Goal: Task Accomplishment & Management: Use online tool/utility

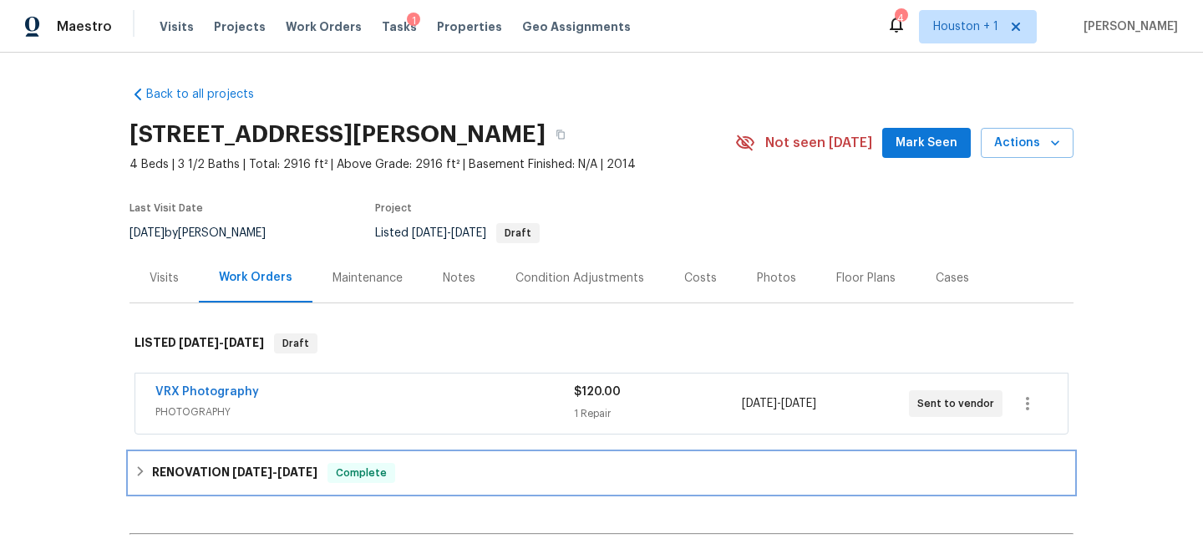
click at [423, 473] on div "RENOVATION 9/19/25 - 9/26/25 Complete" at bounding box center [601, 473] width 934 height 20
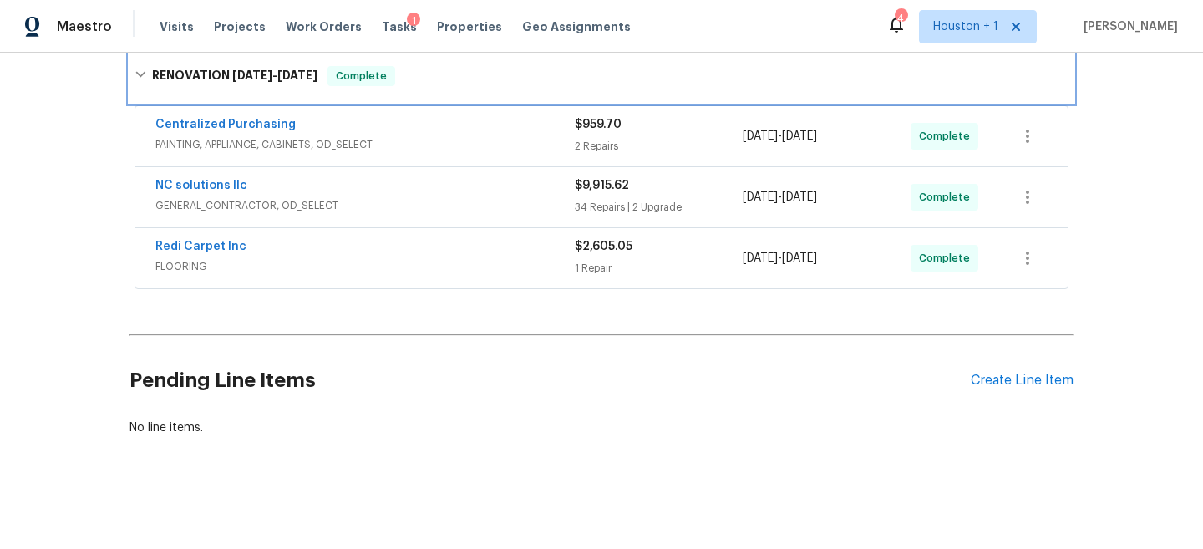
scroll to position [403, 0]
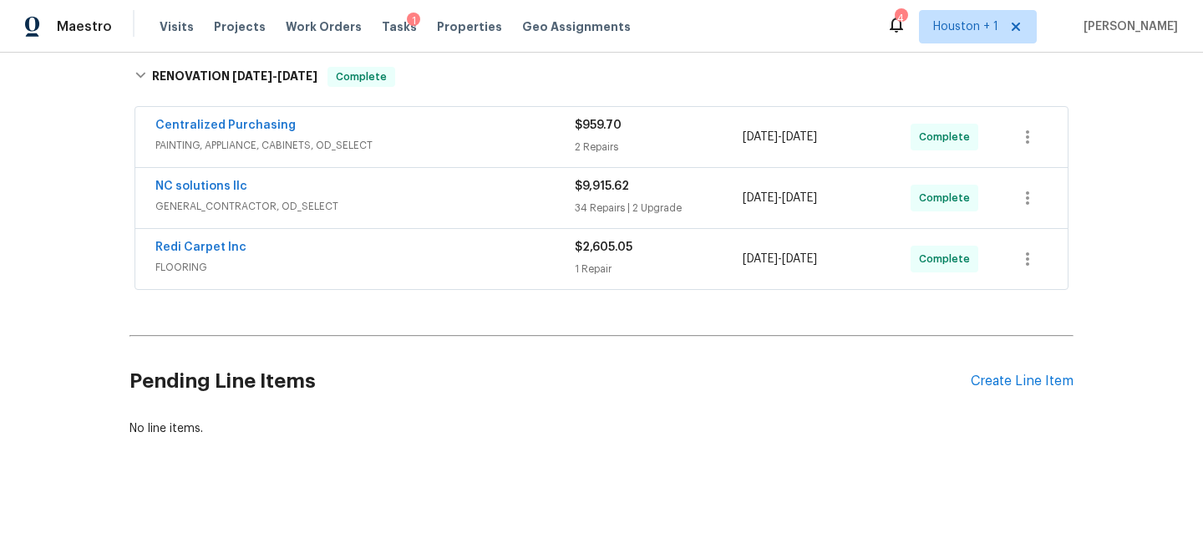
click at [388, 201] on span "GENERAL_CONTRACTOR, OD_SELECT" at bounding box center [364, 206] width 419 height 17
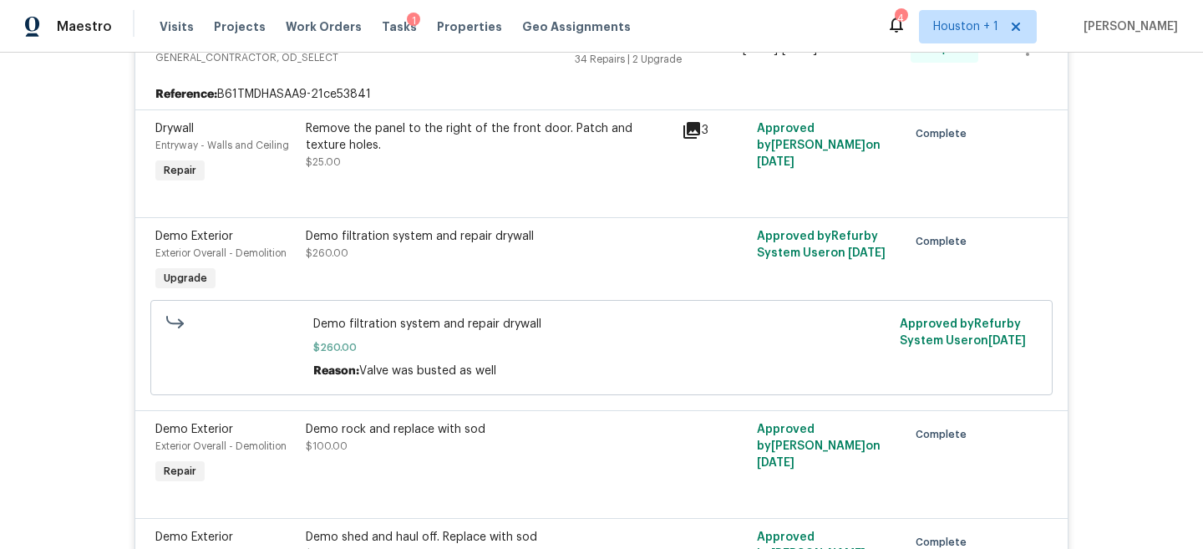
scroll to position [601, 0]
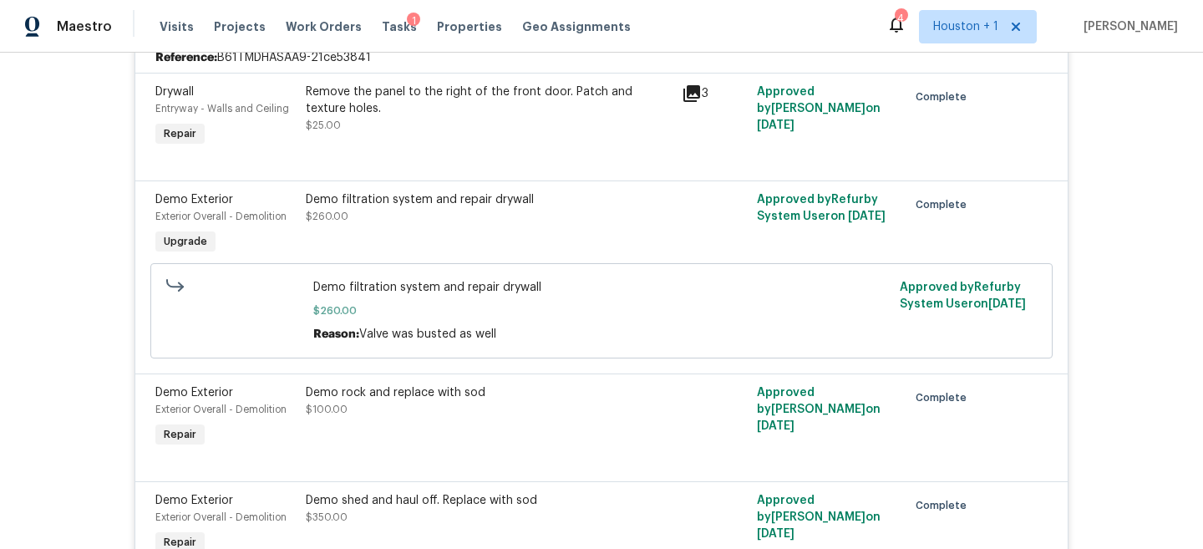
click at [1108, 276] on div "Back to all projects 7323 Collins Manor Dr, Spring, TX 77389 4 Beds | 3 1/2 Bat…" at bounding box center [601, 301] width 1203 height 496
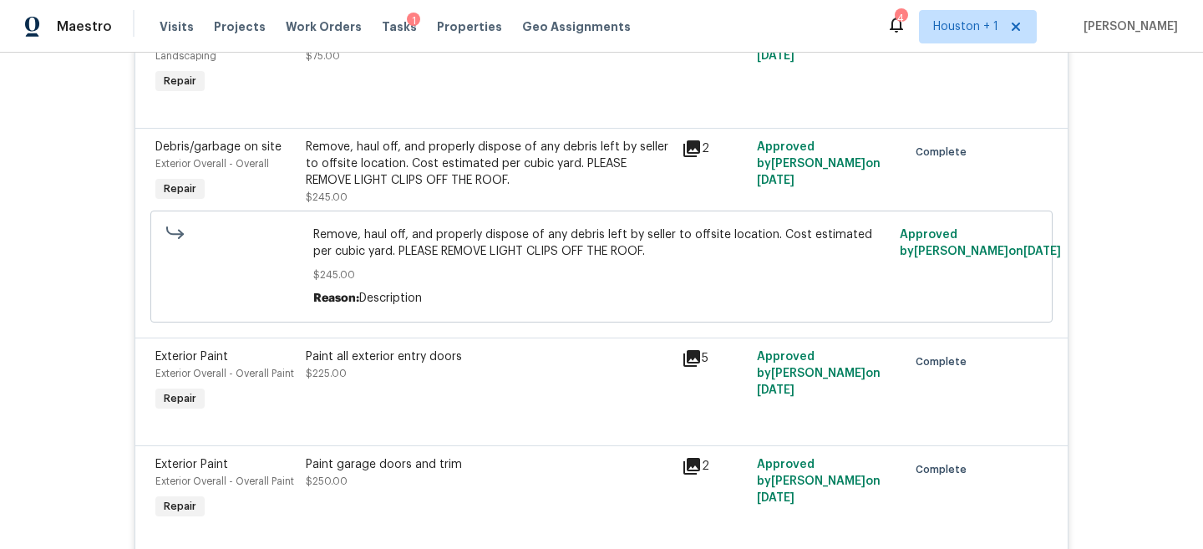
scroll to position [2239, 0]
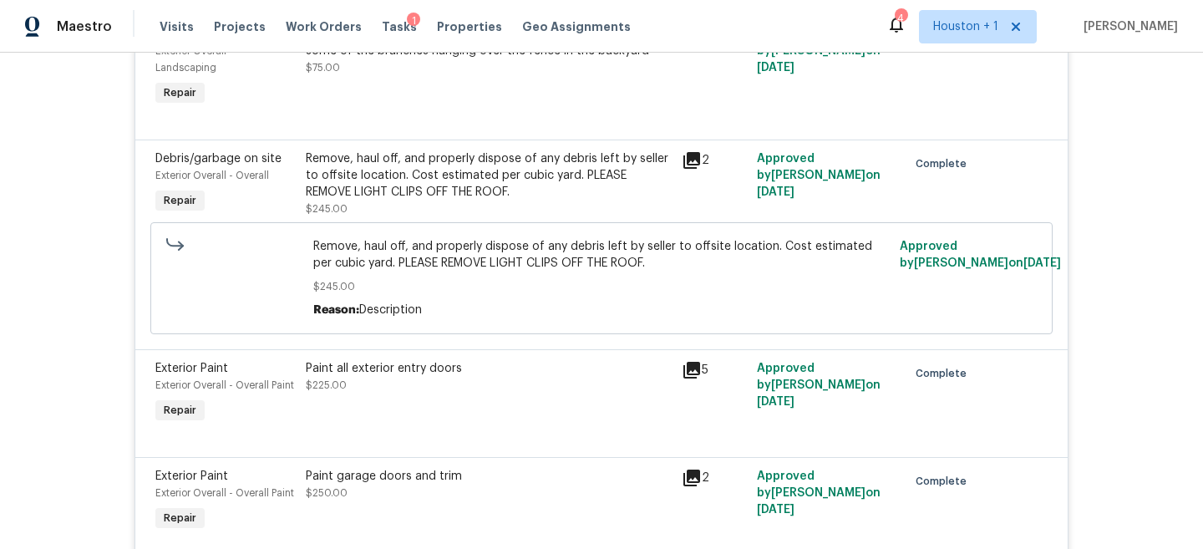
click at [418, 191] on div "Remove, haul off, and properly dispose of any debris left by seller to offsite …" at bounding box center [489, 175] width 366 height 50
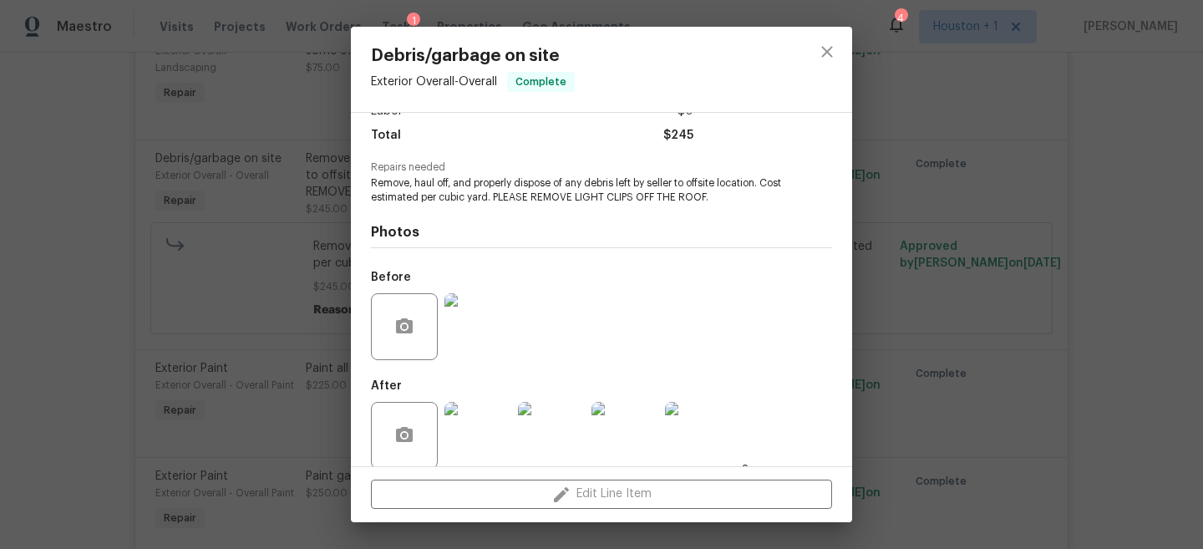
scroll to position [150, 0]
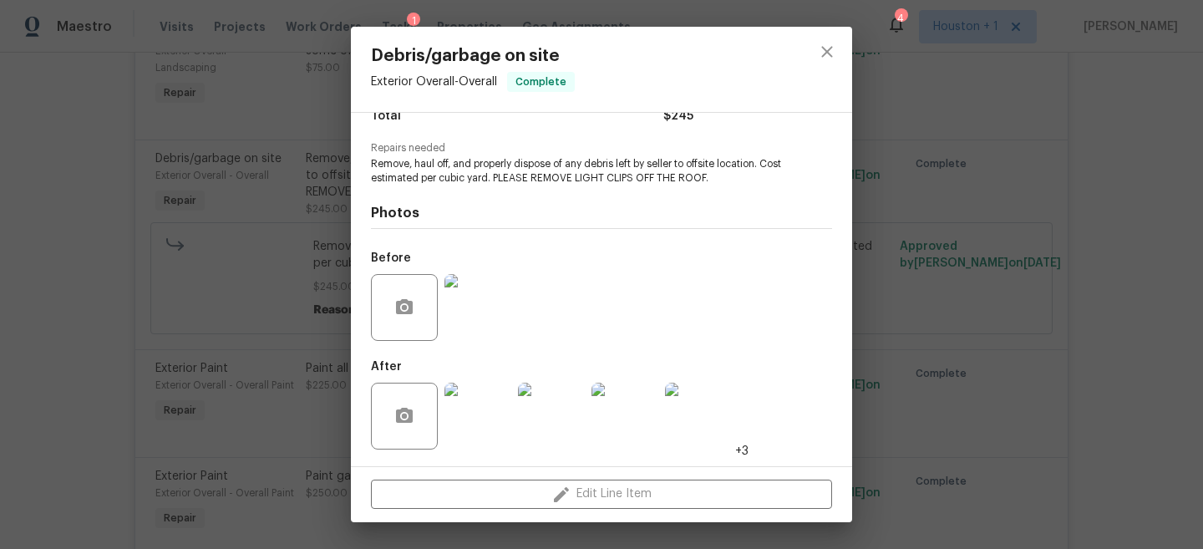
click at [1051, 314] on div "Debris/garbage on site Exterior Overall - Overall Complete Vendor NC solutions …" at bounding box center [601, 274] width 1203 height 549
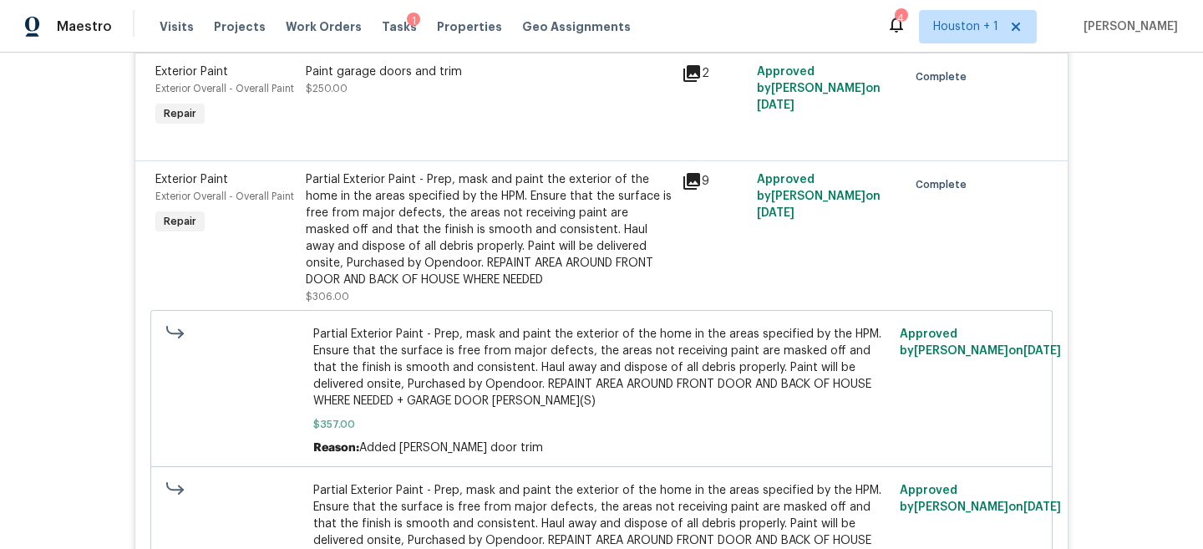
scroll to position [2638, 0]
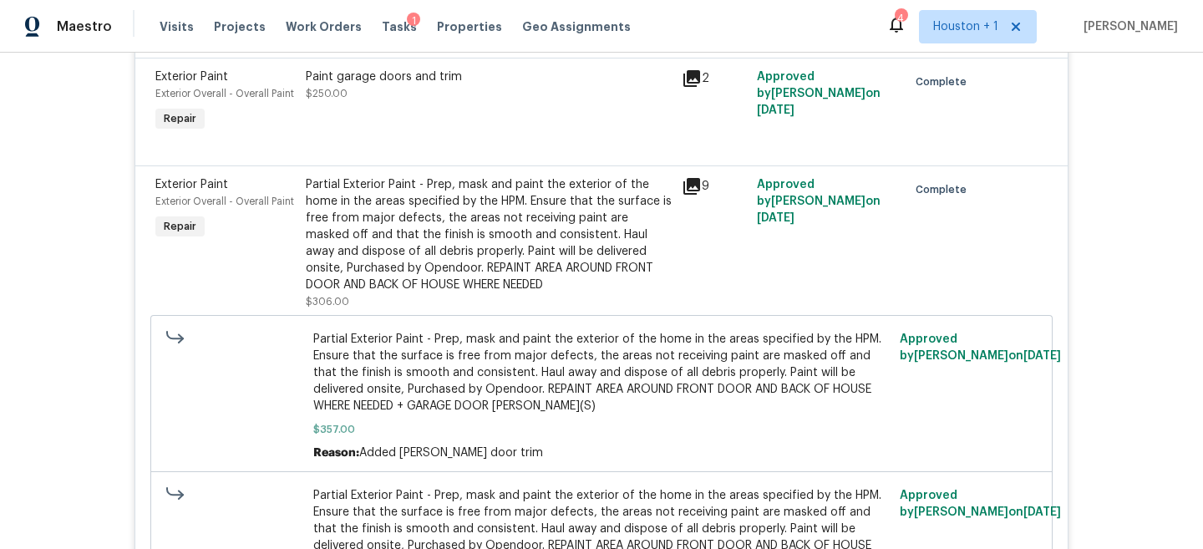
click at [404, 74] on div "Paint garage doors and trim $250.00" at bounding box center [489, 101] width 376 height 77
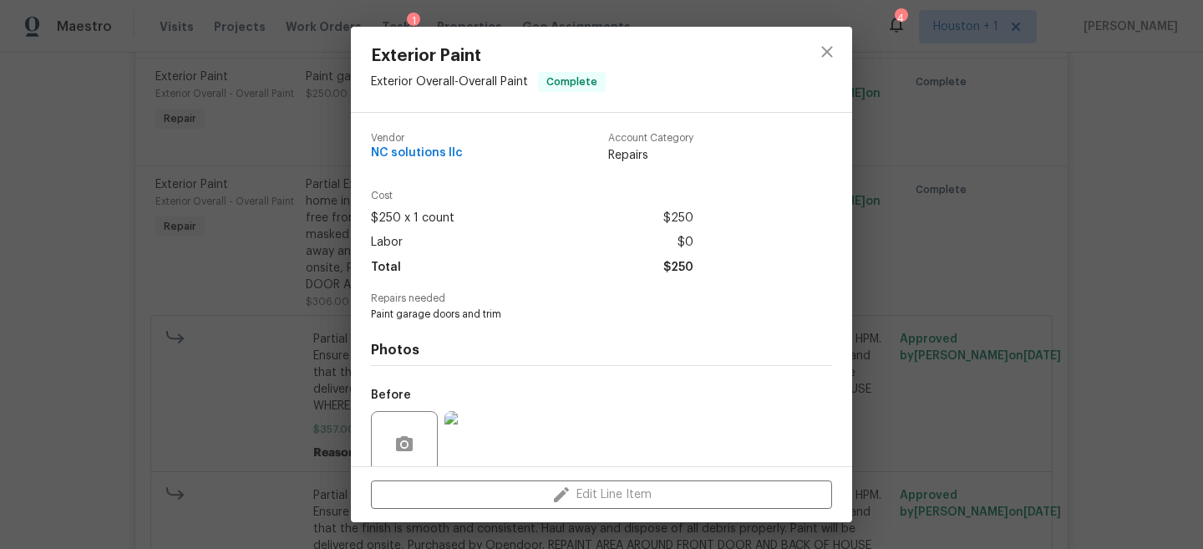
scroll to position [136, 0]
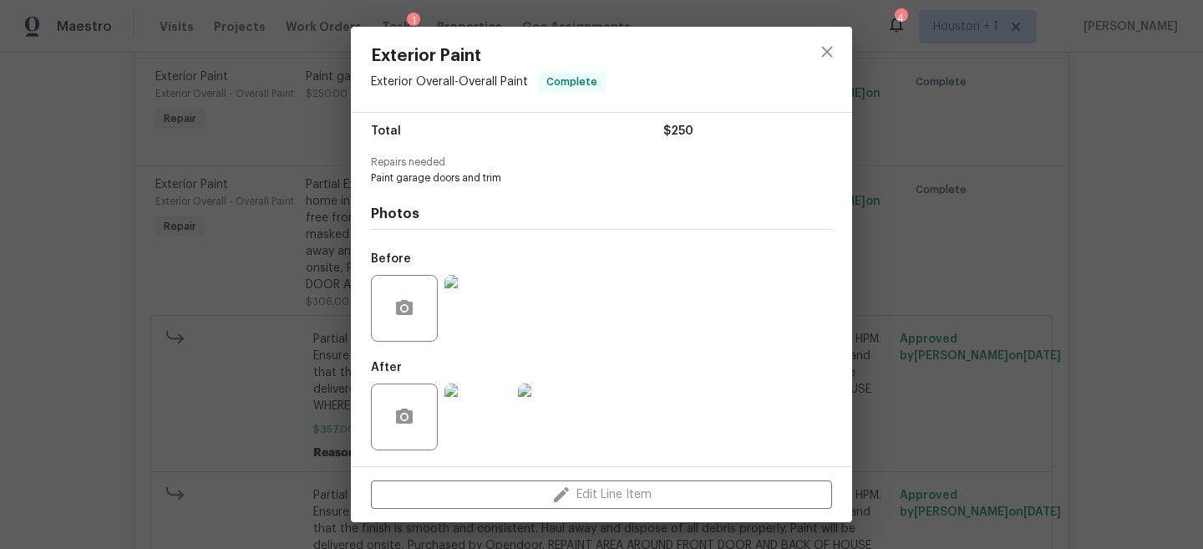
click at [952, 351] on div "Exterior Paint Exterior Overall - Overall Paint Complete Vendor NC solutions ll…" at bounding box center [601, 274] width 1203 height 549
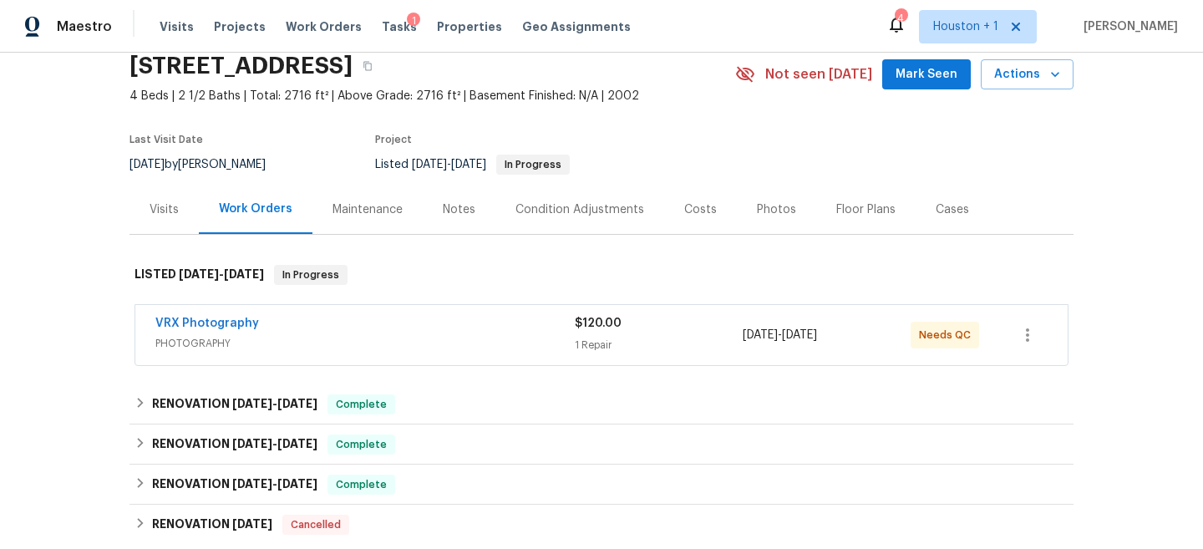
scroll to position [73, 0]
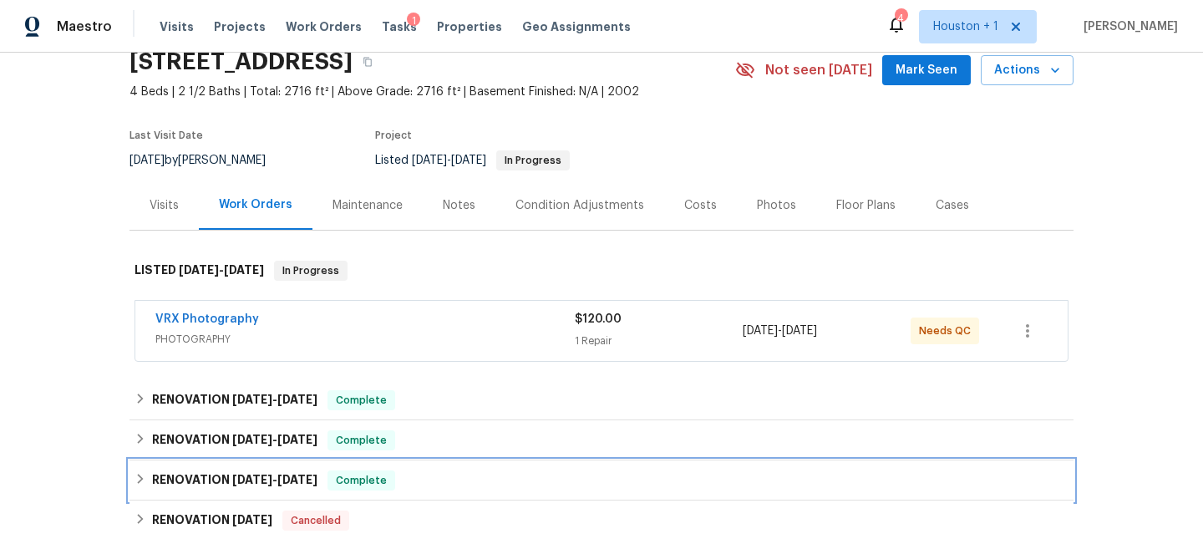
click at [438, 479] on div "RENOVATION 8/28/25 - 9/22/25 Complete" at bounding box center [601, 480] width 934 height 20
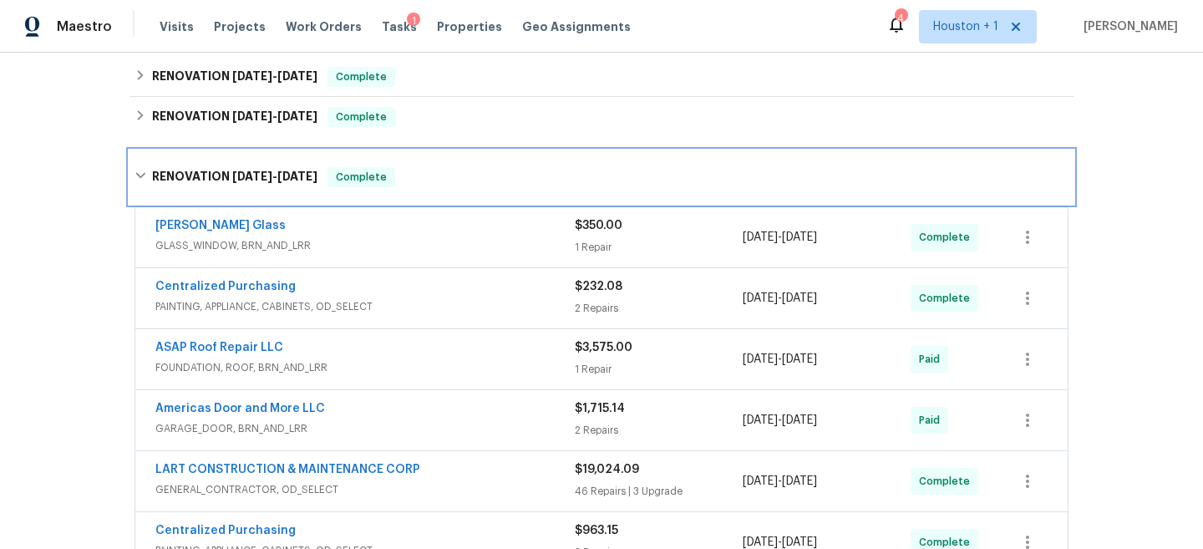
scroll to position [408, 0]
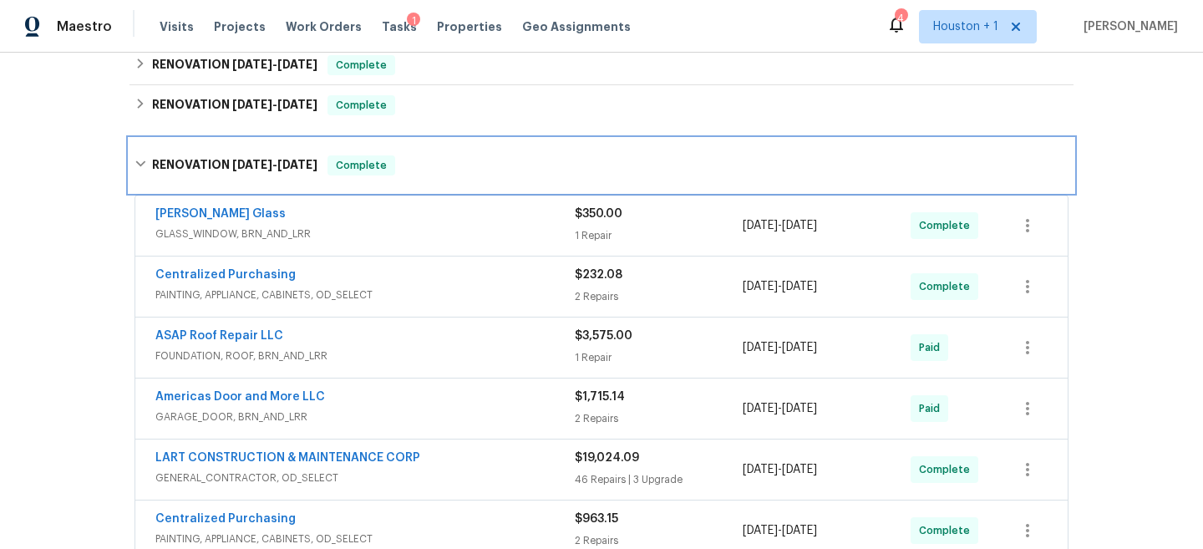
click at [485, 140] on div "RENOVATION 8/28/25 - 9/22/25 Complete" at bounding box center [601, 165] width 944 height 53
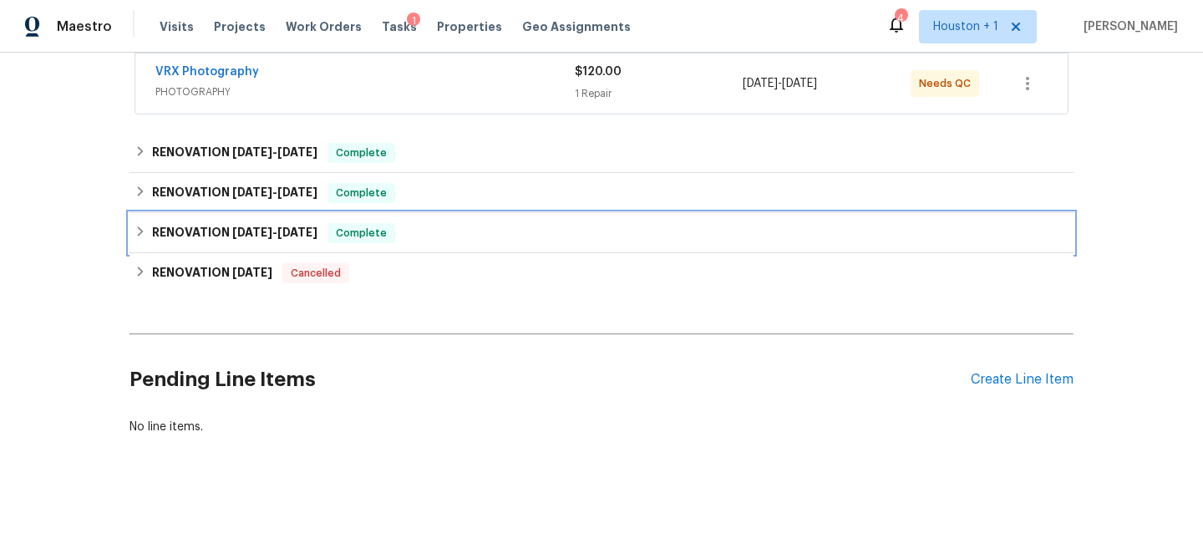
scroll to position [320, 0]
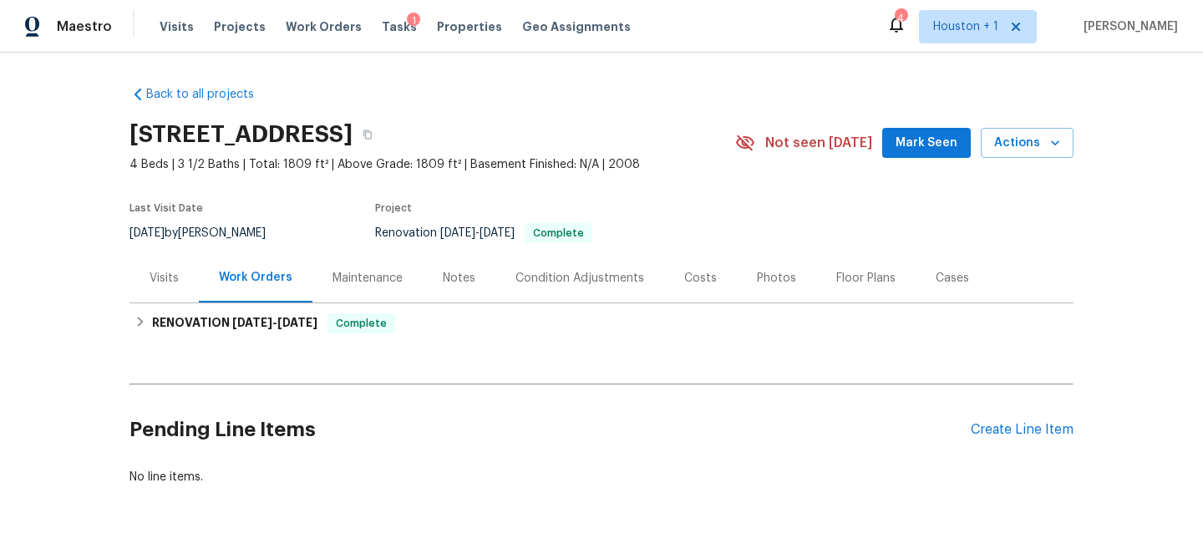
scroll to position [50, 0]
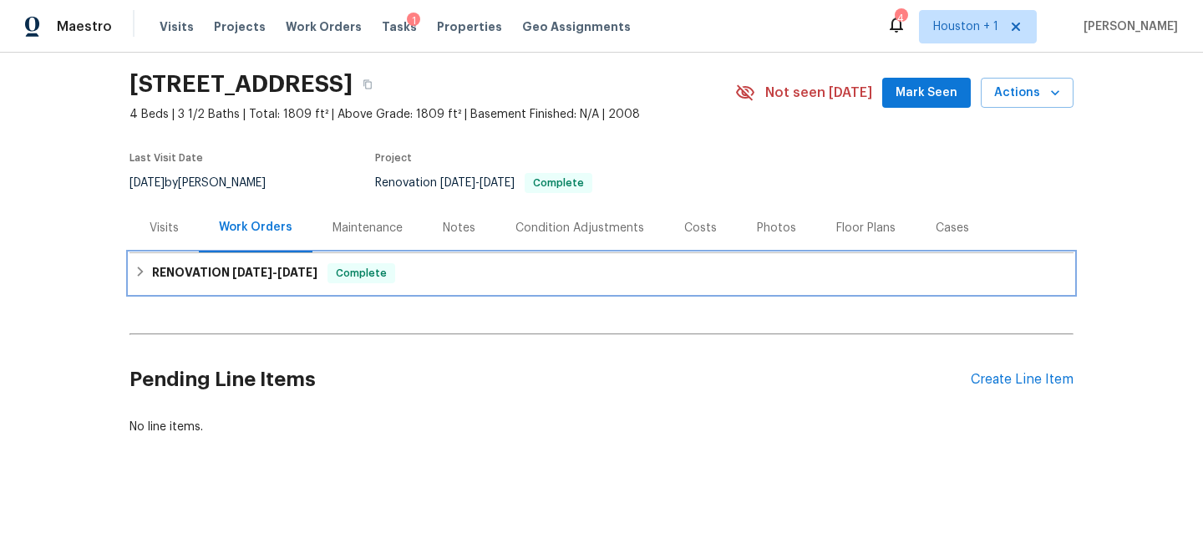
click at [553, 265] on div "RENOVATION [DATE] - [DATE] Complete" at bounding box center [601, 273] width 934 height 20
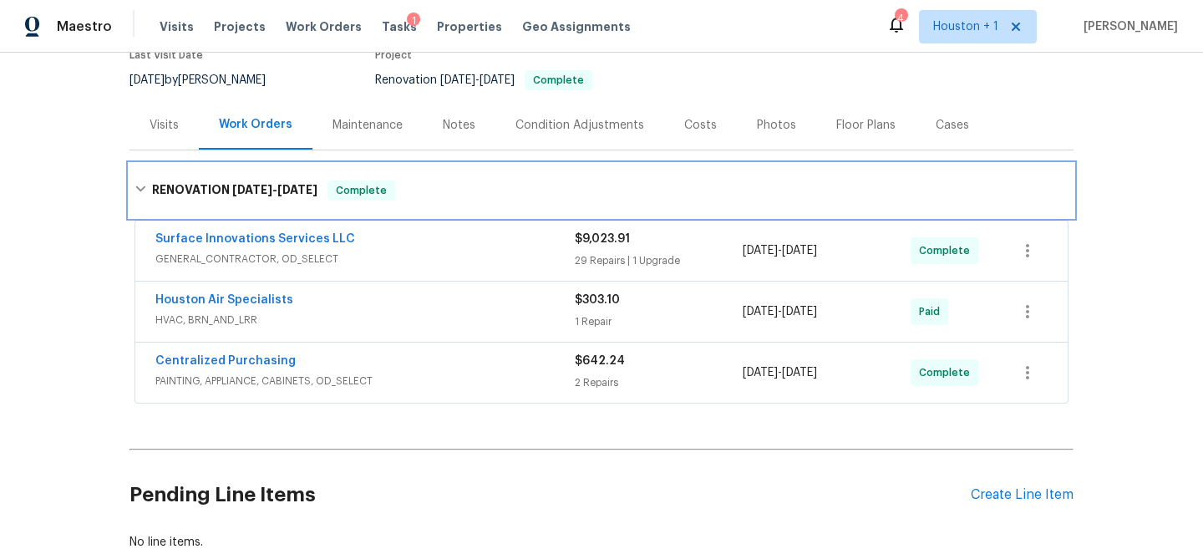
scroll to position [165, 0]
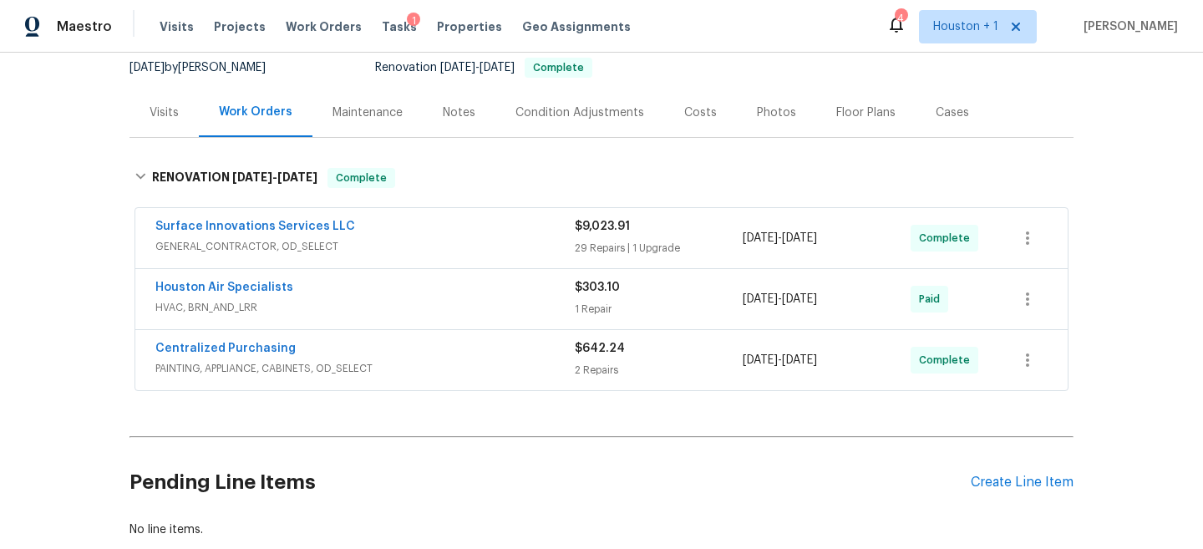
click at [469, 216] on div "Surface Innovations Services LLC GENERAL_CONTRACTOR, OD_SELECT $9,023.91 29 Rep…" at bounding box center [601, 238] width 932 height 60
click at [464, 240] on span "GENERAL_CONTRACTOR, OD_SELECT" at bounding box center [364, 246] width 419 height 17
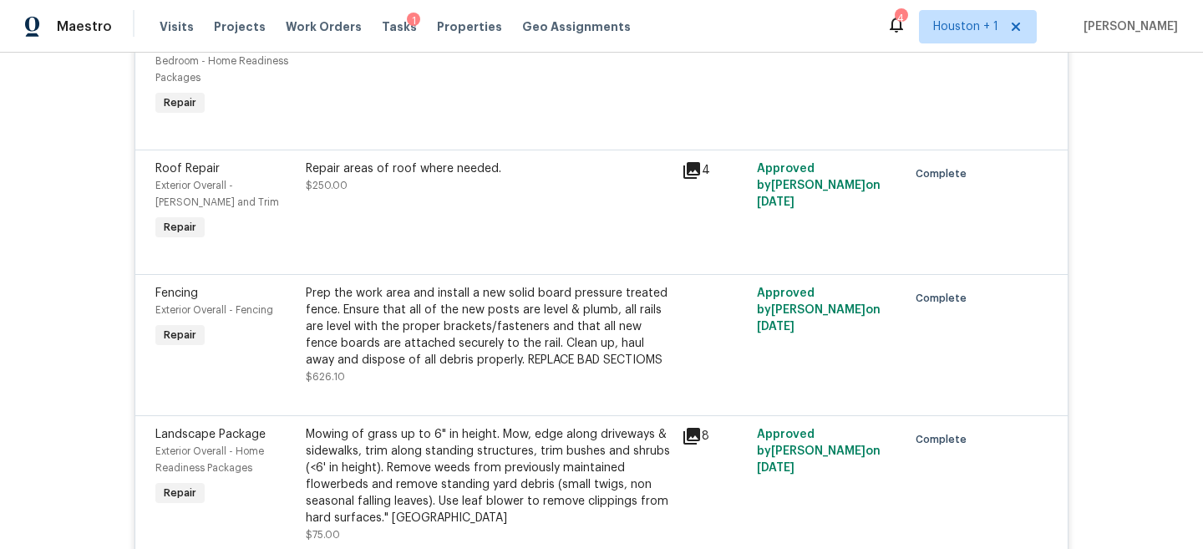
scroll to position [429, 0]
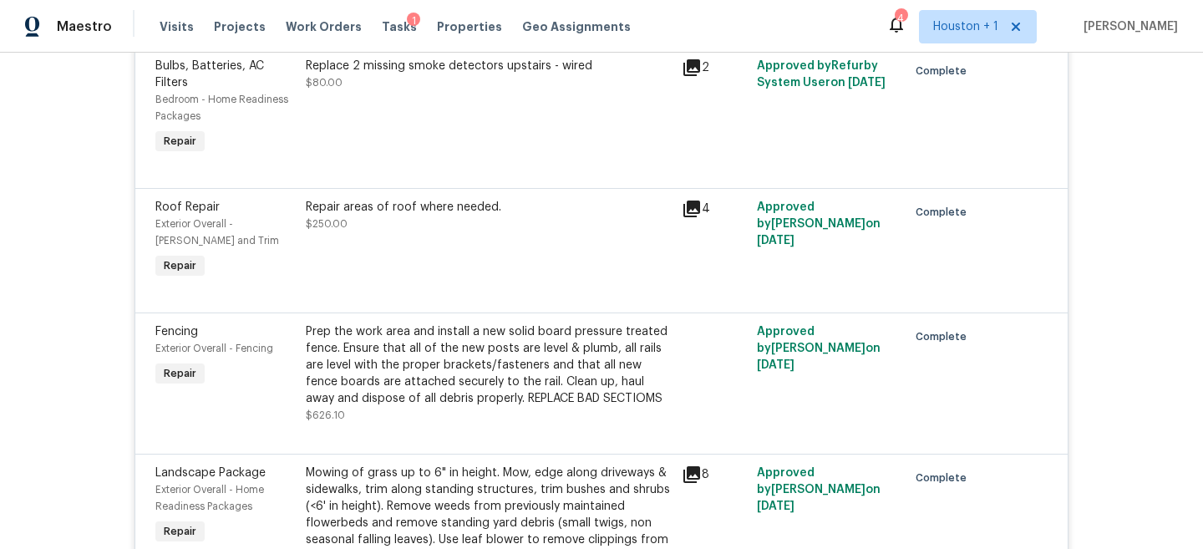
click at [464, 229] on div "Repair areas of roof where needed. $250.00" at bounding box center [489, 215] width 366 height 33
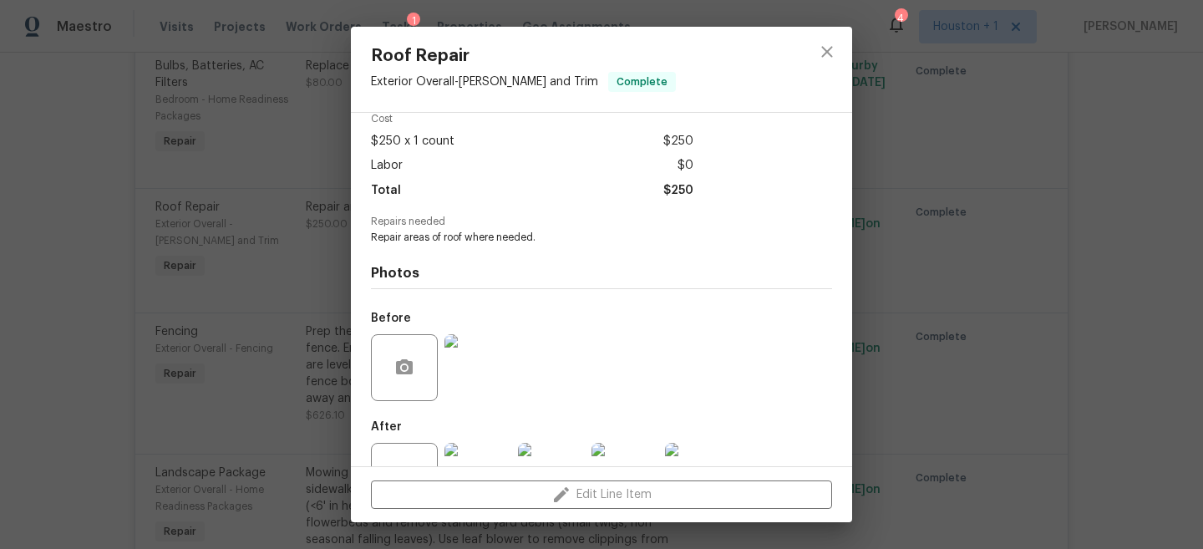
scroll to position [87, 0]
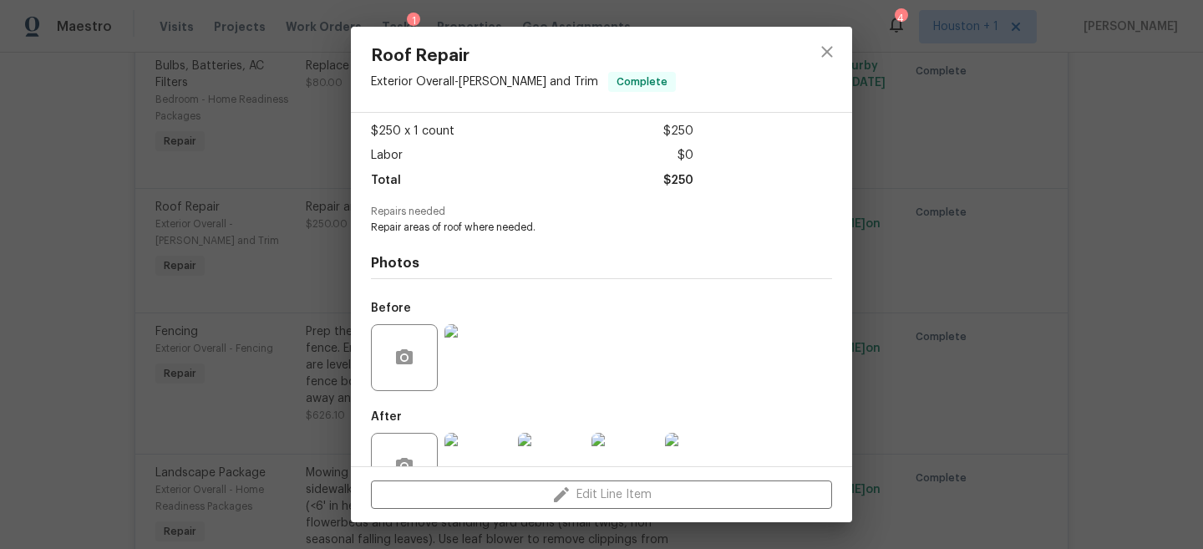
click at [469, 358] on img at bounding box center [477, 357] width 67 height 67
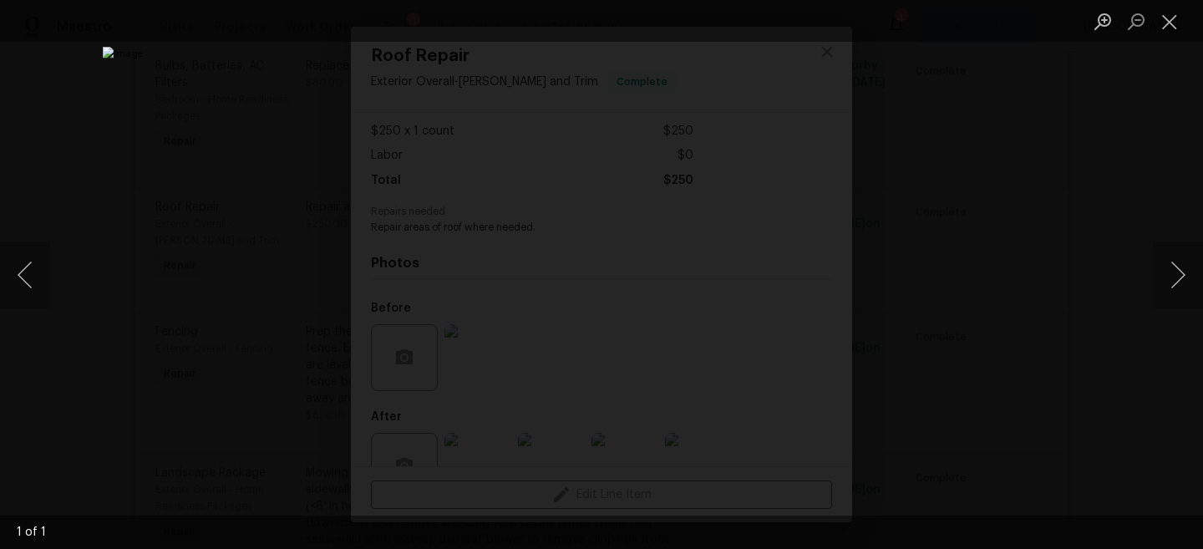
click at [1086, 225] on div "Lightbox" at bounding box center [601, 274] width 1203 height 549
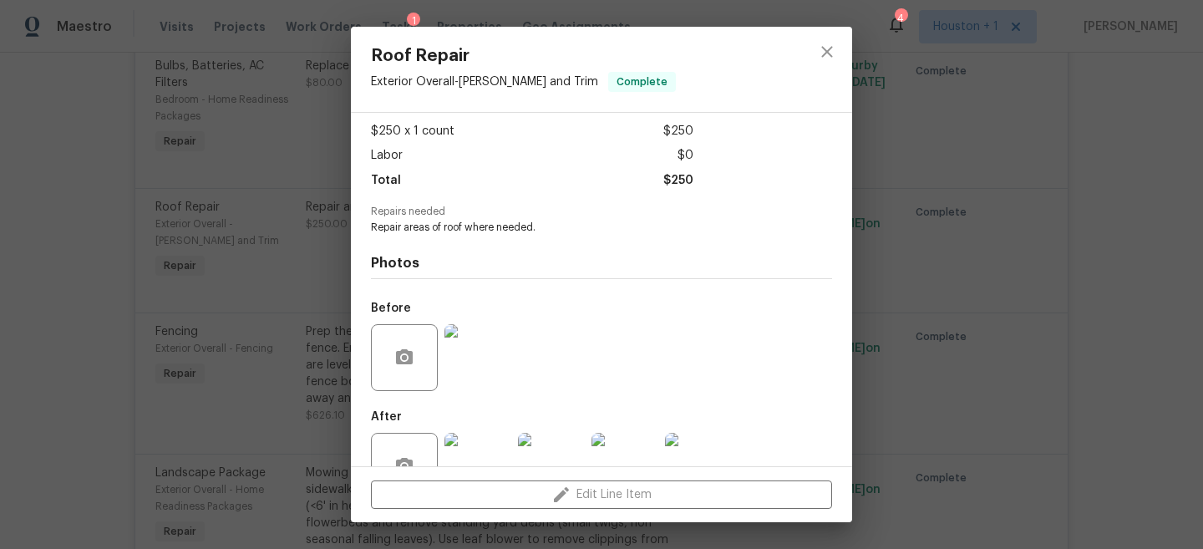
click at [1037, 296] on div "Roof Repair Exterior Overall - Eaves and Trim Complete Vendor Surface Innovatio…" at bounding box center [601, 274] width 1203 height 549
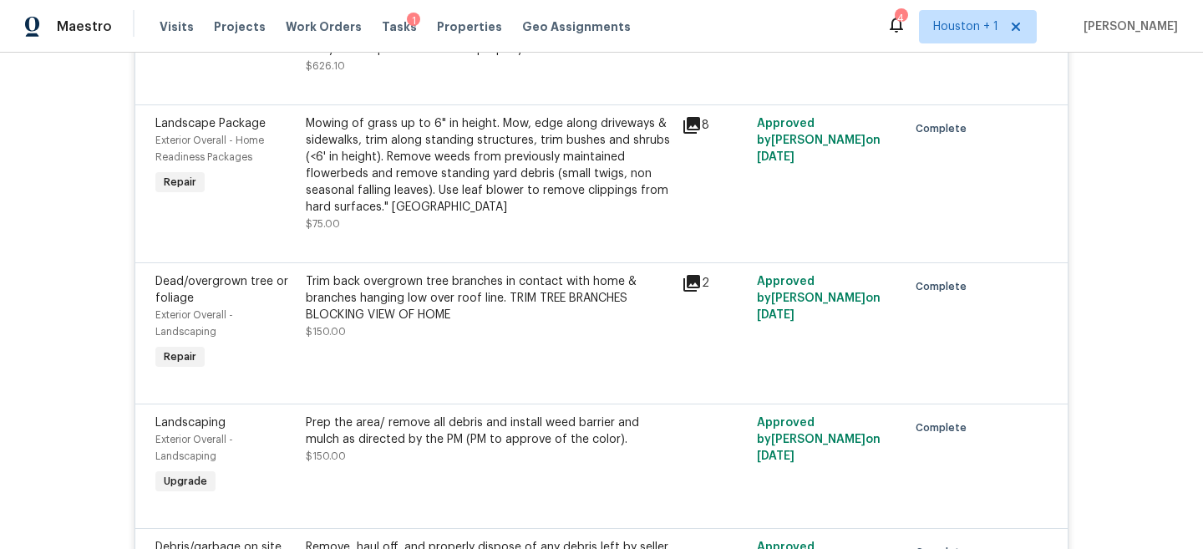
scroll to position [861, 0]
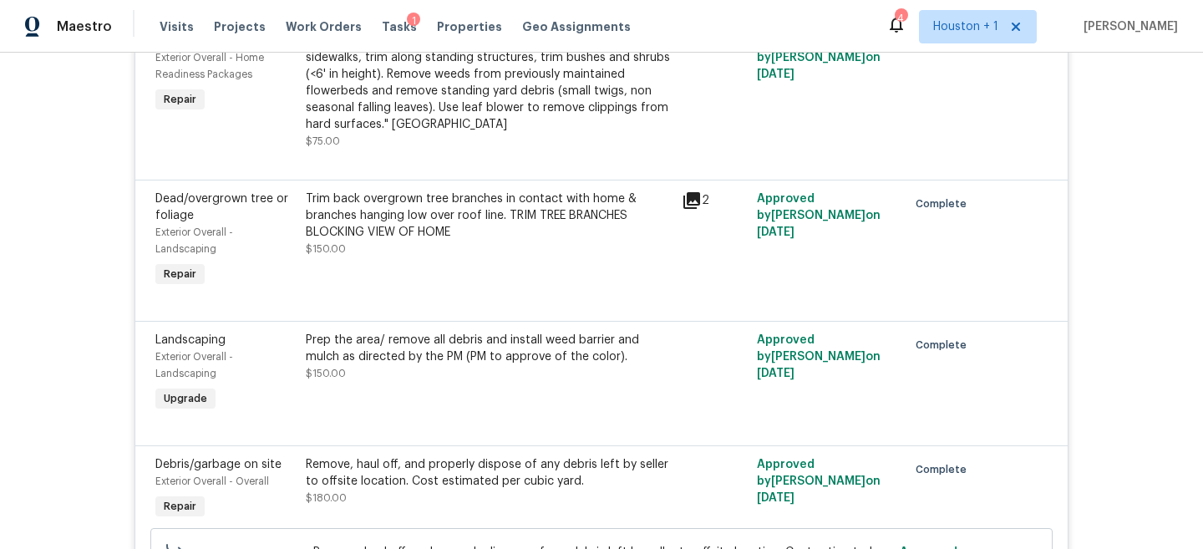
click at [551, 380] on div "Prep the area/ remove all debris and install weed barrier and mulch as directed…" at bounding box center [489, 357] width 366 height 50
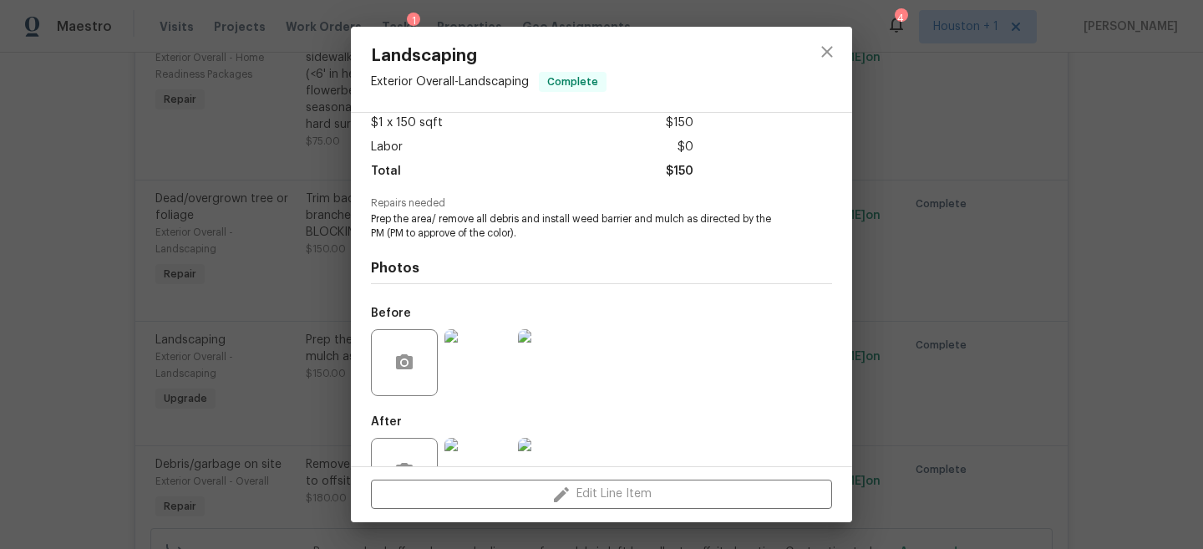
scroll to position [118, 0]
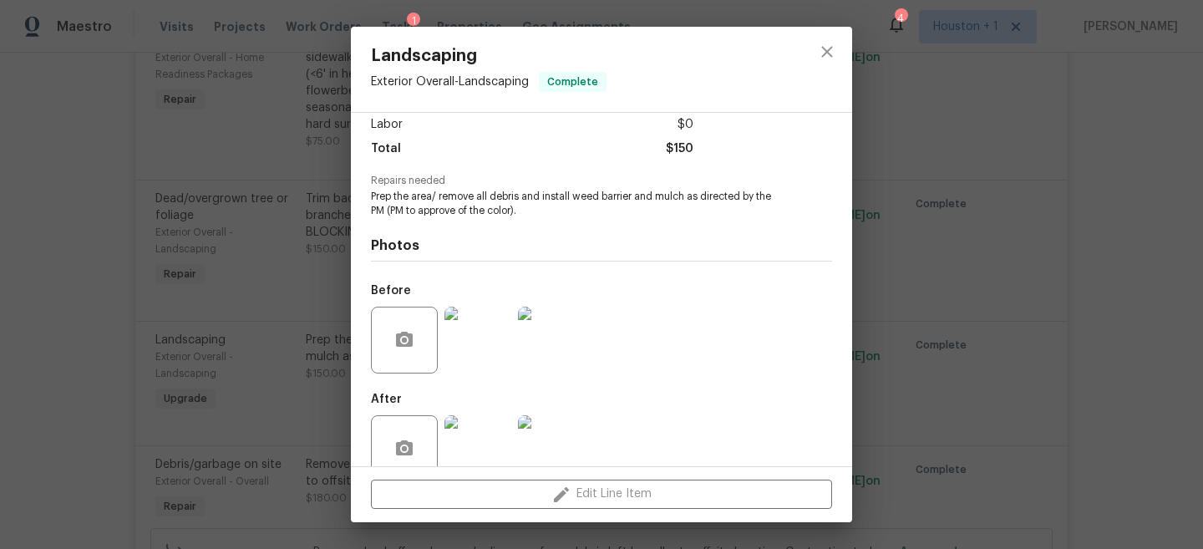
click at [926, 319] on div "Landscaping Exterior Overall - Landscaping Complete Vendor Surface Innovations …" at bounding box center [601, 274] width 1203 height 549
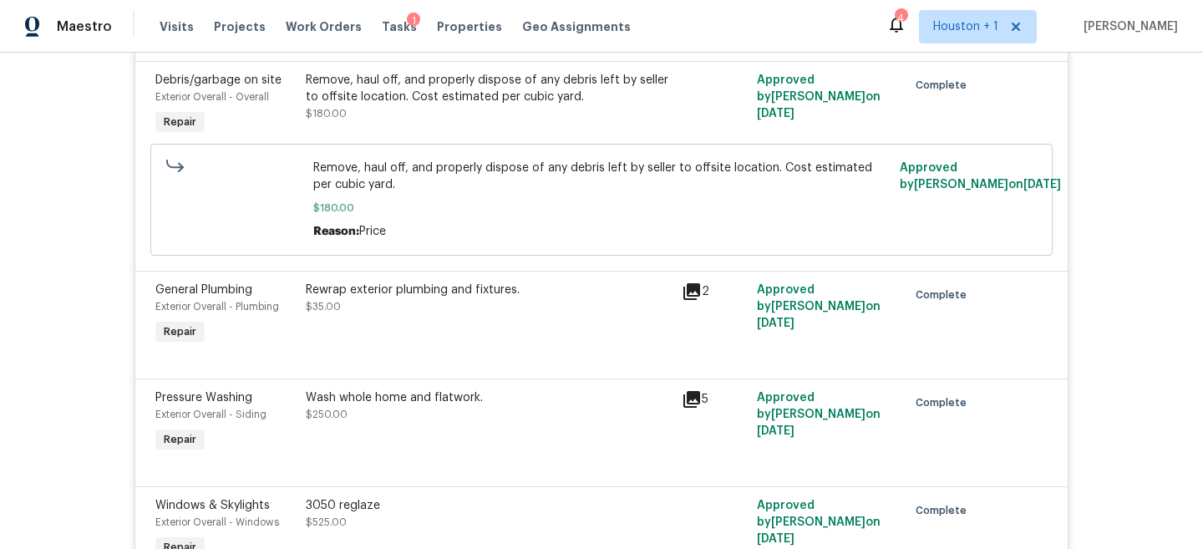
scroll to position [1218, 0]
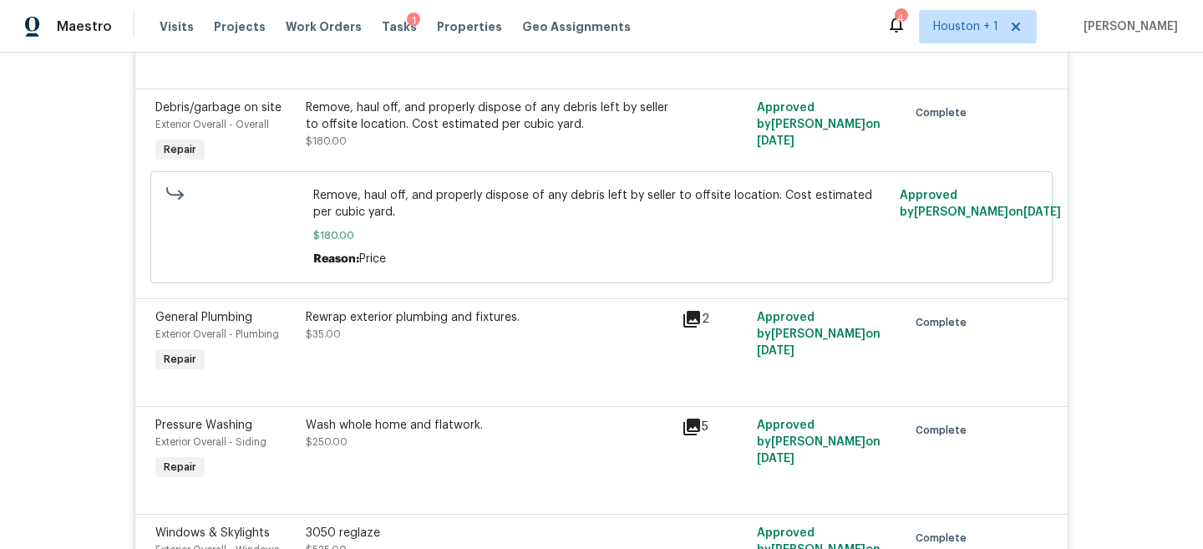
click at [496, 132] on div "Remove, haul off, and properly dispose of any debris left by seller to offsite …" at bounding box center [489, 115] width 366 height 33
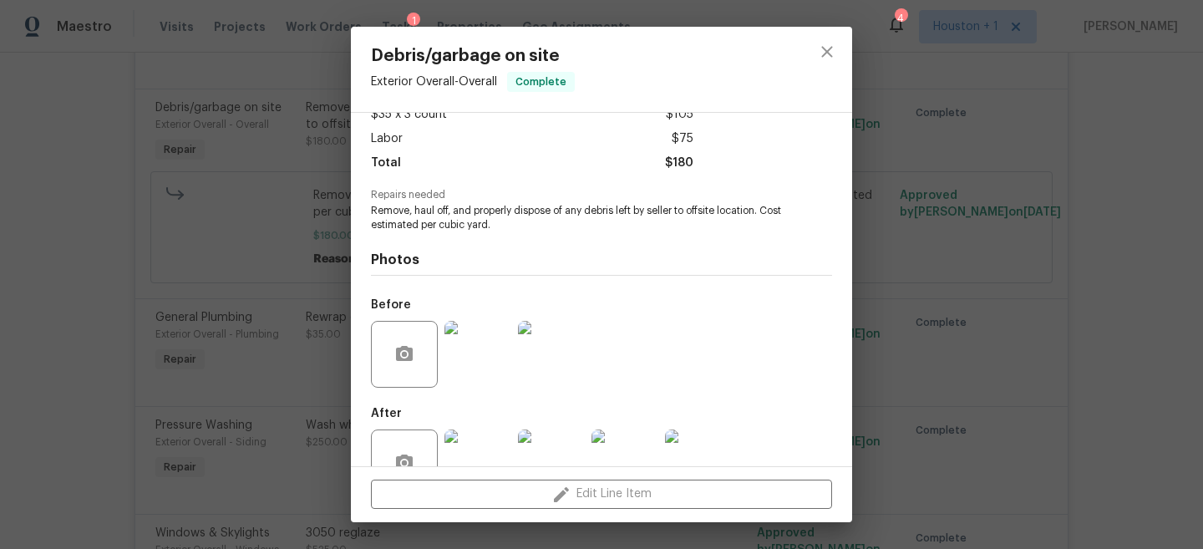
scroll to position [123, 0]
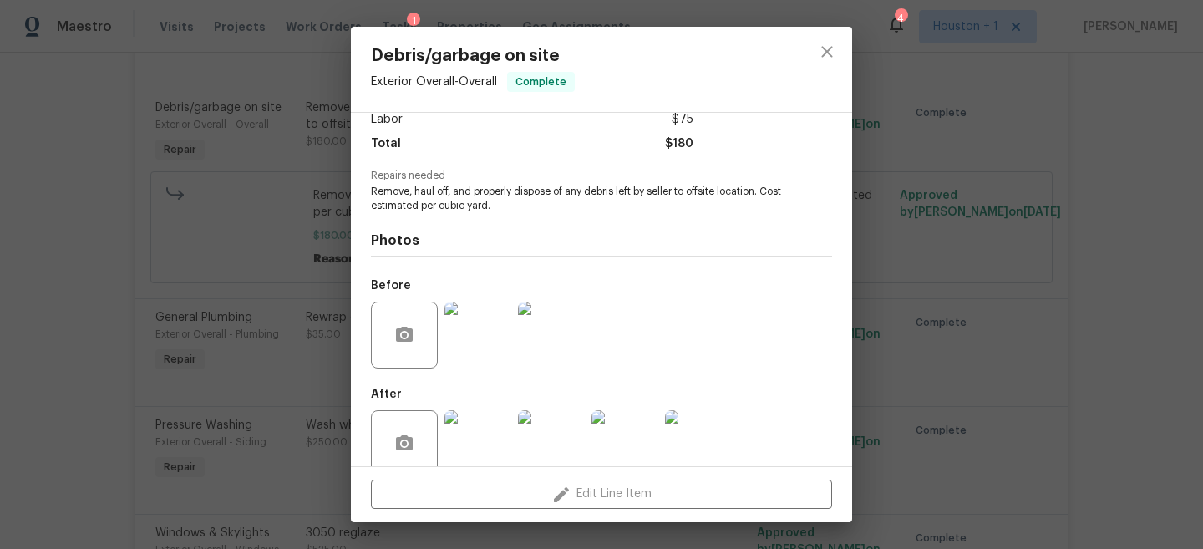
click at [899, 339] on div "Debris/garbage on site Exterior Overall - Overall Complete Vendor Surface Innov…" at bounding box center [601, 274] width 1203 height 549
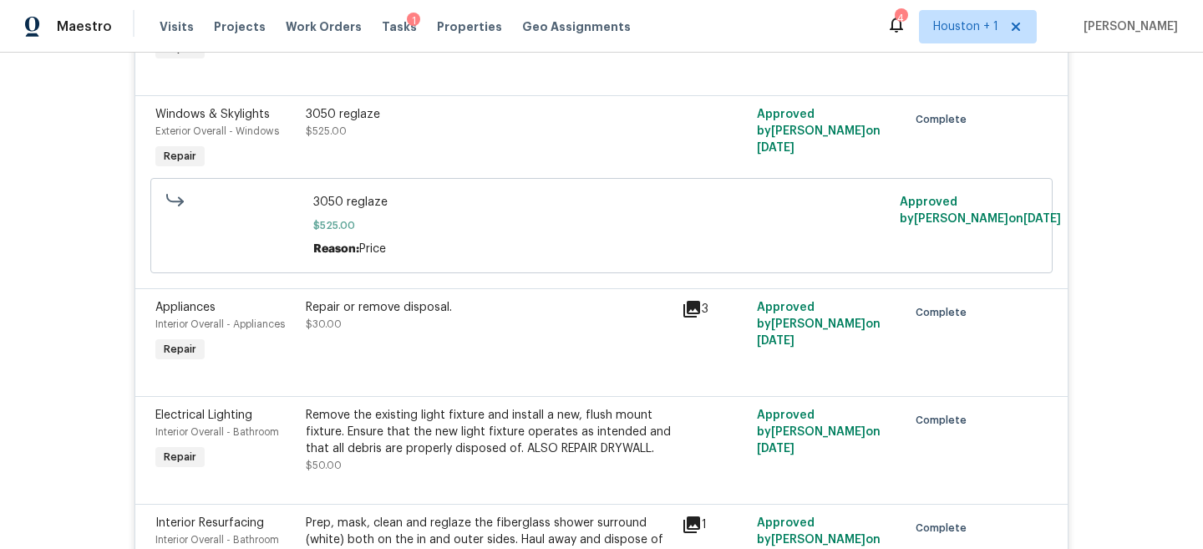
scroll to position [1636, 0]
click at [402, 135] on div "3050 reglaze $525.00" at bounding box center [489, 123] width 366 height 33
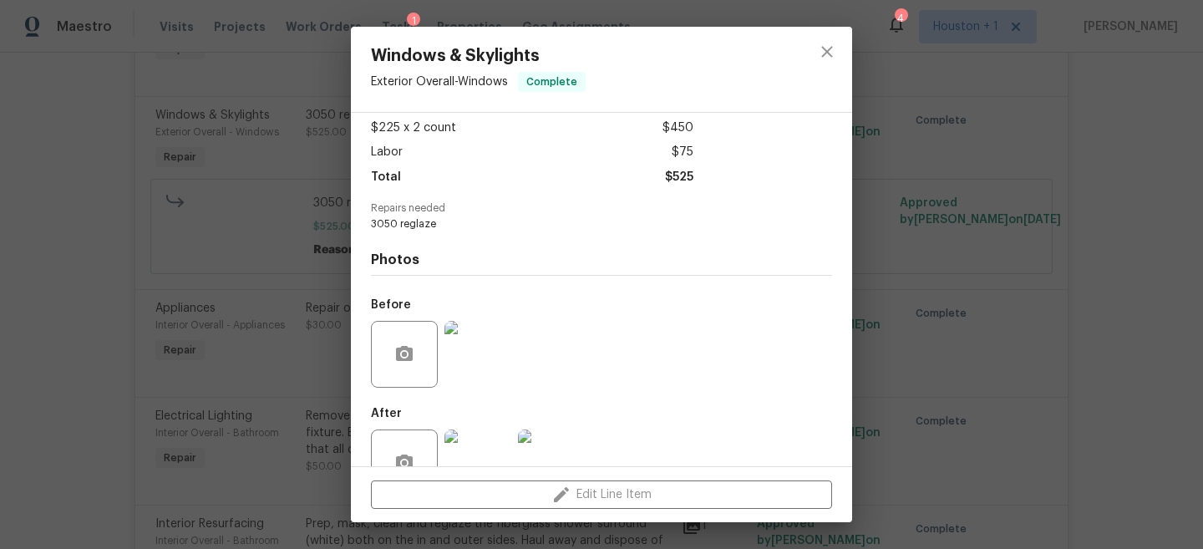
scroll to position [106, 0]
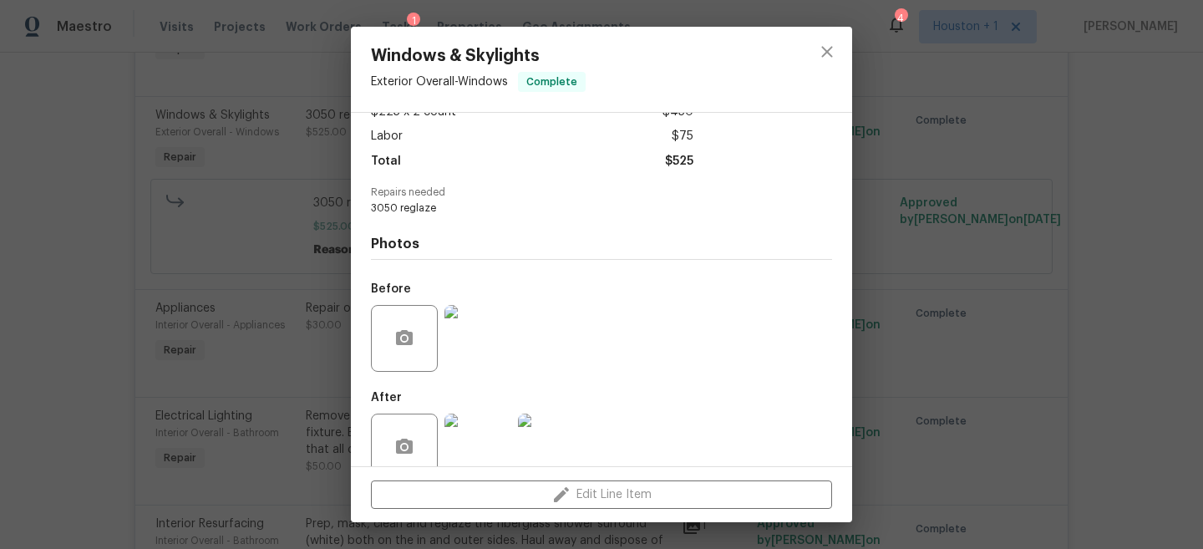
click at [477, 354] on img at bounding box center [477, 338] width 67 height 67
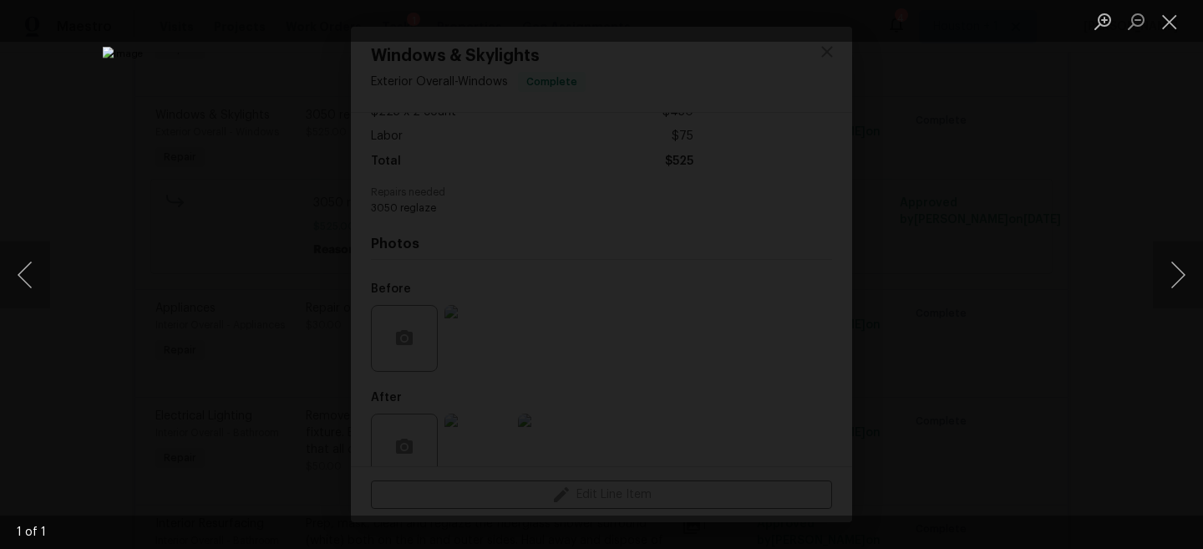
click at [1047, 265] on div "Lightbox" at bounding box center [601, 274] width 1203 height 549
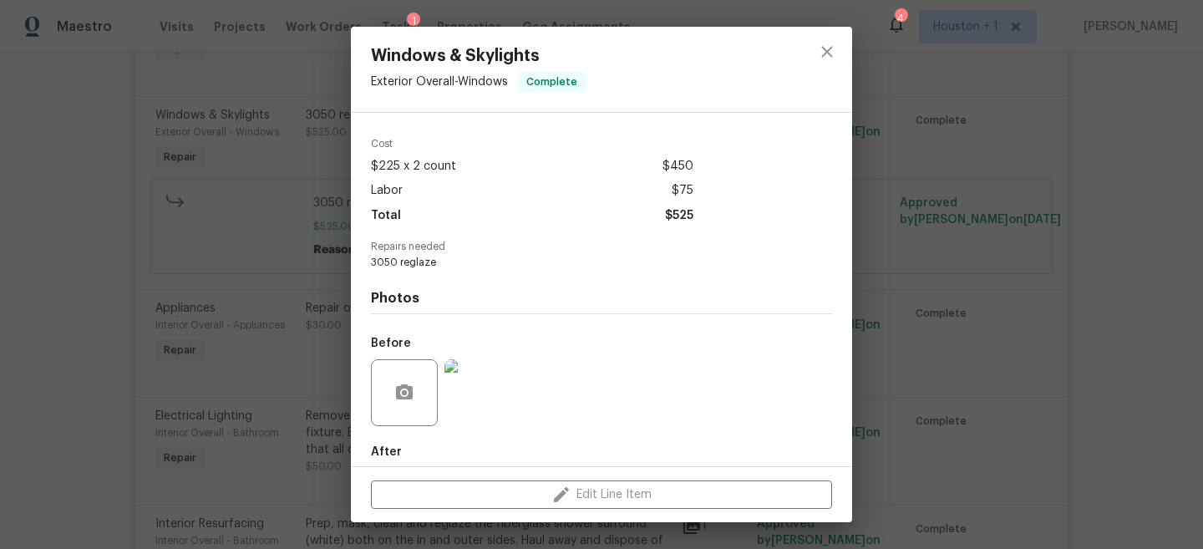
scroll to position [45, 0]
click at [1016, 215] on div "Windows & Skylights Exterior Overall - Windows Complete Vendor Surface Innovati…" at bounding box center [601, 274] width 1203 height 549
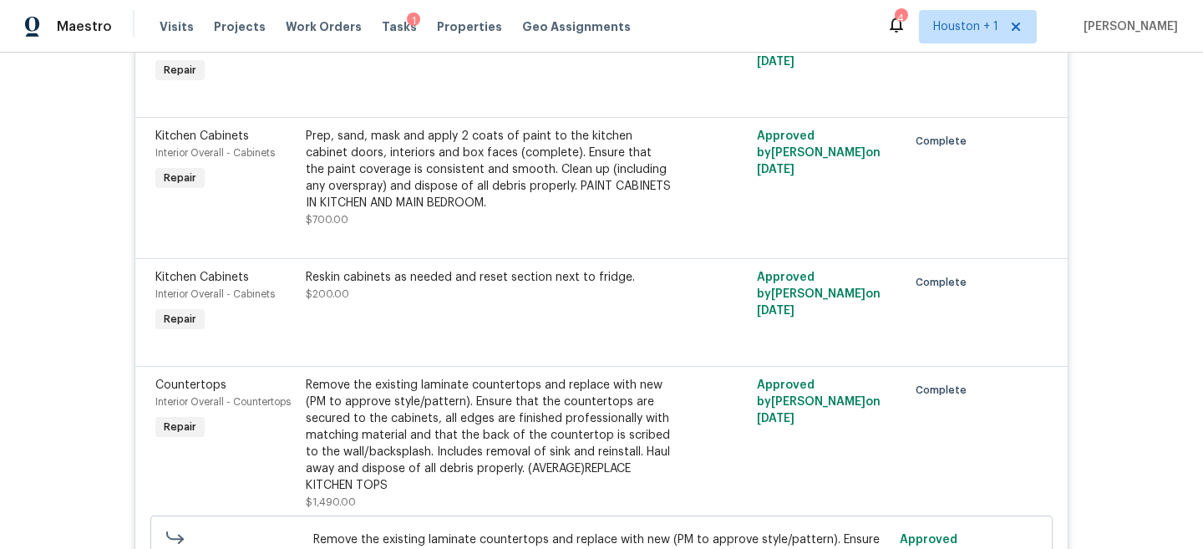
scroll to position [2240, 0]
click at [480, 226] on div "Prep, sand, mask and apply 2 coats of paint to the kitchen cabinet doors, inter…" at bounding box center [489, 176] width 366 height 100
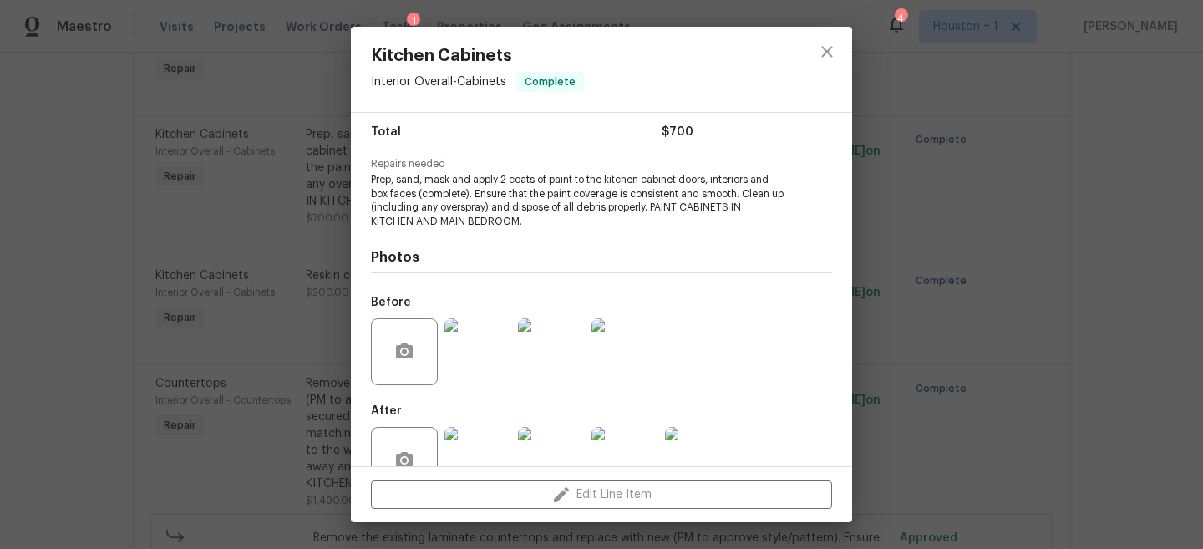
scroll to position [135, 0]
click at [893, 422] on div "Kitchen Cabinets Interior Overall - Cabinets Complete Vendor Surface Innovation…" at bounding box center [601, 274] width 1203 height 549
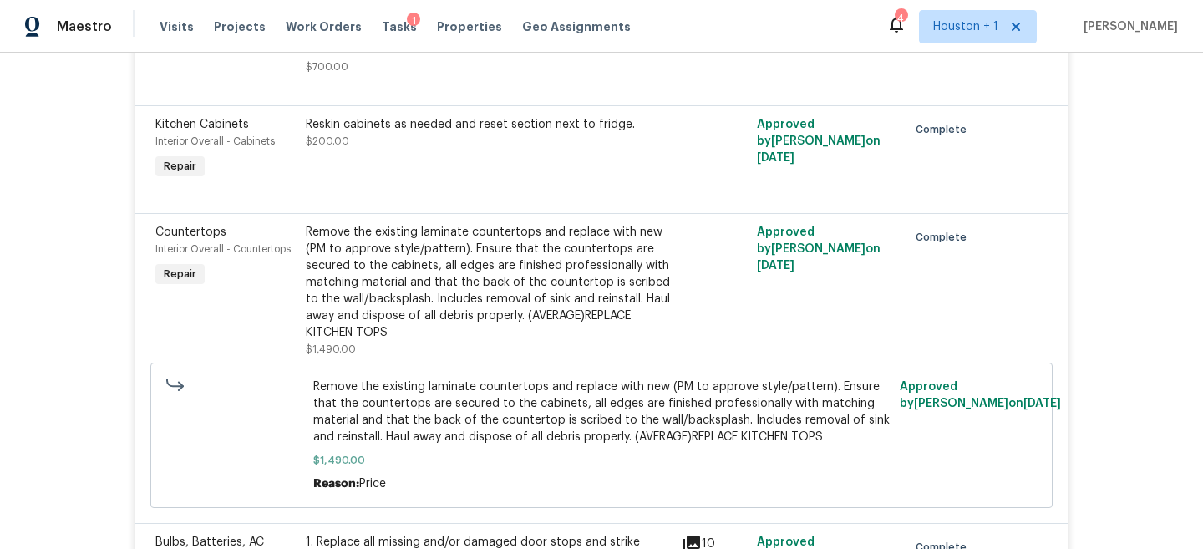
scroll to position [2418, 0]
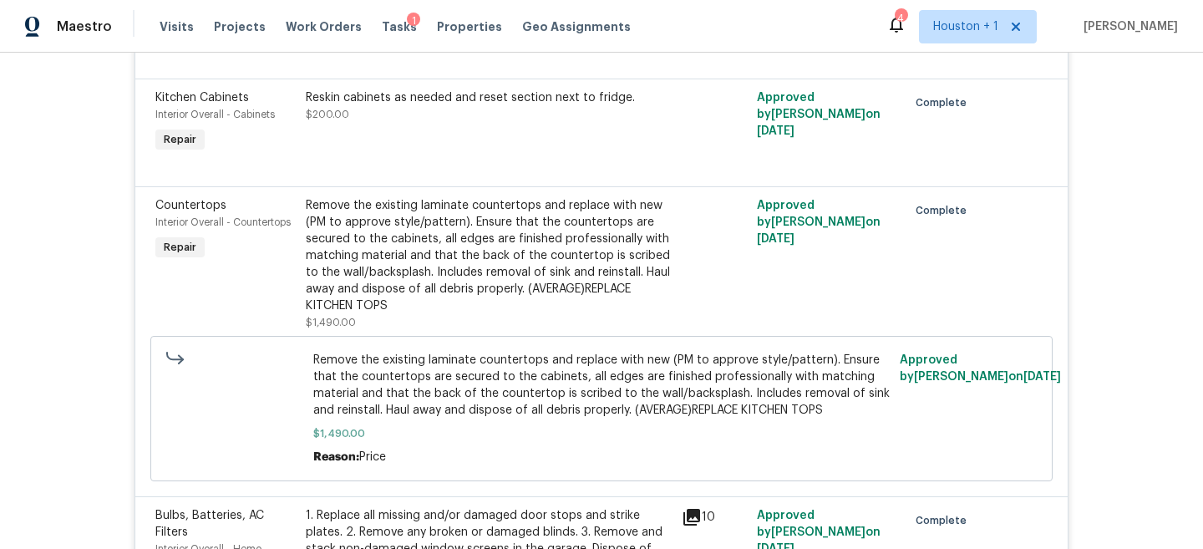
click at [462, 293] on div "Remove the existing laminate countertops and replace with new (PM to approve st…" at bounding box center [489, 255] width 366 height 117
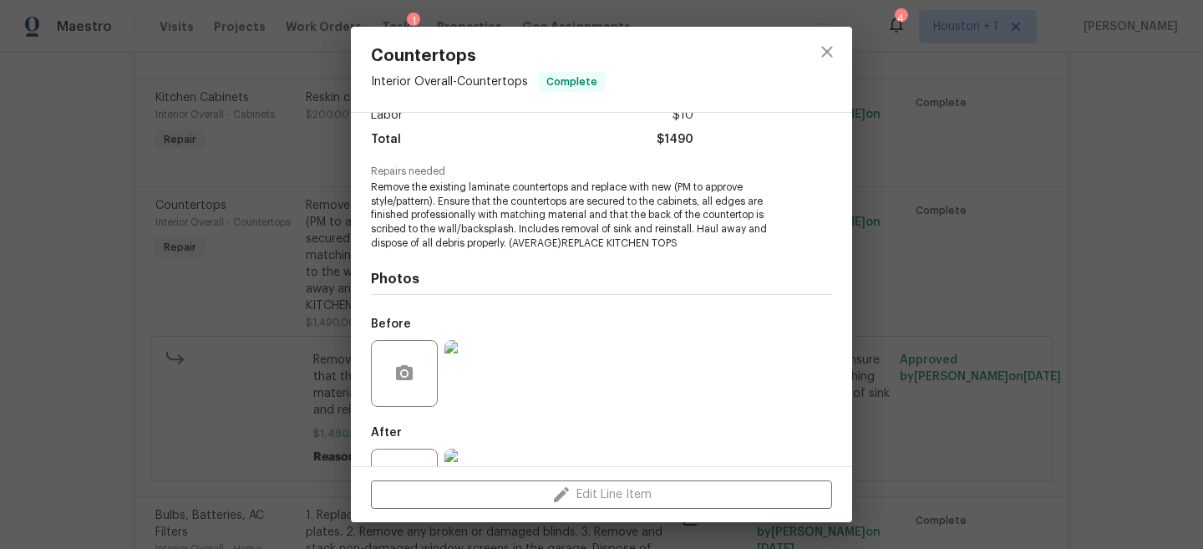
scroll to position [170, 0]
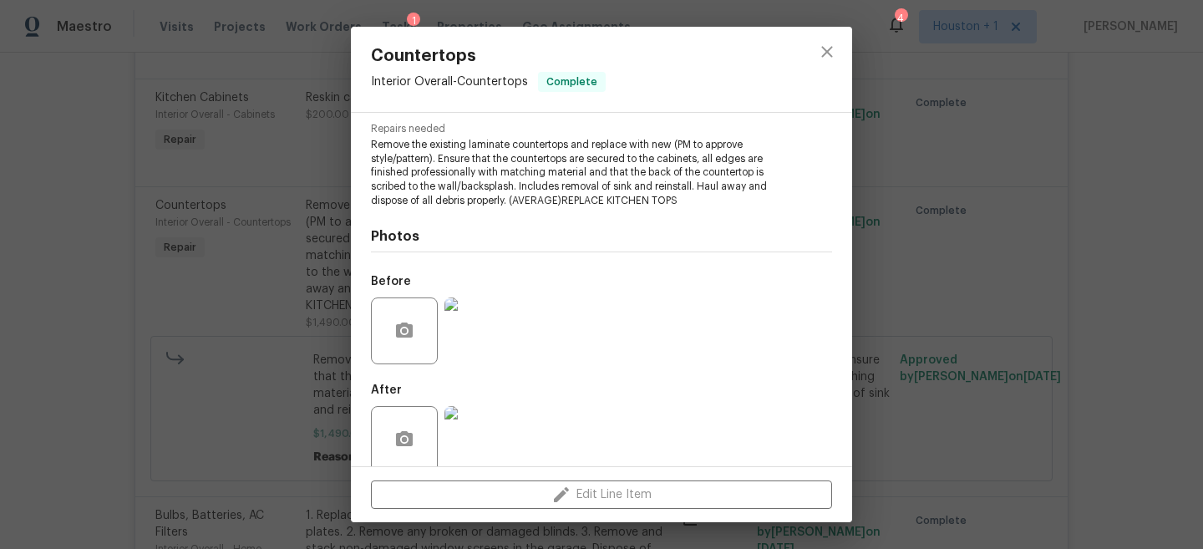
click at [478, 429] on img at bounding box center [477, 439] width 67 height 67
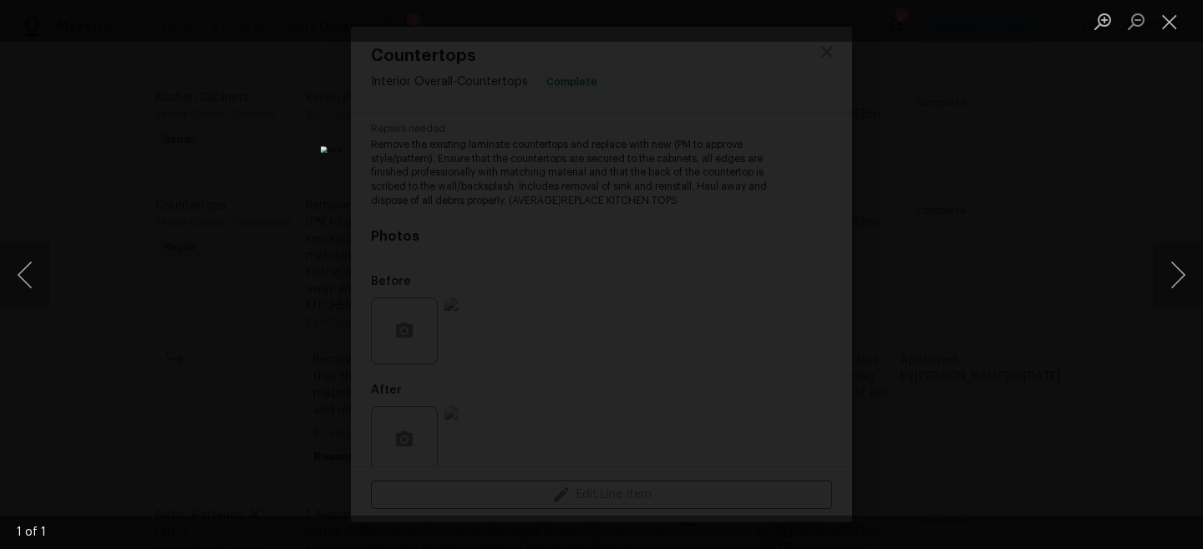
click at [1058, 252] on div "Lightbox" at bounding box center [601, 274] width 1203 height 549
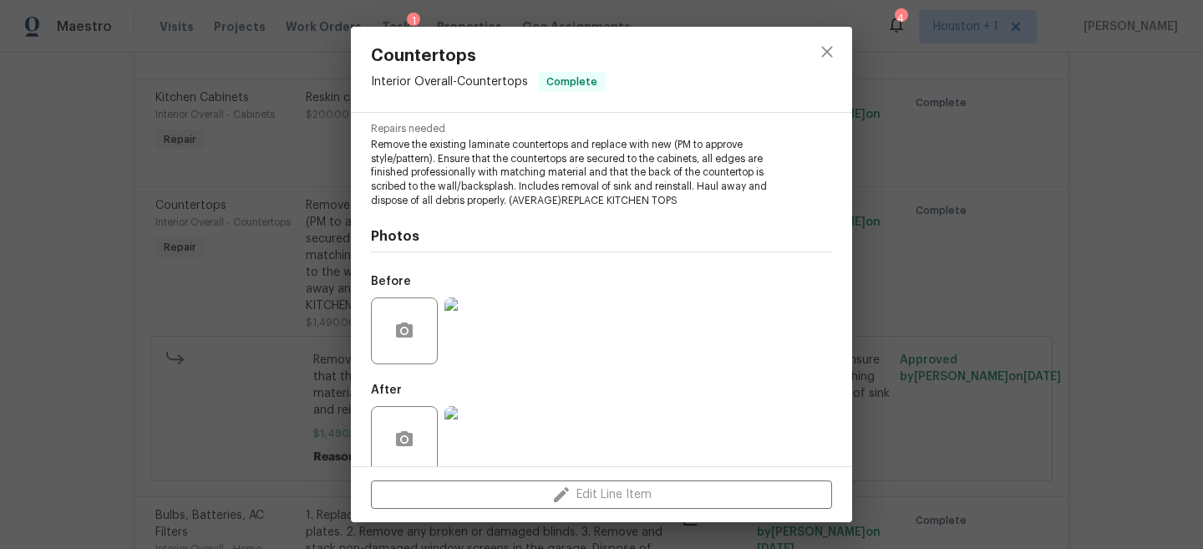
scroll to position [146, 0]
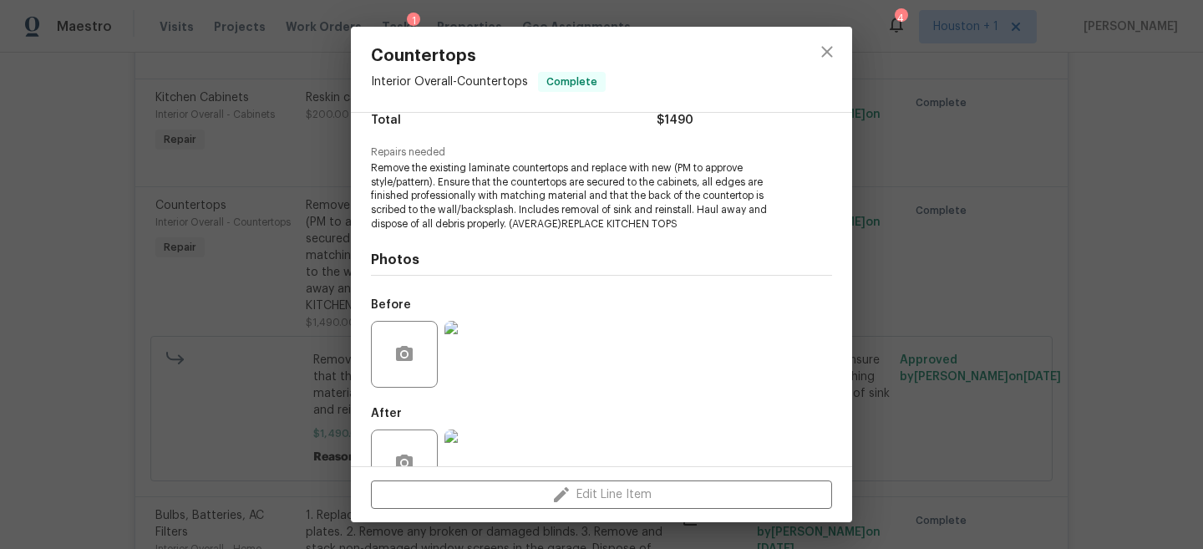
click at [948, 270] on div "Countertops Interior Overall - Countertops Complete Vendor Surface Innovations …" at bounding box center [601, 274] width 1203 height 549
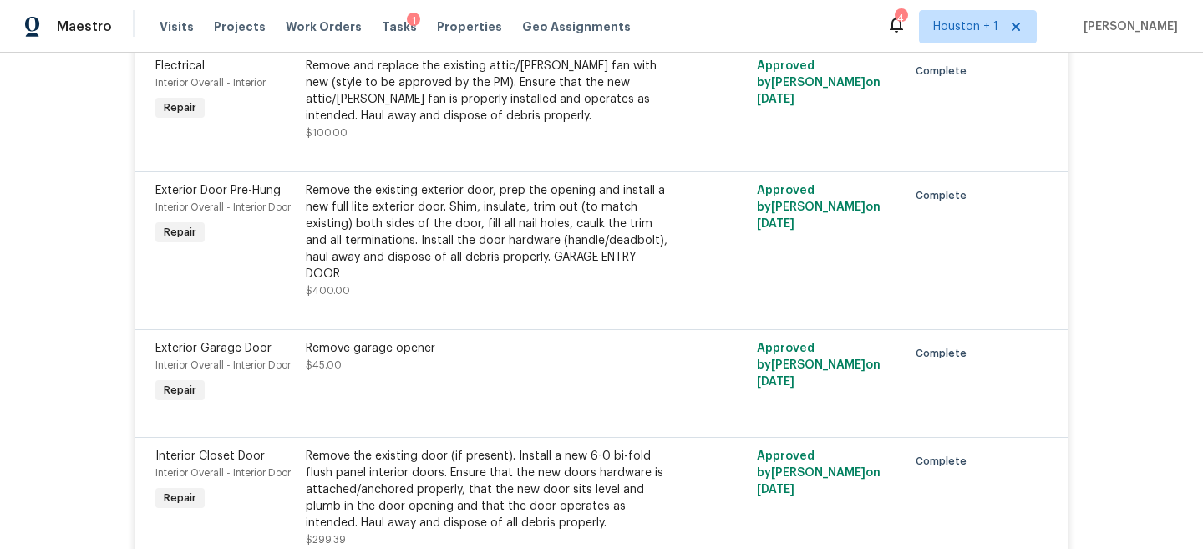
scroll to position [3619, 0]
click at [482, 231] on div "Remove the existing exterior door, prep the opening and install a new full lite…" at bounding box center [489, 231] width 366 height 100
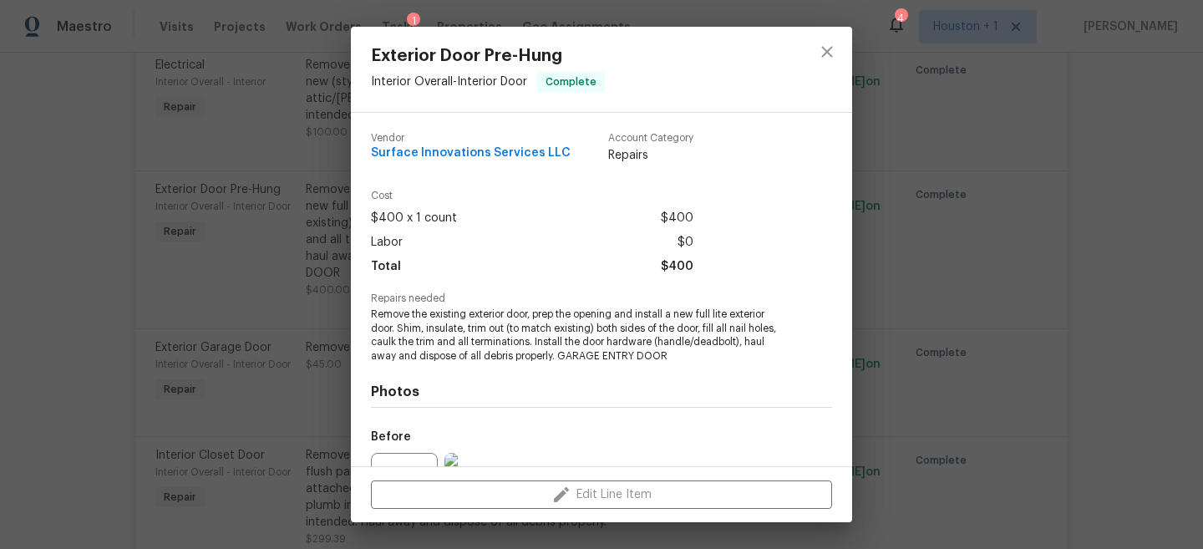
scroll to position [155, 0]
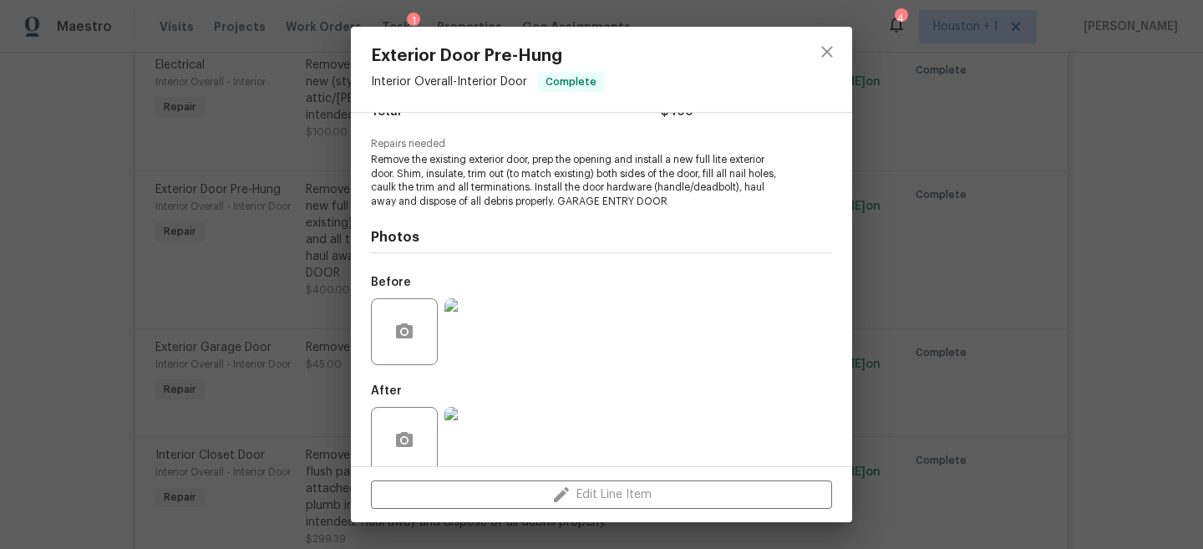
click at [478, 426] on img at bounding box center [477, 440] width 67 height 67
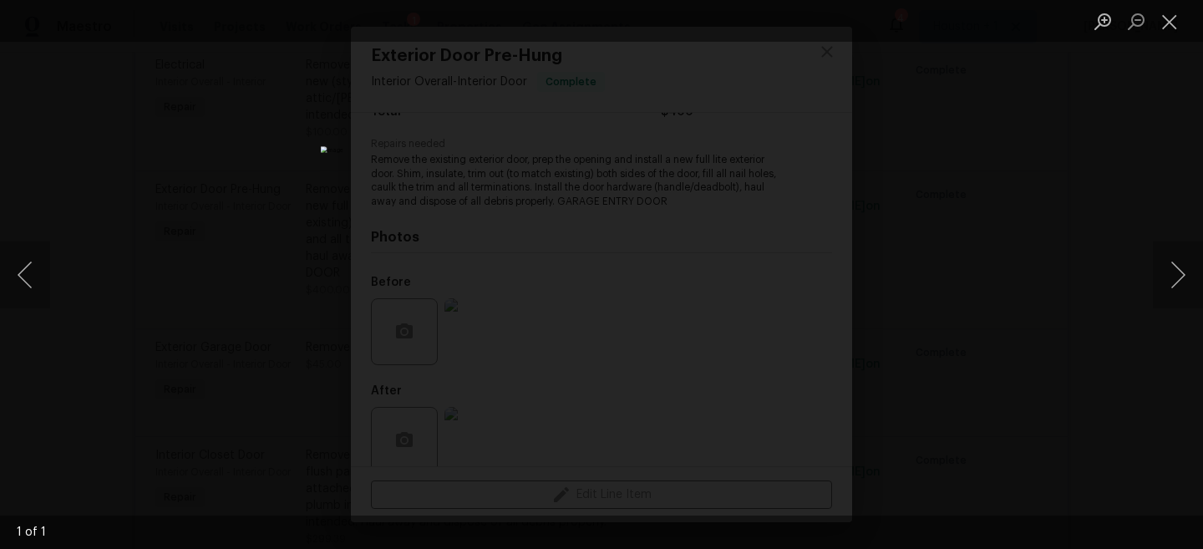
click at [981, 225] on div "Lightbox" at bounding box center [601, 274] width 1203 height 549
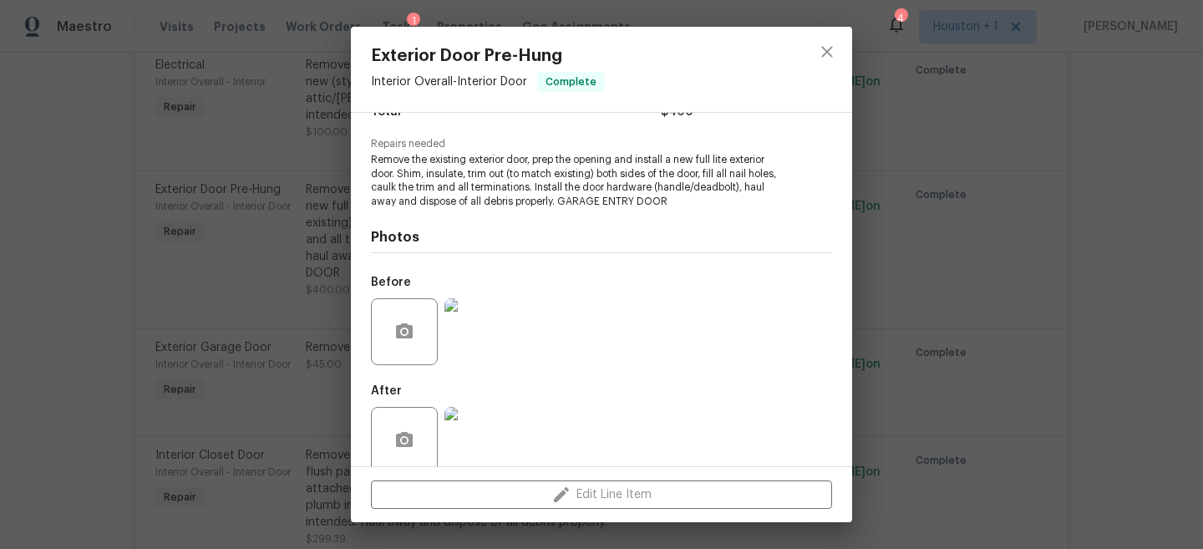
click at [489, 331] on img at bounding box center [477, 331] width 67 height 67
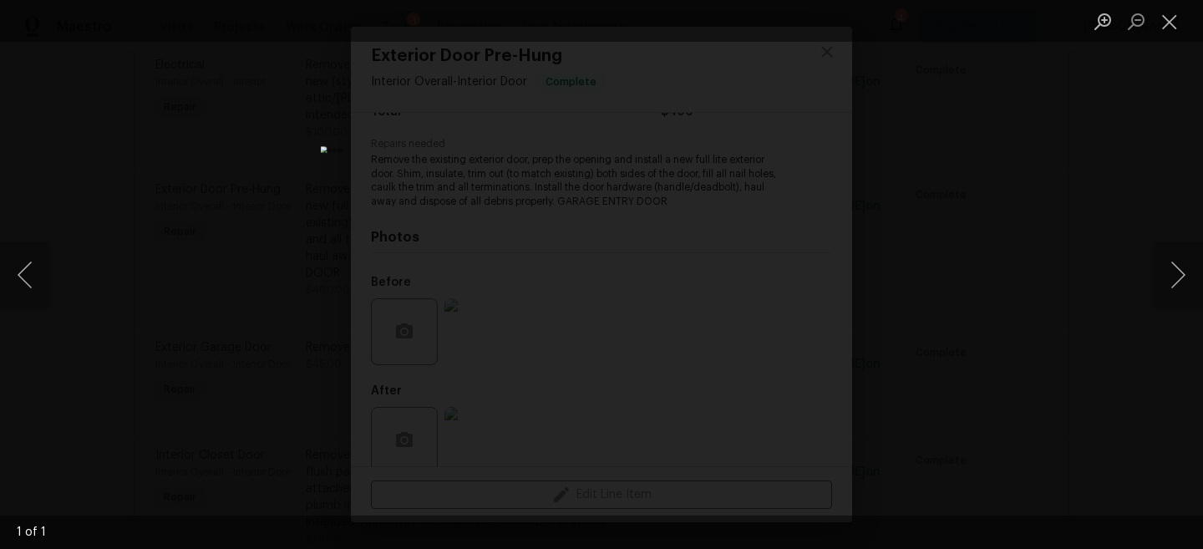
click at [1056, 209] on div "Lightbox" at bounding box center [601, 274] width 1203 height 549
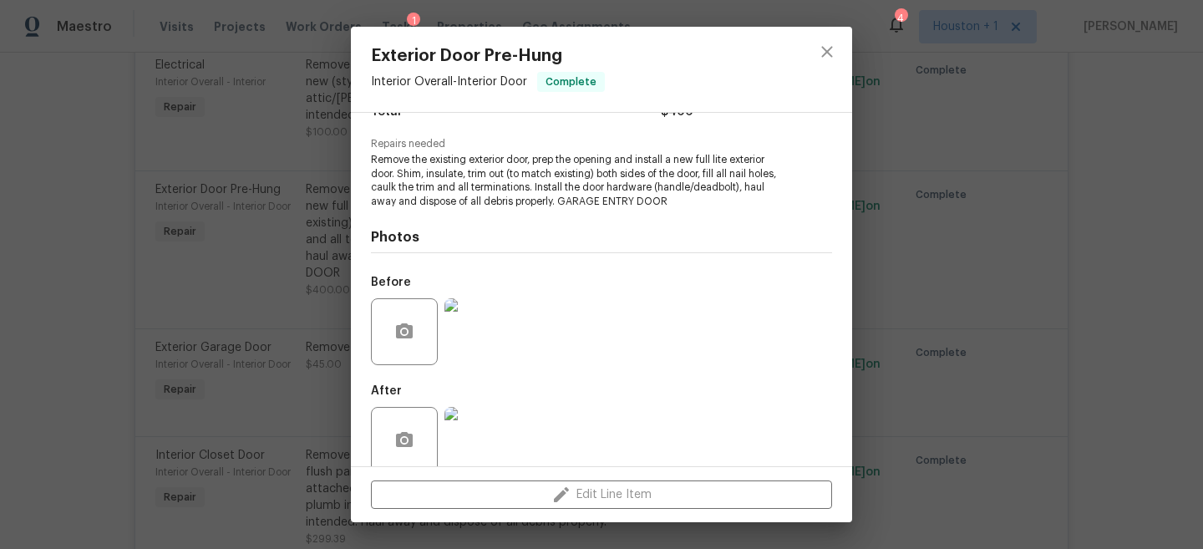
click at [1005, 239] on div "Exterior Door Pre-Hung Interior Overall - Interior Door Complete Vendor Surface…" at bounding box center [601, 274] width 1203 height 549
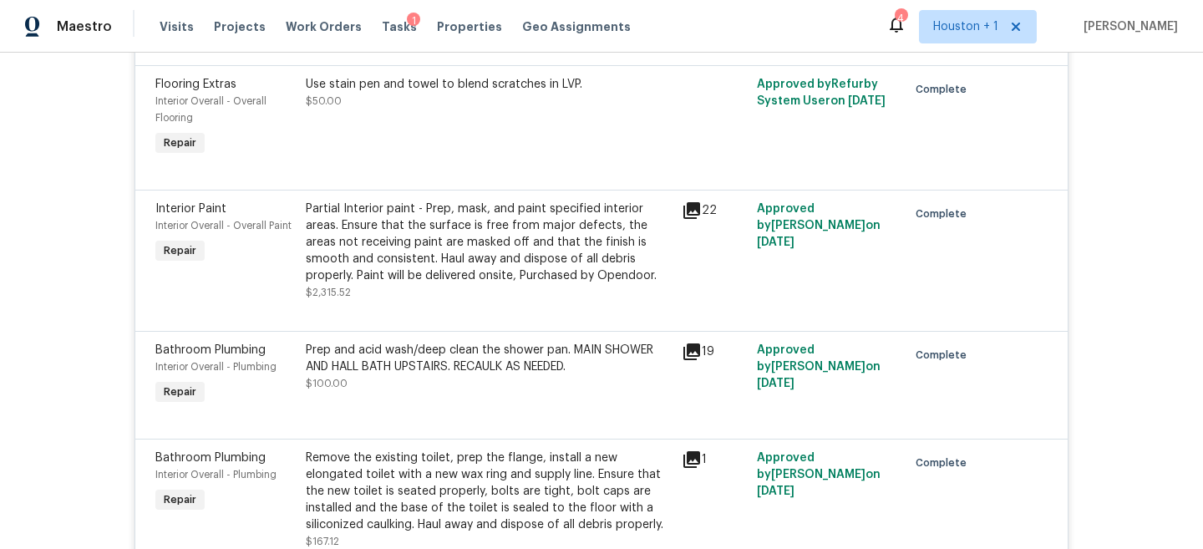
scroll to position [4471, 0]
click at [459, 224] on div "Partial Interior paint - Prep, mask, and paint specified interior areas. Ensure…" at bounding box center [489, 242] width 366 height 84
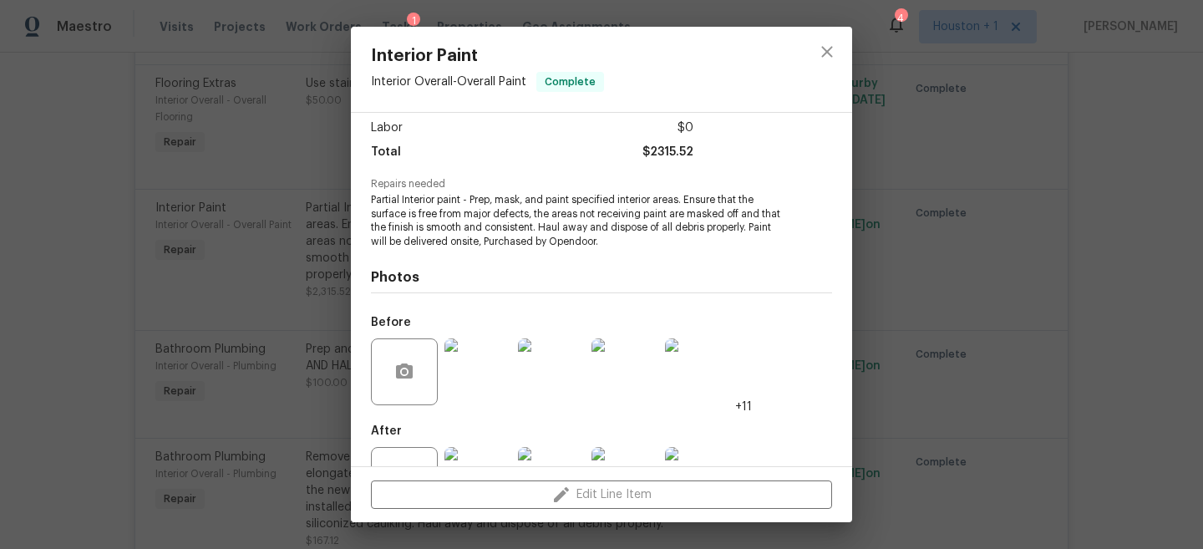
scroll to position [179, 0]
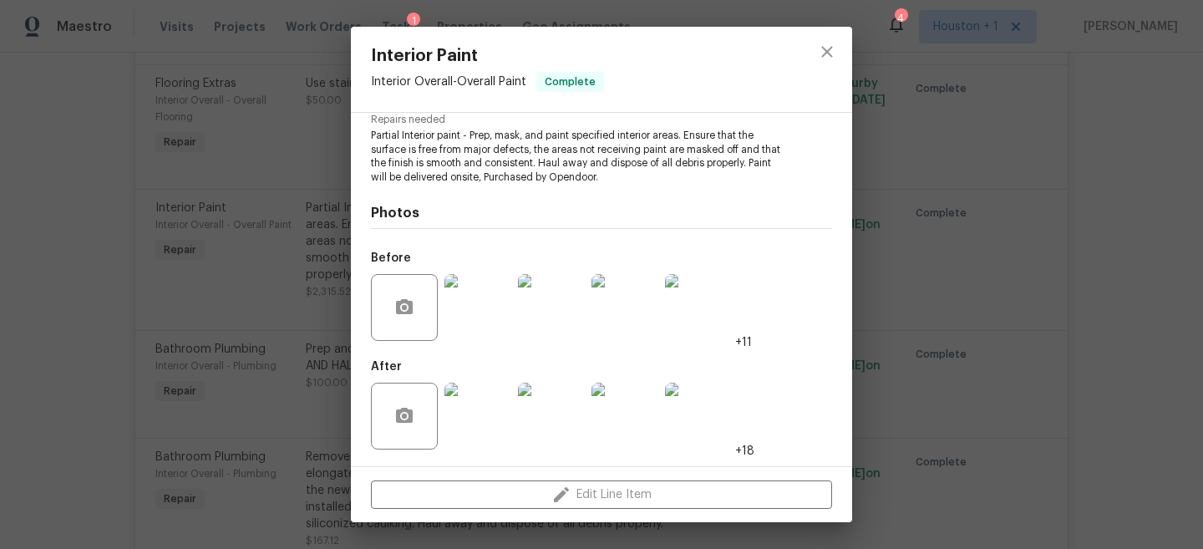
click at [496, 424] on img at bounding box center [477, 416] width 67 height 67
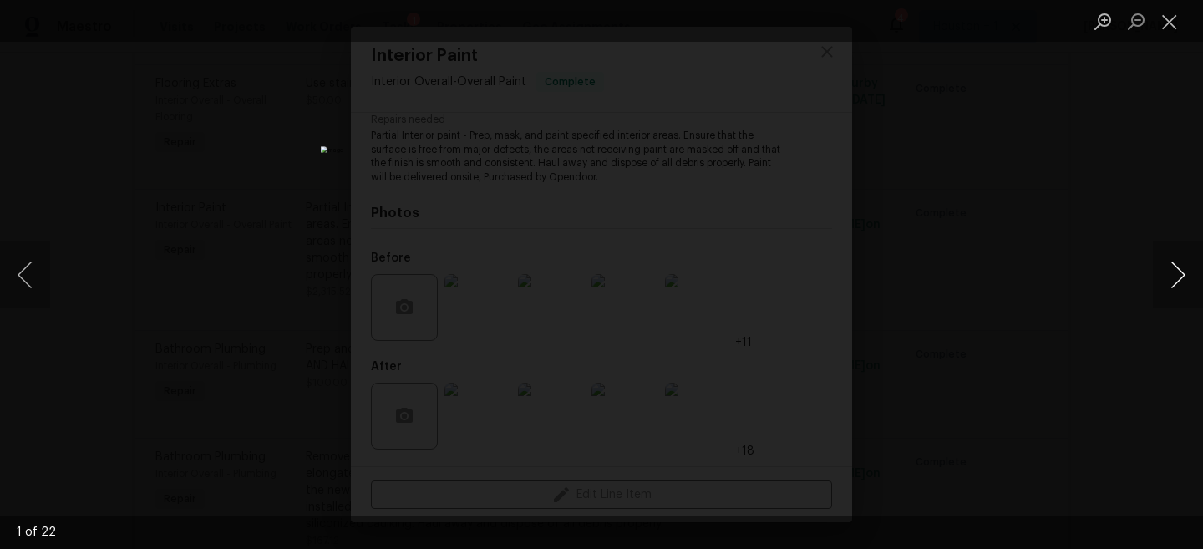
click at [1163, 256] on button "Next image" at bounding box center [1178, 274] width 50 height 67
click at [1041, 179] on div "Lightbox" at bounding box center [601, 274] width 1203 height 549
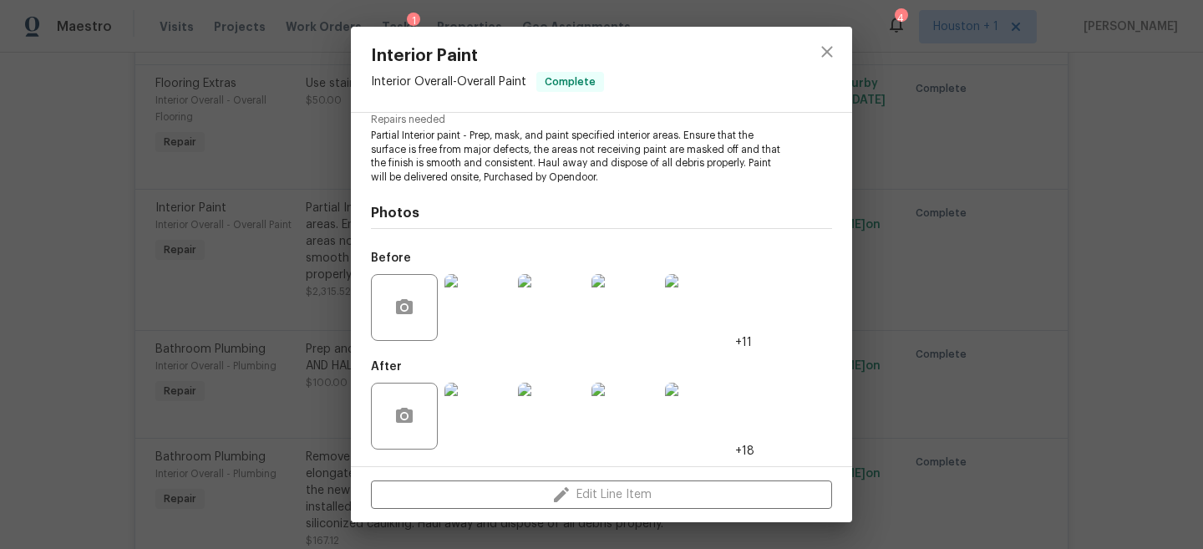
click at [1018, 305] on div "Interior Paint Interior Overall - Overall Paint Complete Vendor Surface Innovat…" at bounding box center [601, 274] width 1203 height 549
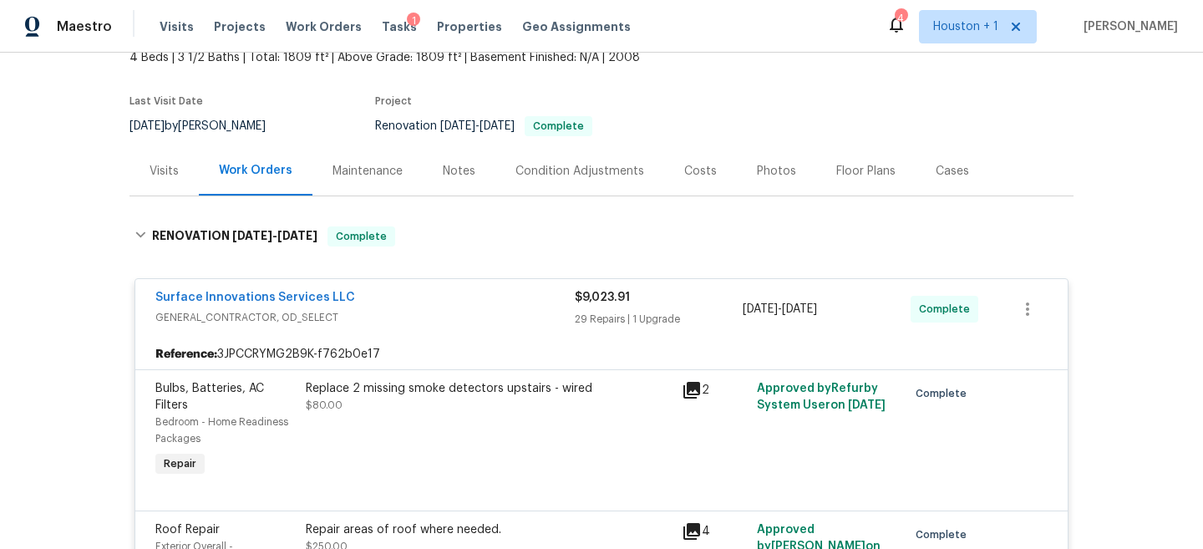
scroll to position [0, 0]
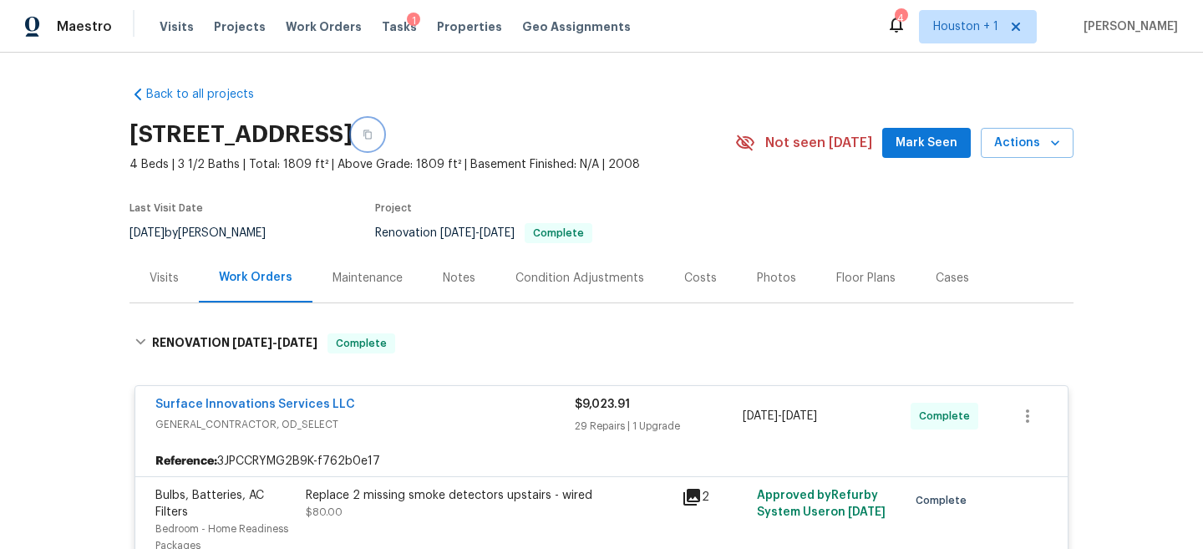
click at [373, 136] on icon "button" at bounding box center [368, 134] width 10 height 10
click at [383, 131] on button "button" at bounding box center [368, 134] width 30 height 30
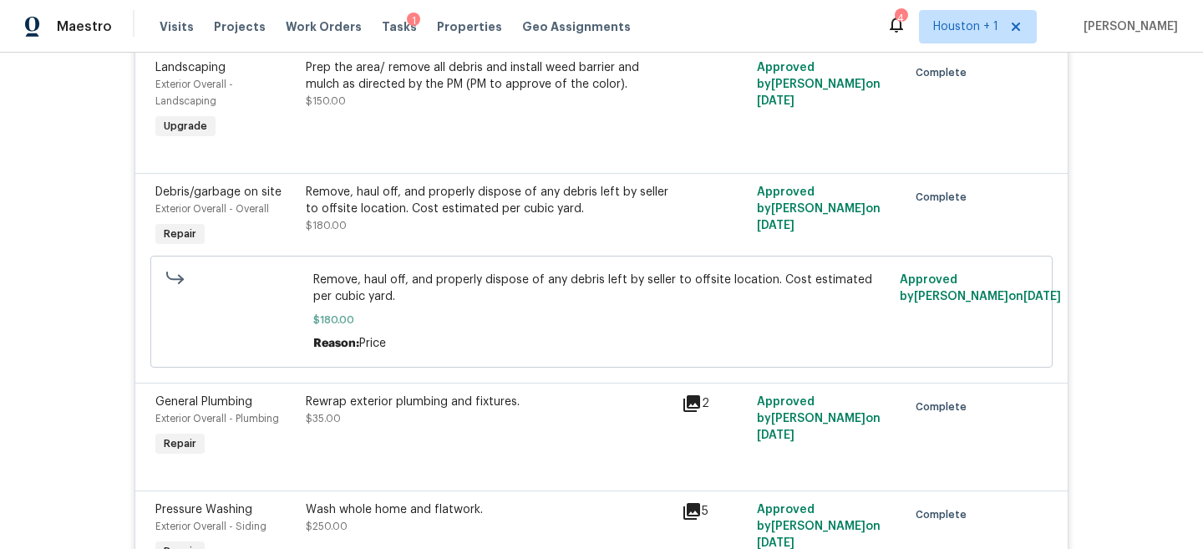
scroll to position [1131, 0]
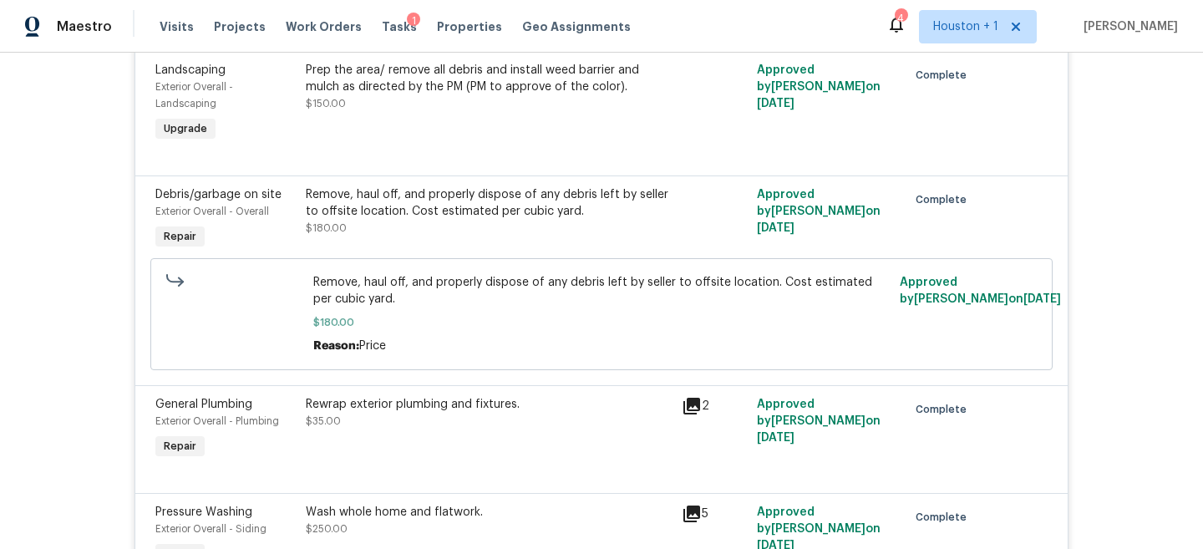
click at [357, 236] on div "Remove, haul off, and properly dispose of any debris left by seller to offsite …" at bounding box center [489, 211] width 366 height 50
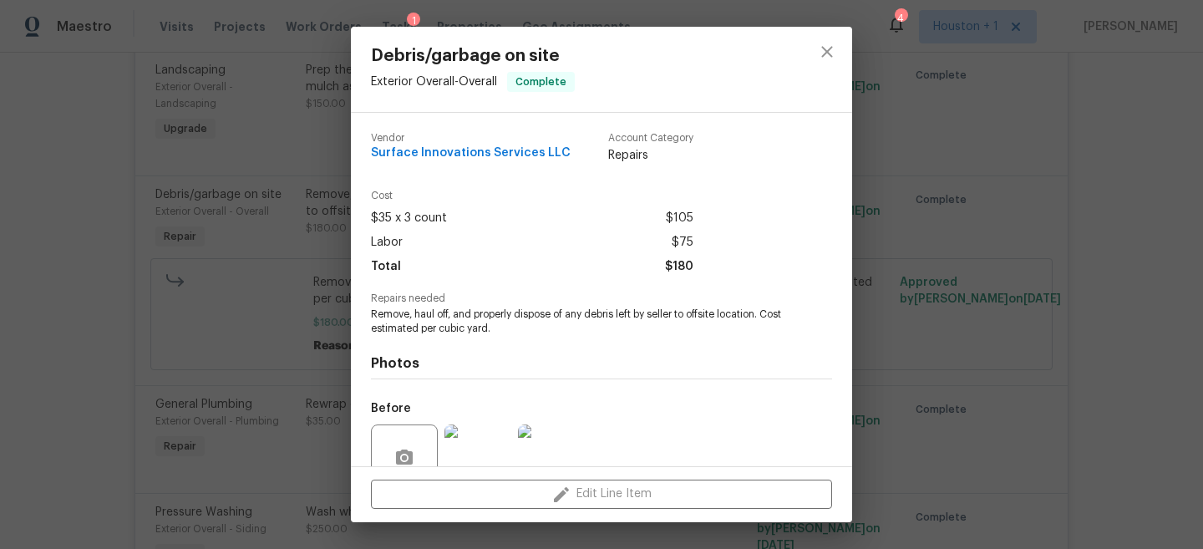
scroll to position [150, 0]
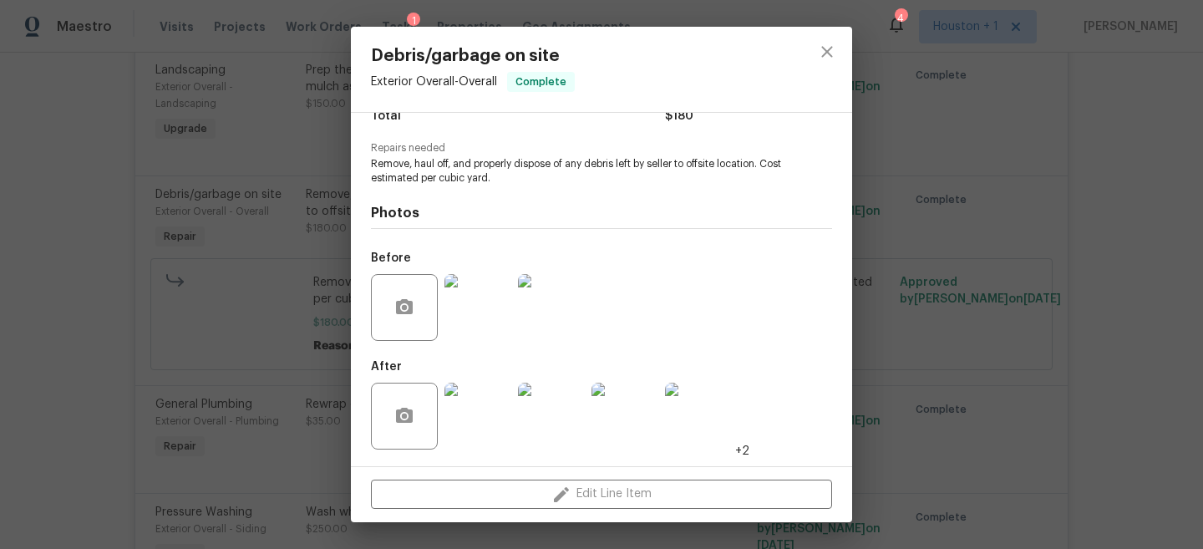
click at [971, 252] on div "Debris/garbage on site Exterior Overall - Overall Complete Vendor Surface Innov…" at bounding box center [601, 274] width 1203 height 549
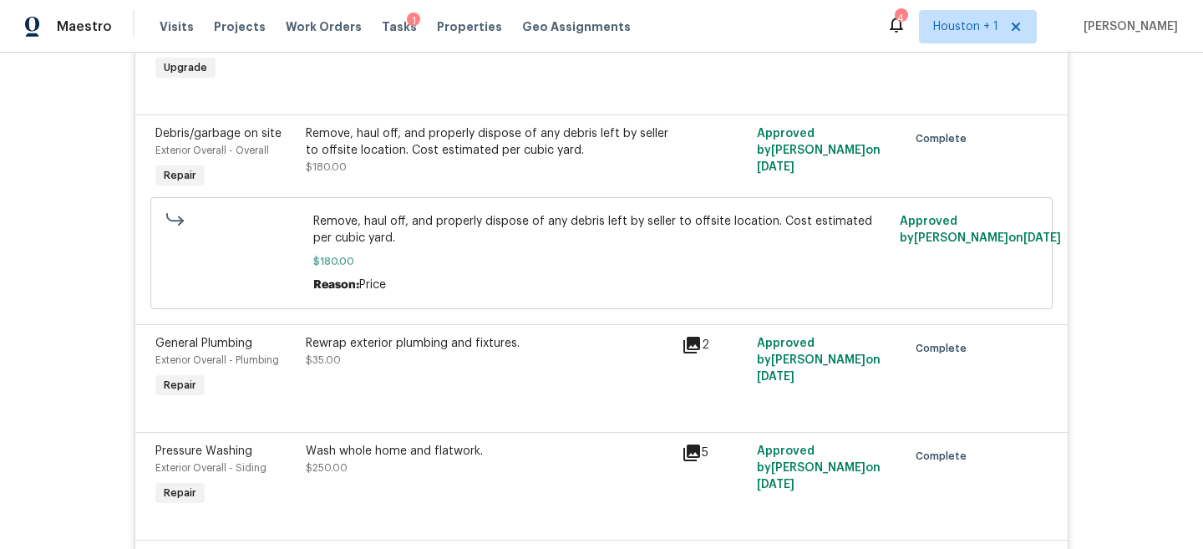
scroll to position [1191, 0]
click at [415, 153] on div "Remove, haul off, and properly dispose of any debris left by seller to offsite …" at bounding box center [489, 142] width 366 height 33
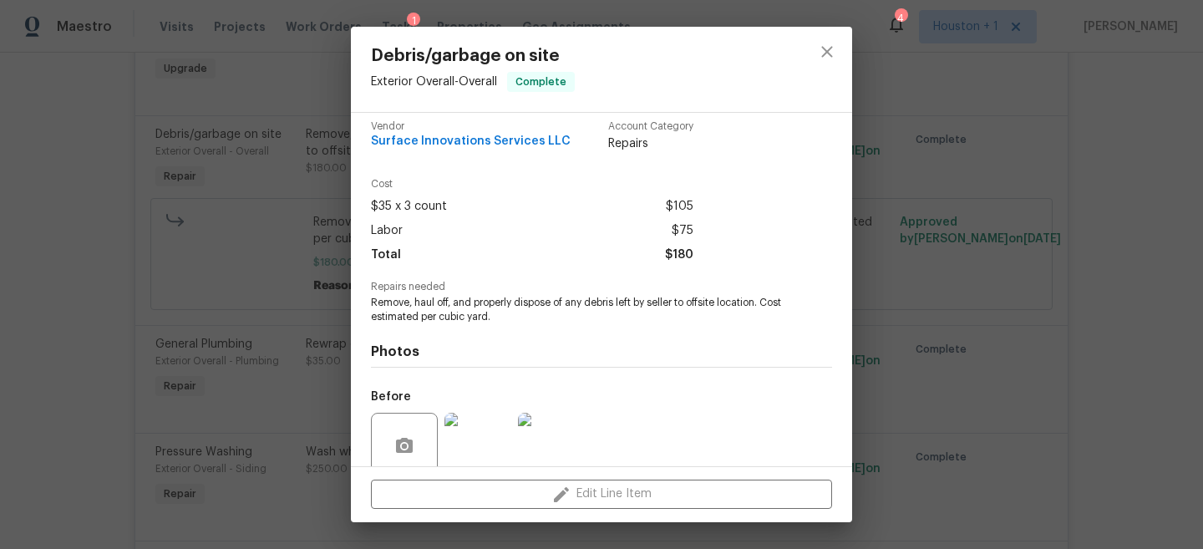
scroll to position [0, 0]
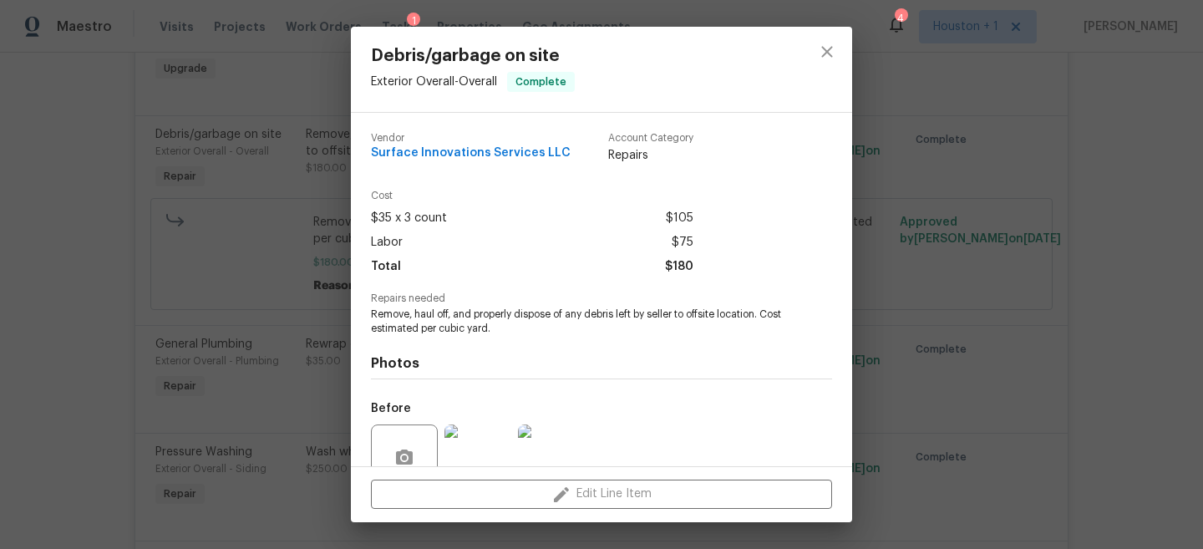
click at [450, 316] on span "Remove, haul off, and properly dispose of any debris left by seller to offsite …" at bounding box center [578, 321] width 415 height 28
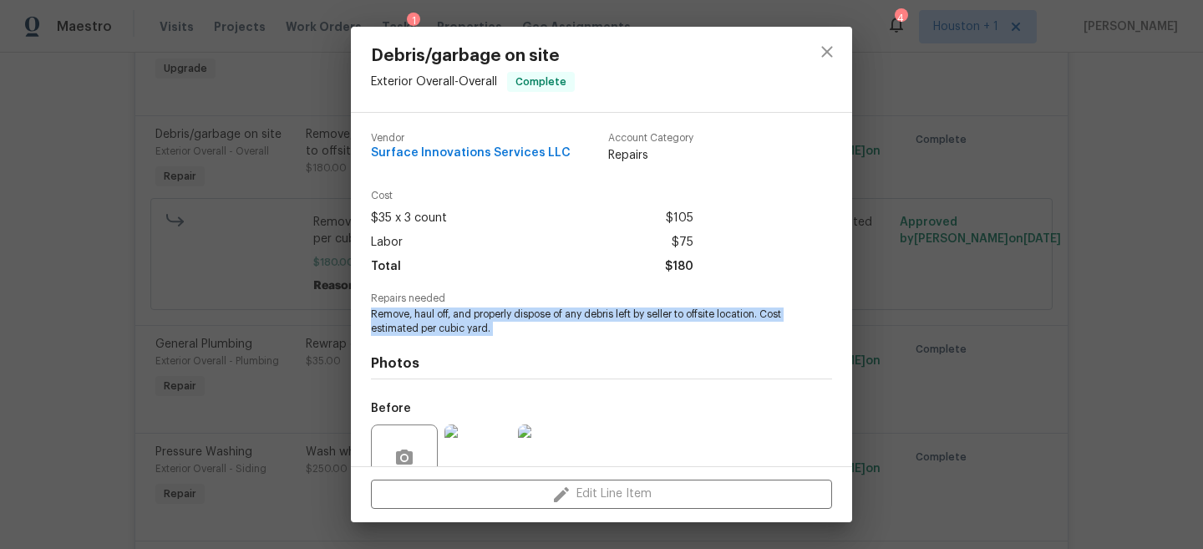
click at [450, 316] on span "Remove, haul off, and properly dispose of any debris left by seller to offsite …" at bounding box center [578, 321] width 415 height 28
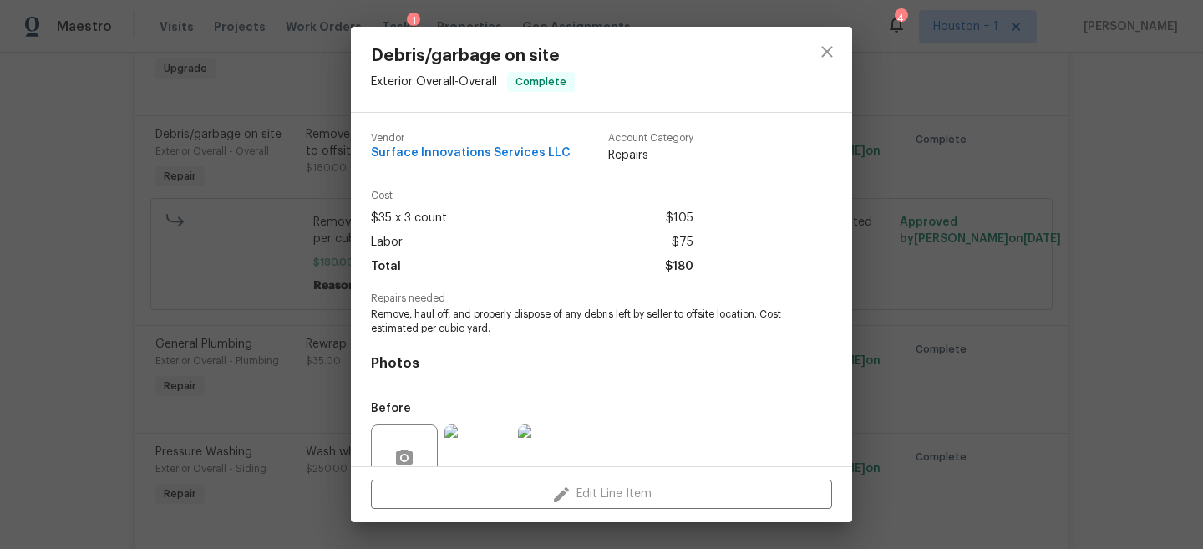
click at [905, 286] on div "Debris/garbage on site Exterior Overall - Overall Complete Vendor Surface Innov…" at bounding box center [601, 274] width 1203 height 549
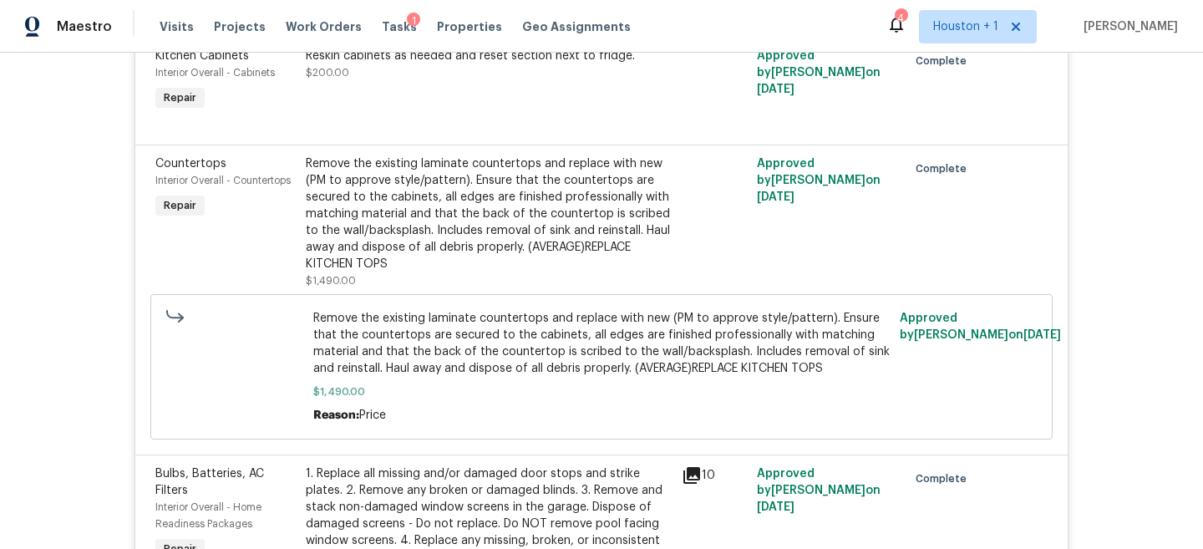
scroll to position [2447, 0]
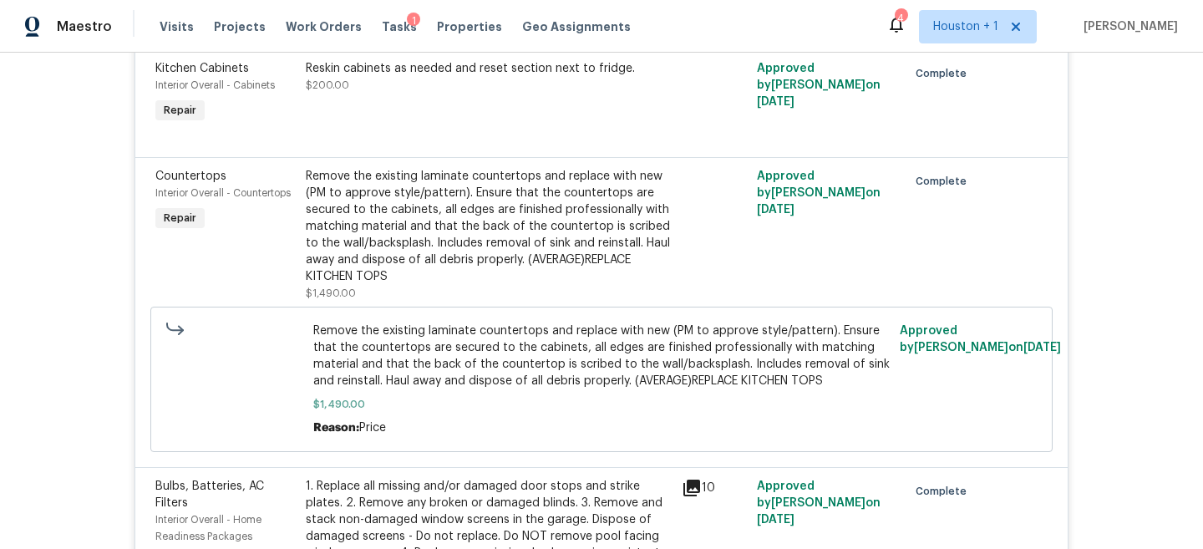
click at [36, 297] on div "Back to all projects 4822 S Fairfax Village Cir, Spring, TX 77373 4 Beds | 3 1/…" at bounding box center [601, 301] width 1203 height 496
click at [483, 280] on div "Remove the existing laminate countertops and replace with new (PM to approve st…" at bounding box center [489, 226] width 366 height 117
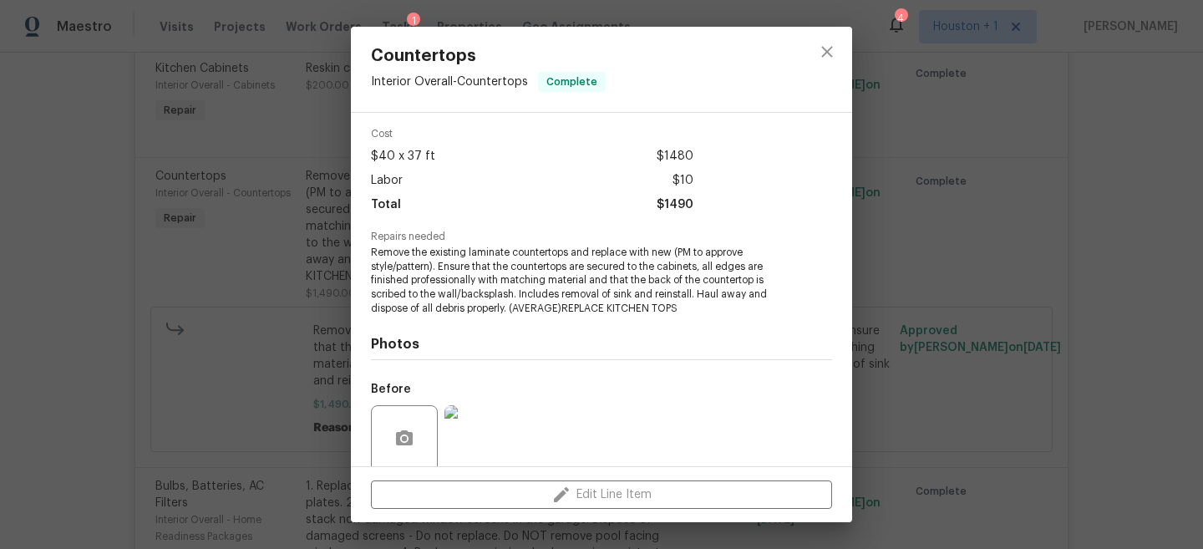
scroll to position [0, 0]
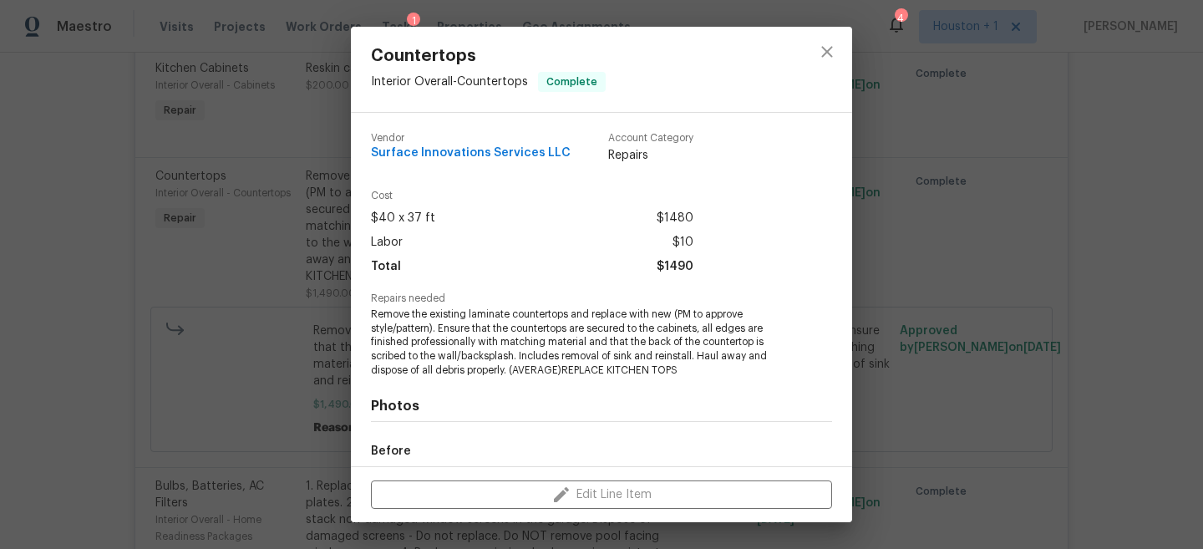
click at [905, 269] on div "Countertops Interior Overall - Countertops Complete Vendor Surface Innovations …" at bounding box center [601, 274] width 1203 height 549
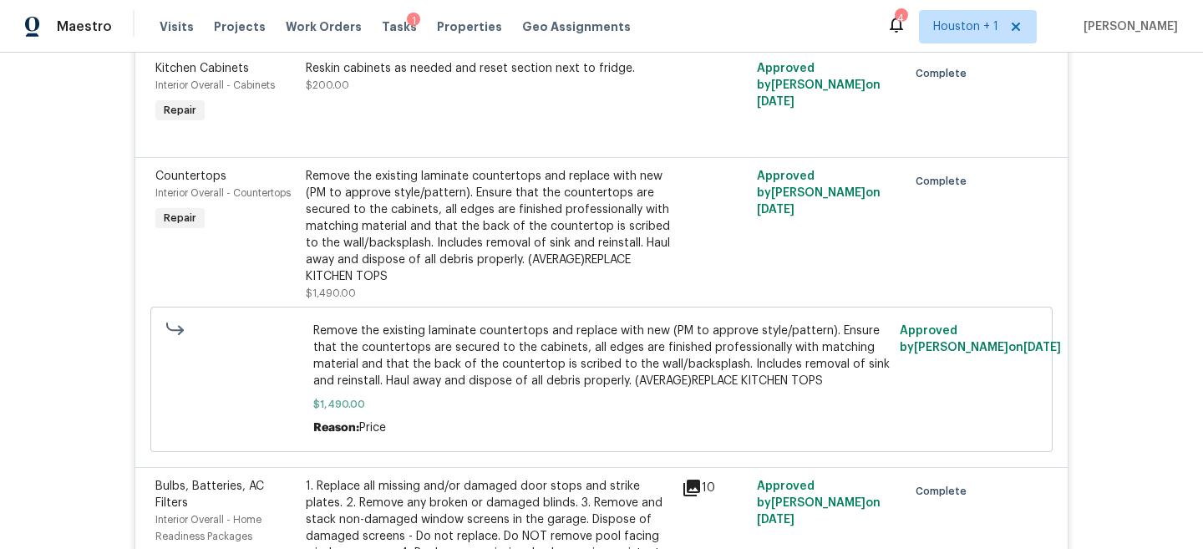
click at [474, 251] on div "Remove the existing laminate countertops and replace with new (PM to approve st…" at bounding box center [489, 226] width 366 height 117
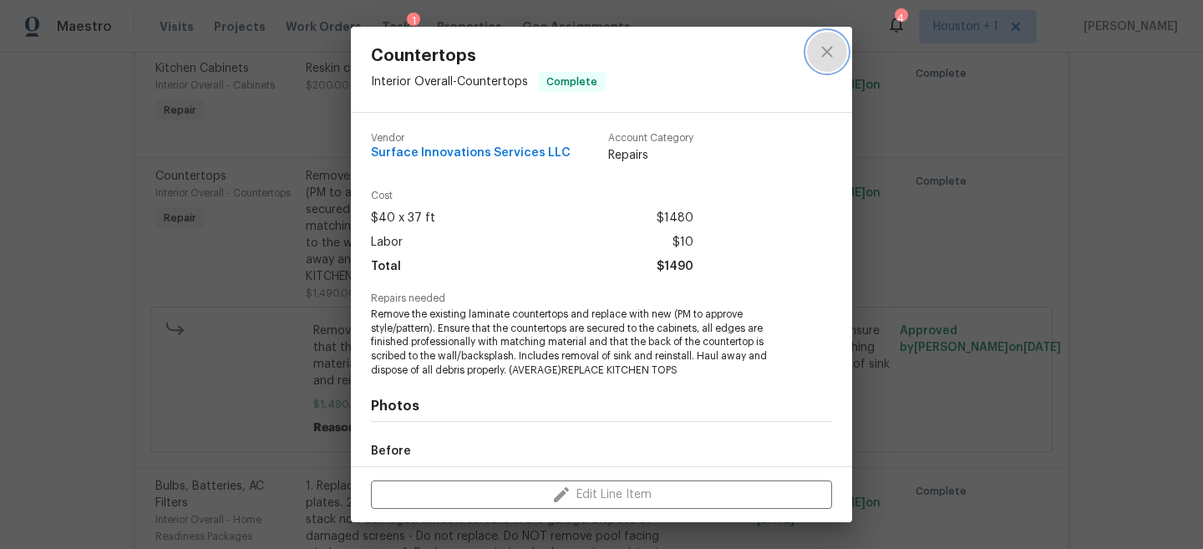
click at [823, 51] on icon "close" at bounding box center [827, 52] width 20 height 20
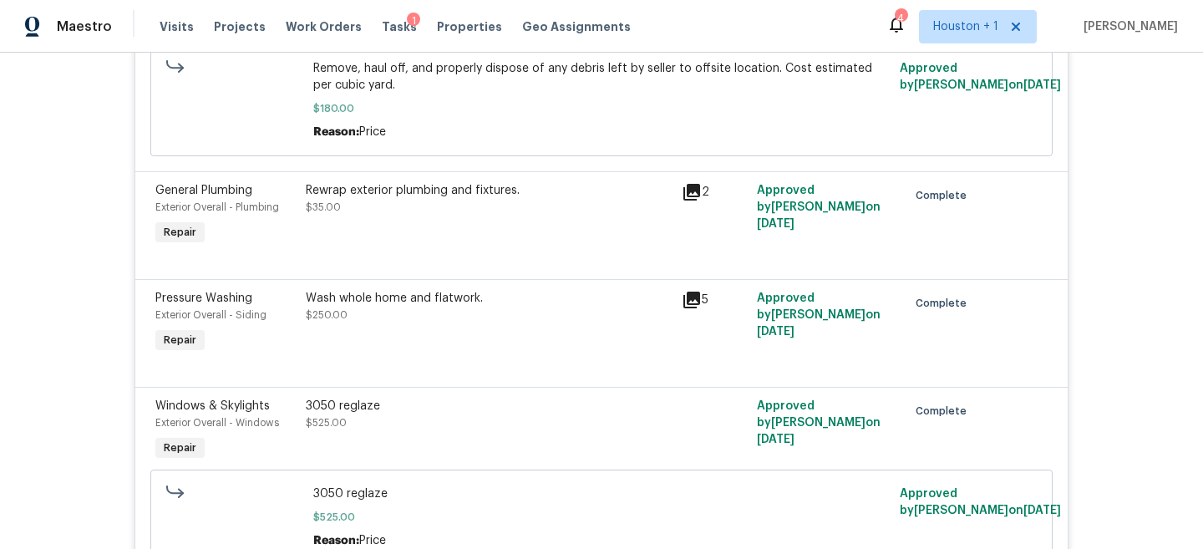
scroll to position [1162, 0]
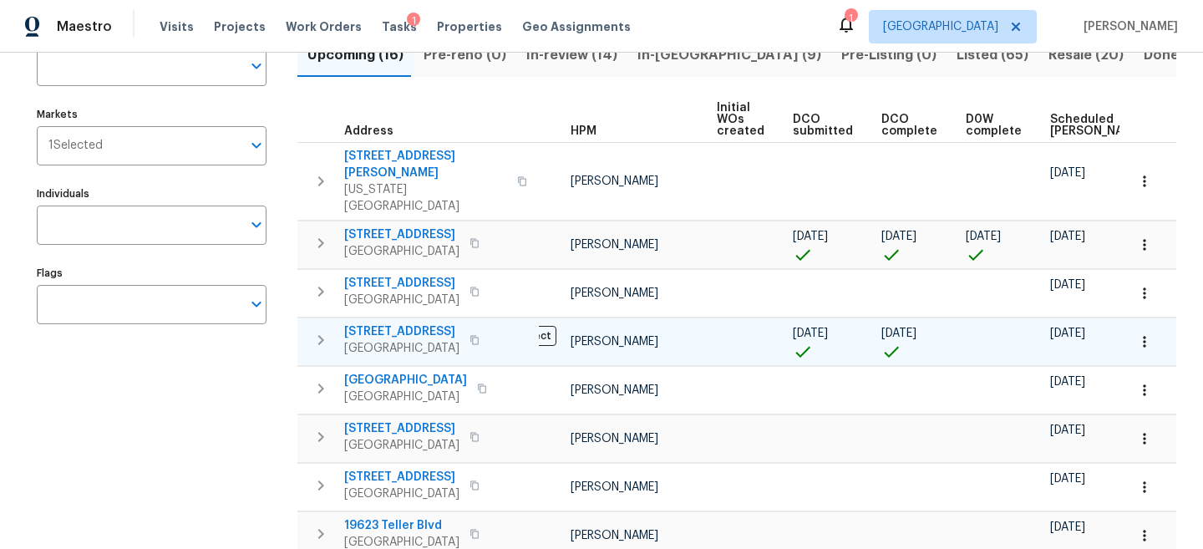
scroll to position [145, 0]
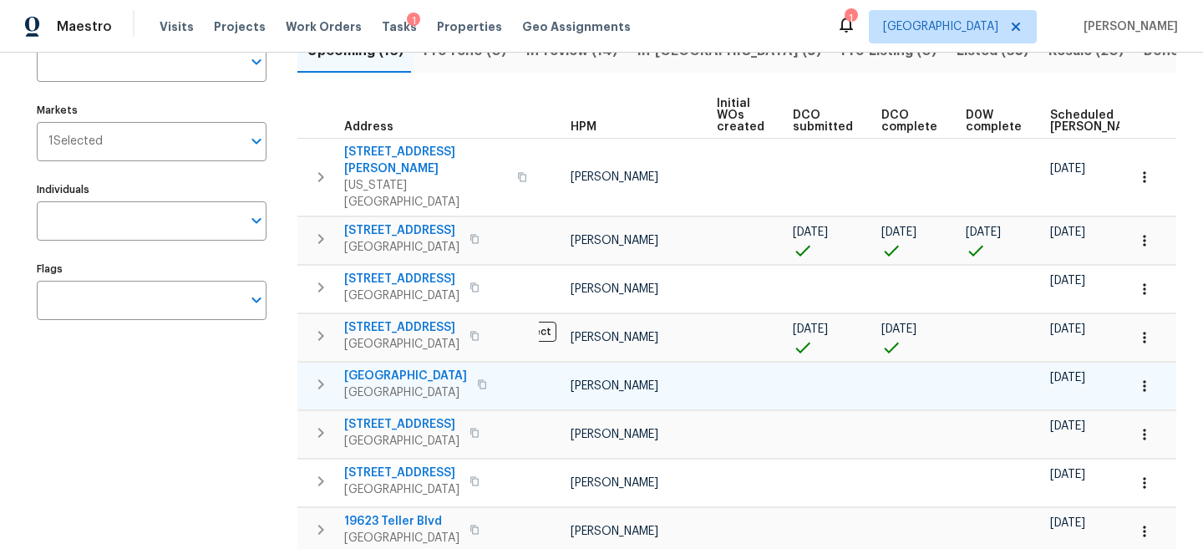
click at [401, 368] on span "21170 Northern Colony Ct" at bounding box center [405, 376] width 123 height 17
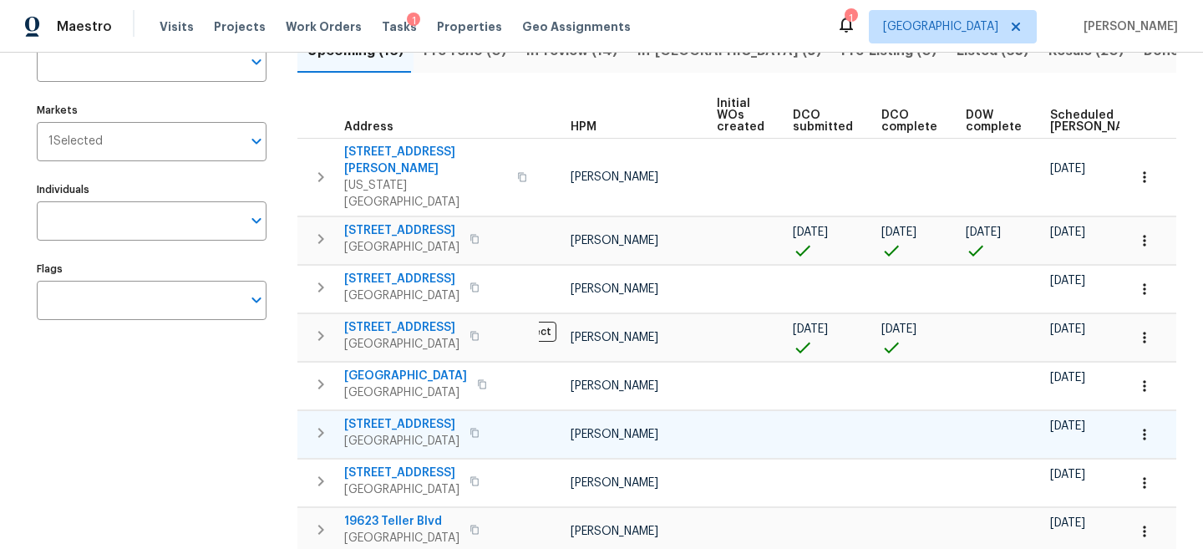
click at [397, 416] on span "8347 Sterlingshire St" at bounding box center [401, 424] width 115 height 17
click at [395, 416] on span "8347 Sterlingshire St" at bounding box center [401, 424] width 115 height 17
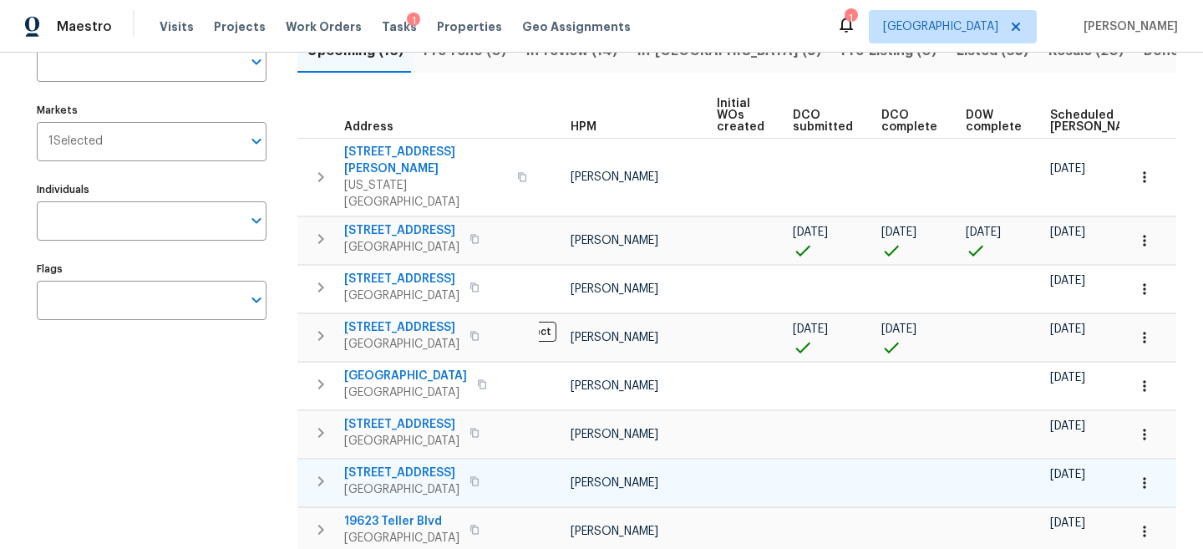
click at [393, 464] on span "18810 Appletree Ridge Rd" at bounding box center [401, 472] width 115 height 17
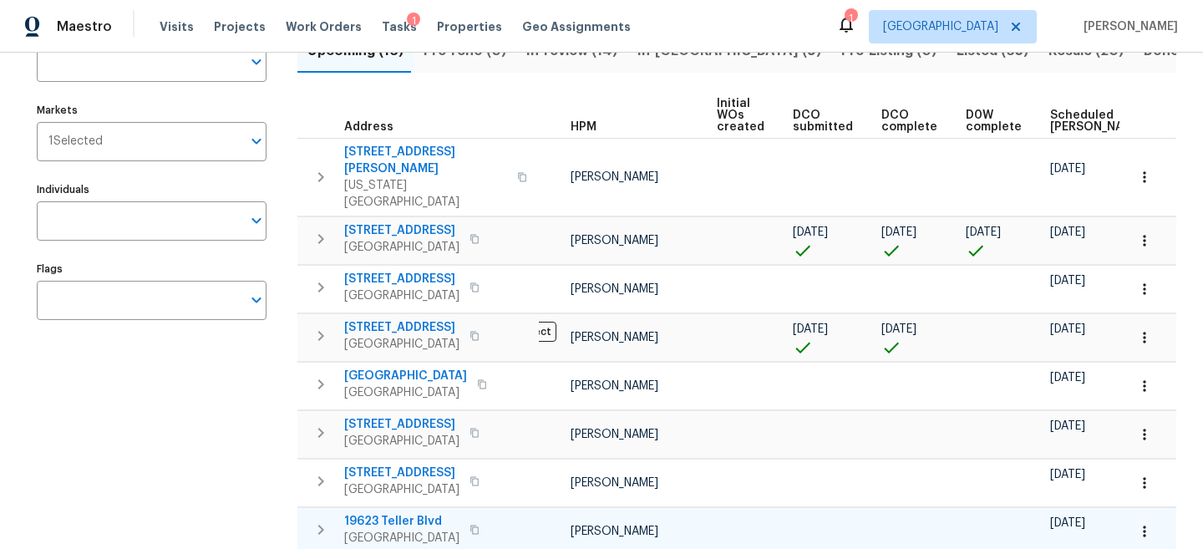
click at [384, 513] on span "19623 Teller Blvd" at bounding box center [401, 521] width 115 height 17
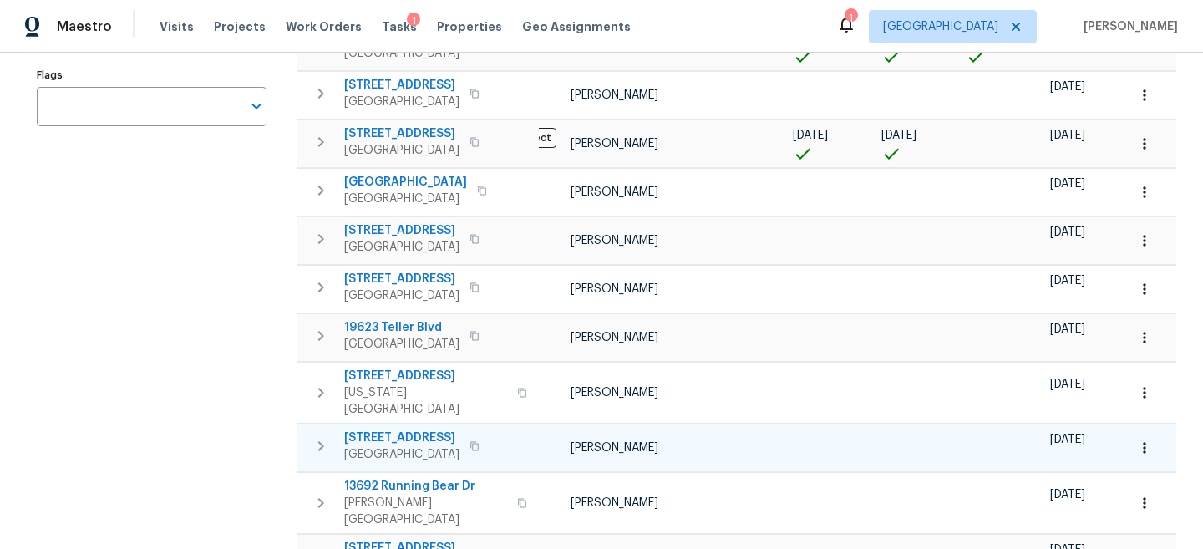
click at [405, 429] on span "9919 Pale Star Dr" at bounding box center [401, 437] width 115 height 17
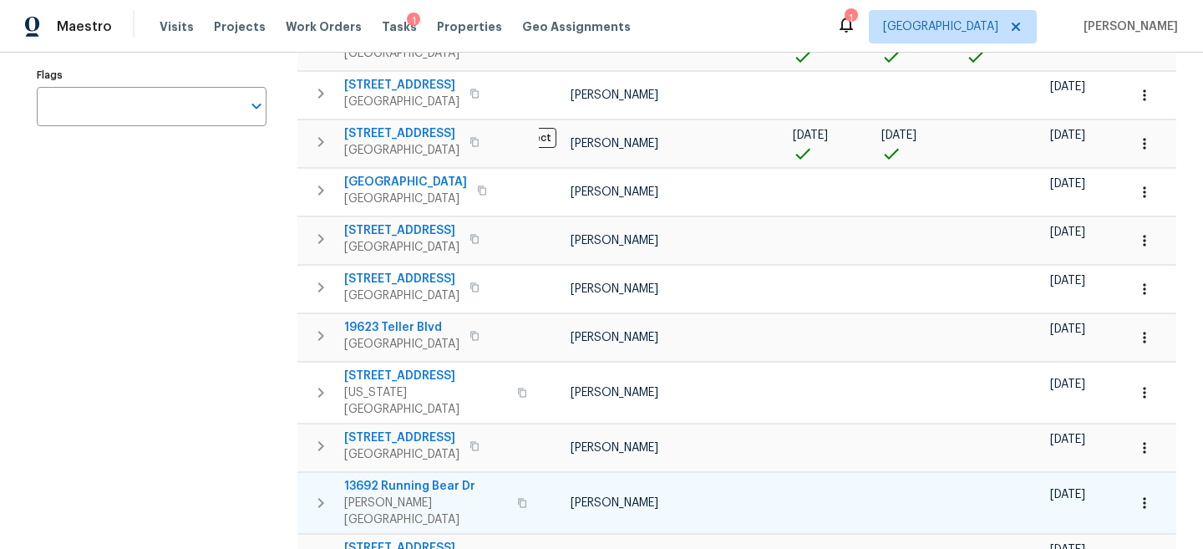
click at [403, 478] on span "13692 Running Bear Dr" at bounding box center [425, 486] width 163 height 17
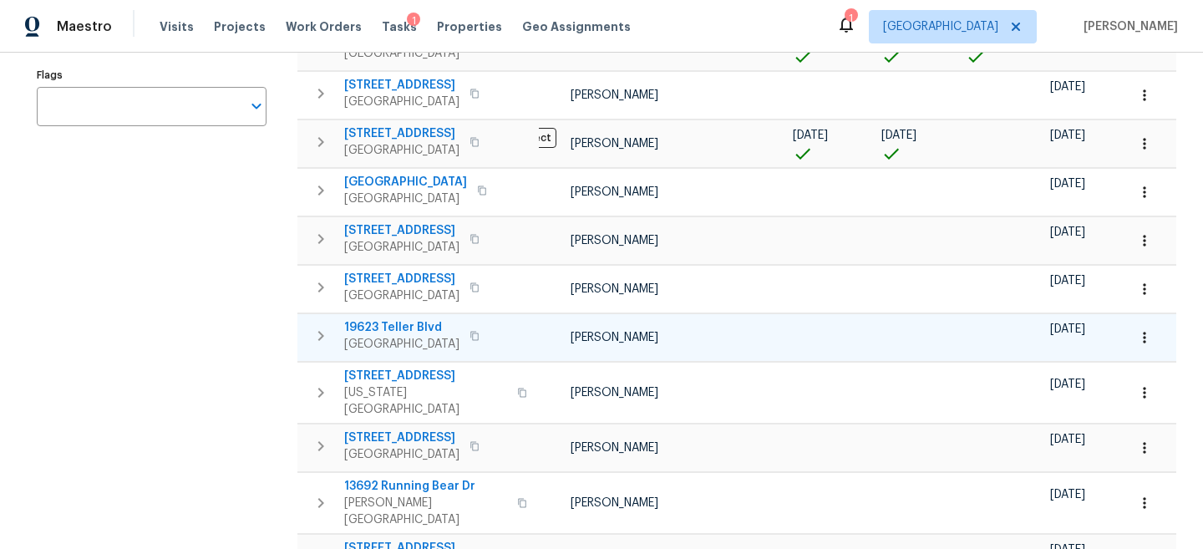
scroll to position [576, 0]
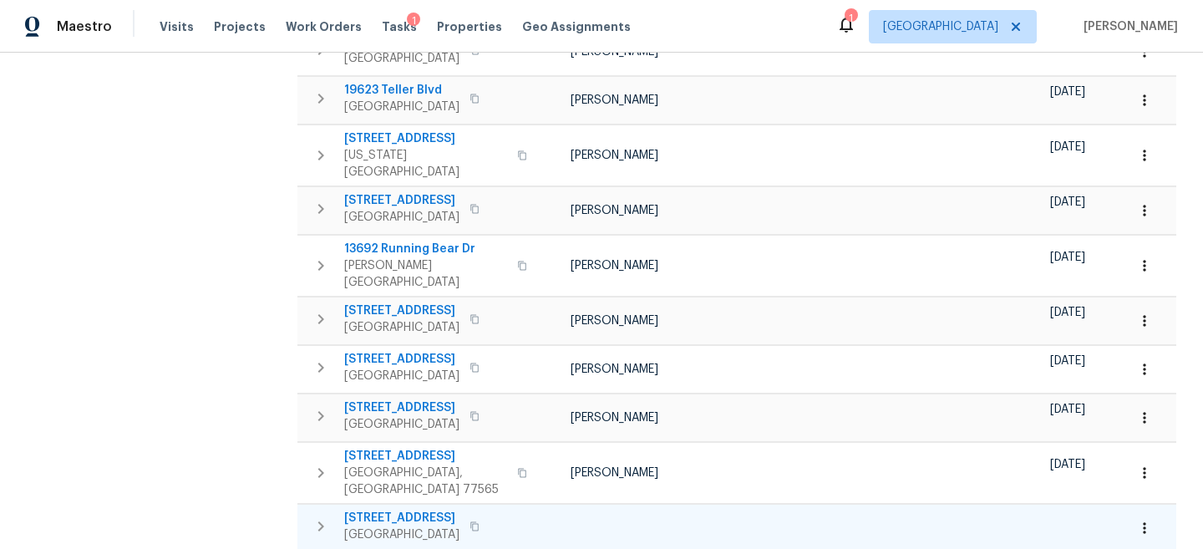
click at [432, 510] on span "1209 El Camino Village Dr" at bounding box center [401, 518] width 115 height 17
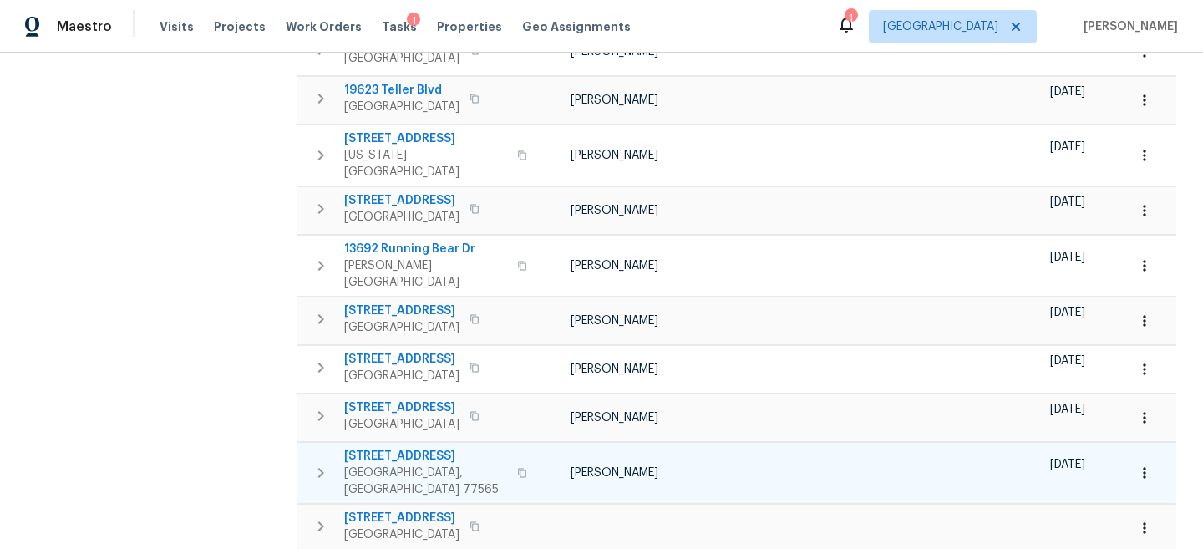
click at [422, 448] on span "2217 Kemah Village Dr" at bounding box center [425, 456] width 163 height 17
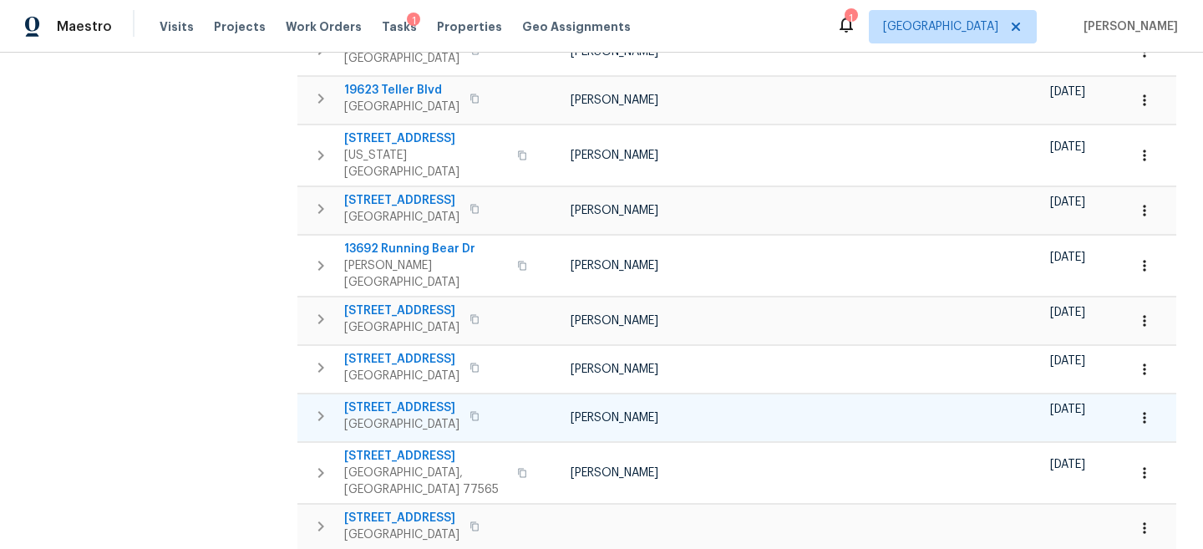
click at [401, 399] on span "906 Central Ave" at bounding box center [401, 407] width 115 height 17
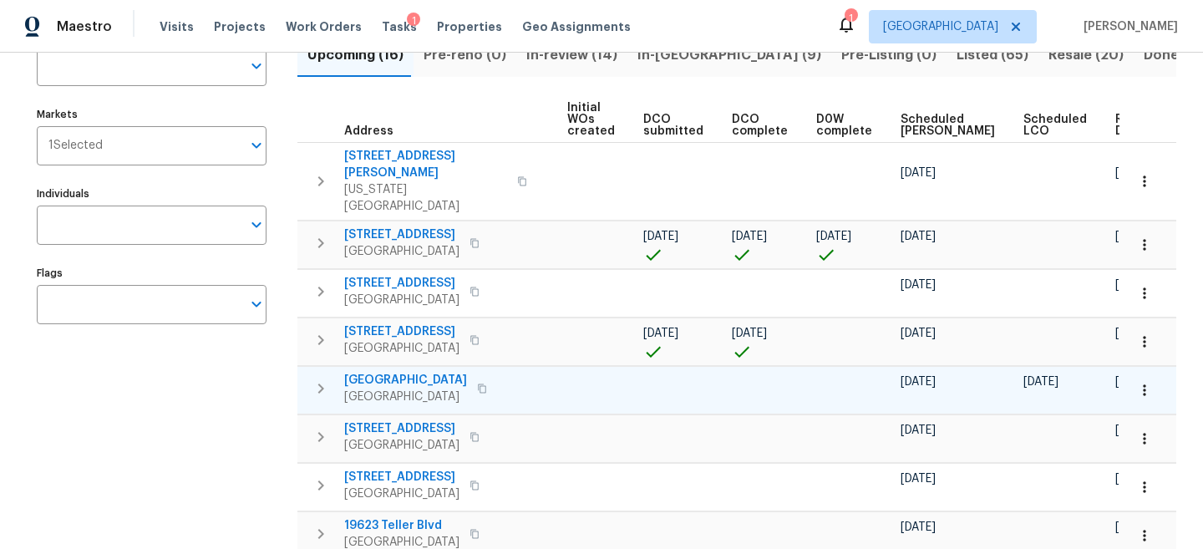
scroll to position [340, 0]
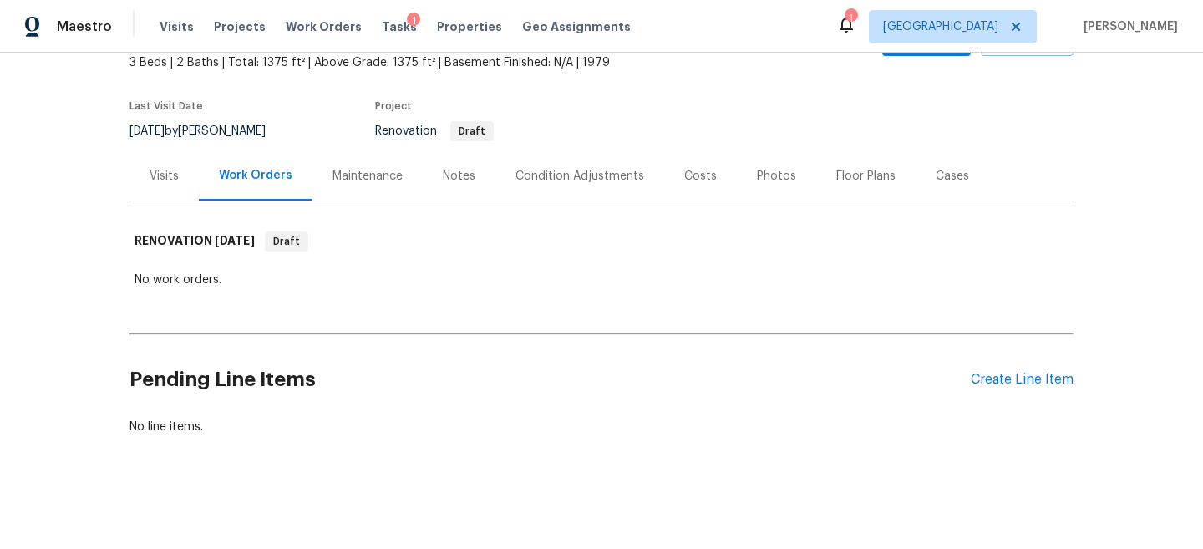
scroll to position [99, 0]
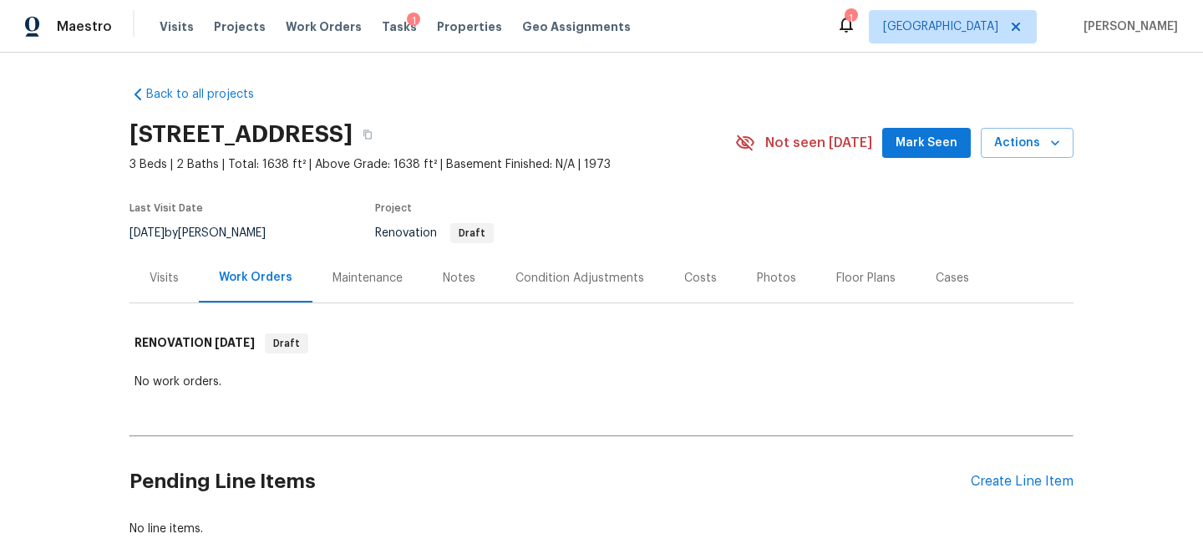
scroll to position [102, 0]
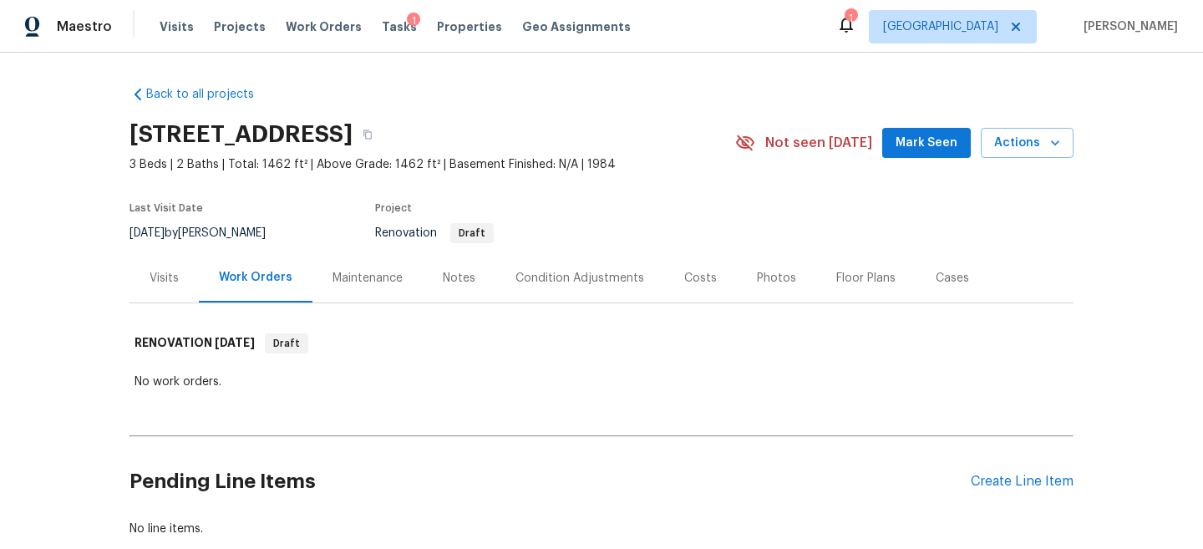
scroll to position [102, 0]
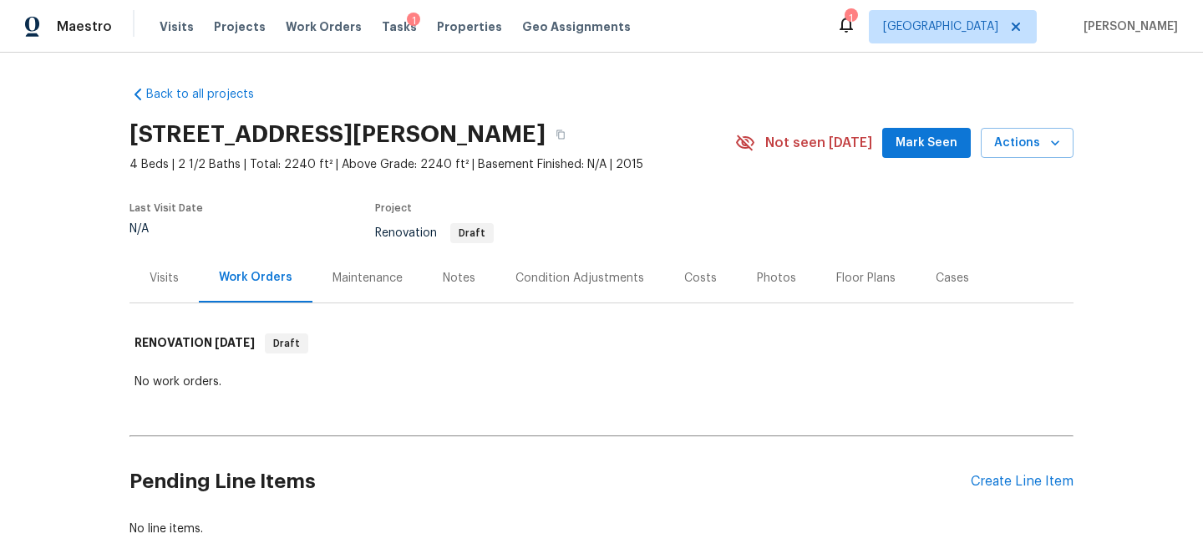
scroll to position [102, 0]
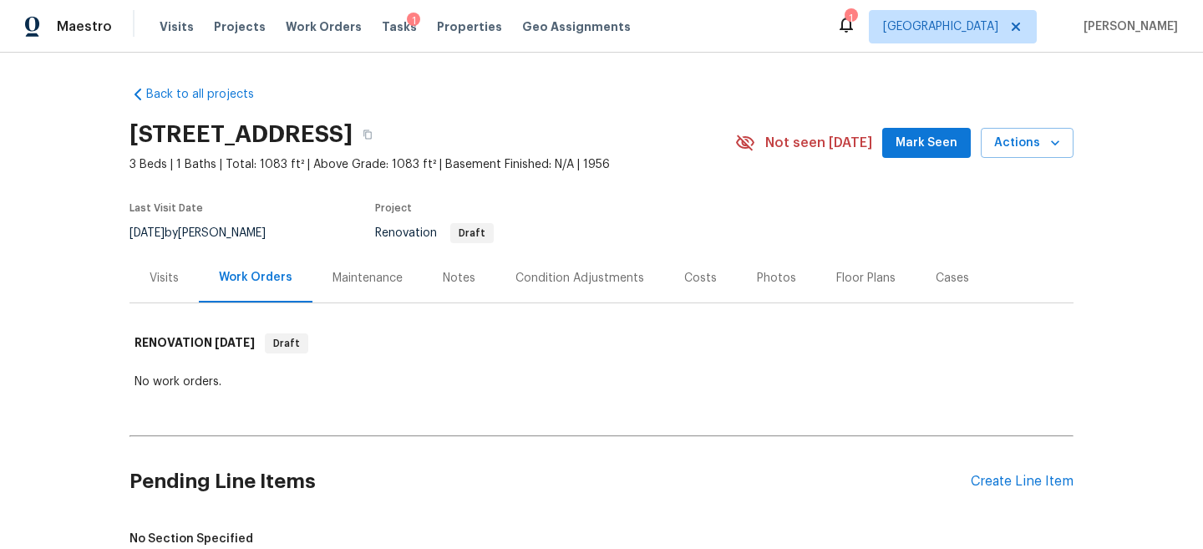
click at [596, 280] on div "Condition Adjustments" at bounding box center [579, 278] width 129 height 17
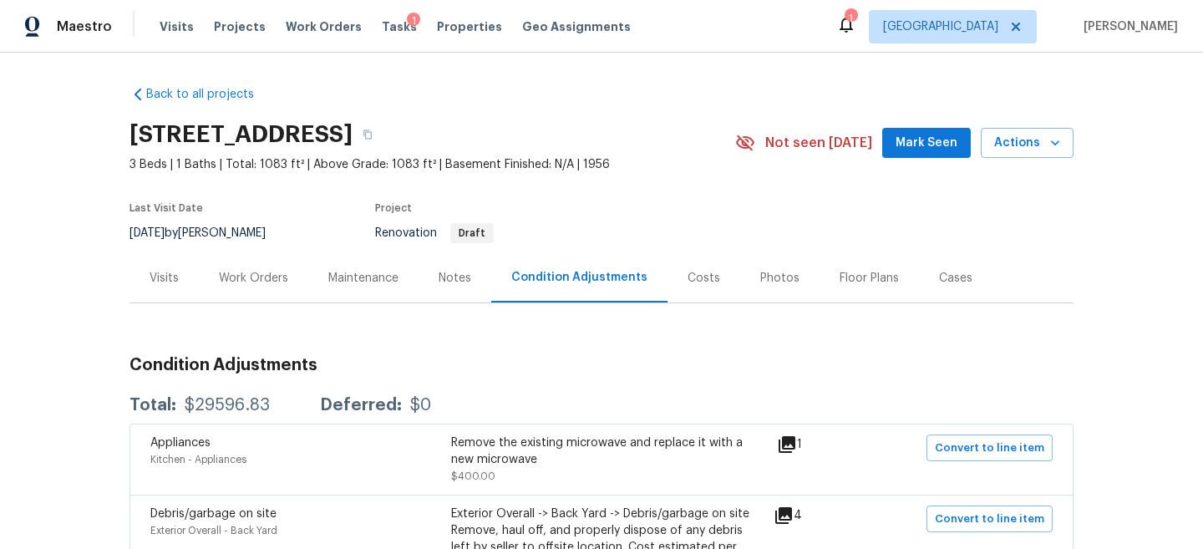
click at [231, 259] on div "Work Orders" at bounding box center [253, 277] width 109 height 49
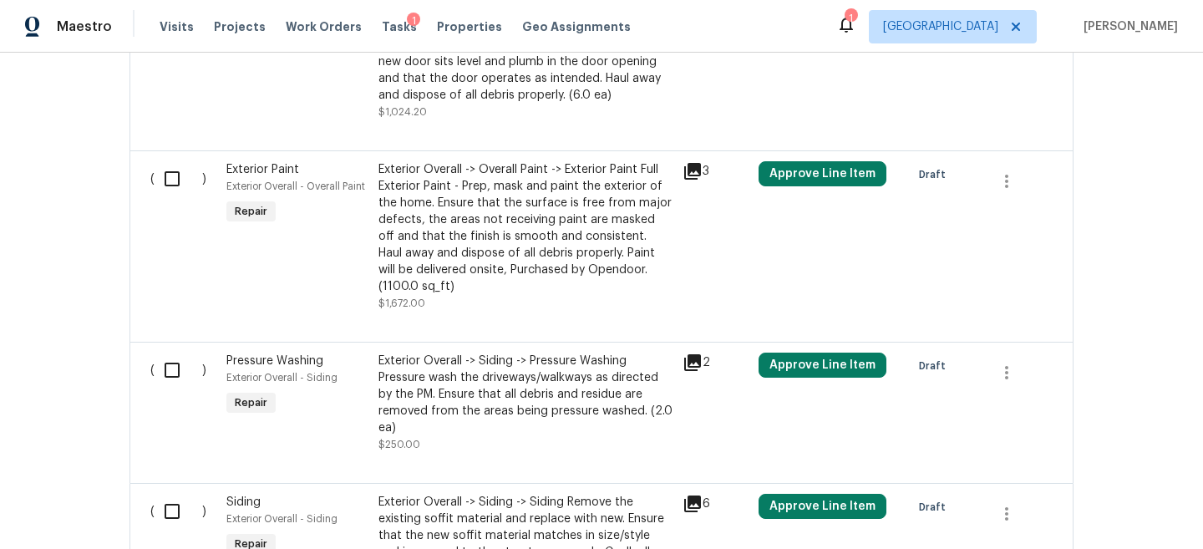
scroll to position [2406, 0]
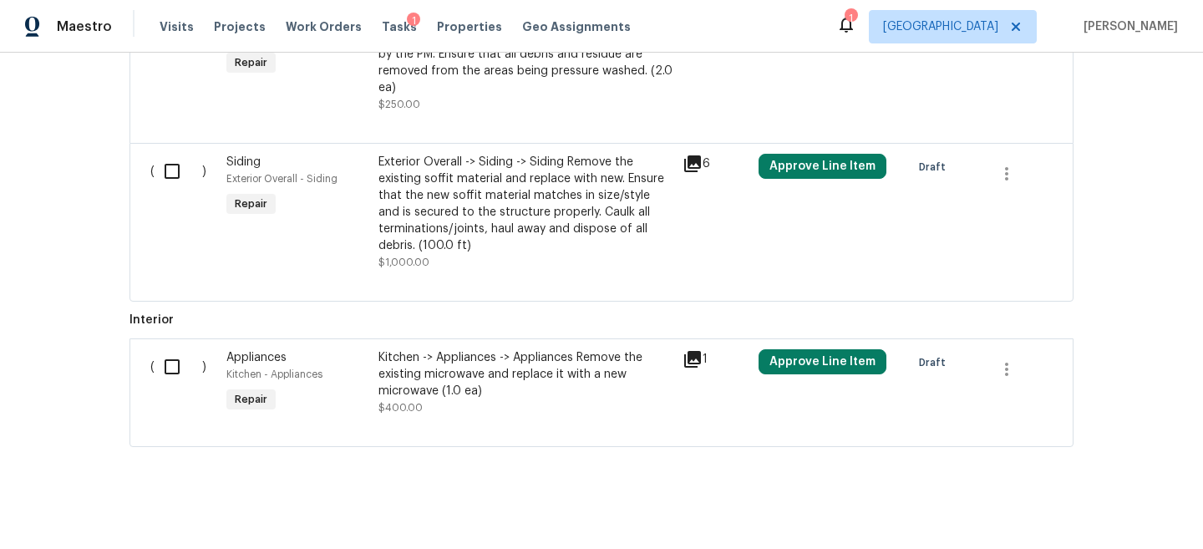
click at [411, 182] on div "Exterior Overall -> Siding -> Siding Remove the existing soffit material and re…" at bounding box center [525, 204] width 294 height 100
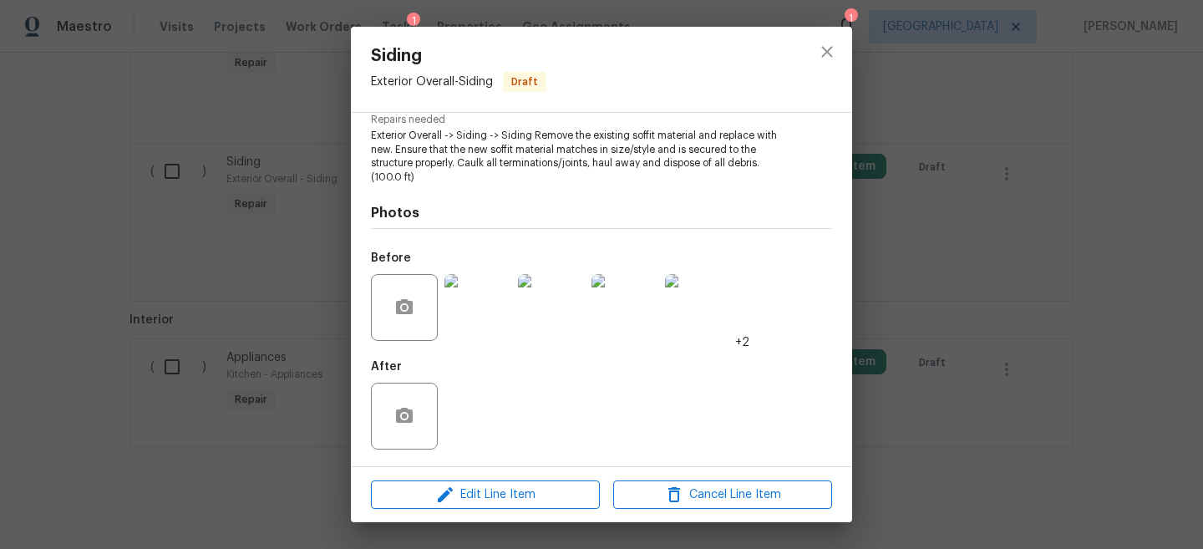
scroll to position [178, 0]
click at [474, 317] on img at bounding box center [477, 308] width 67 height 67
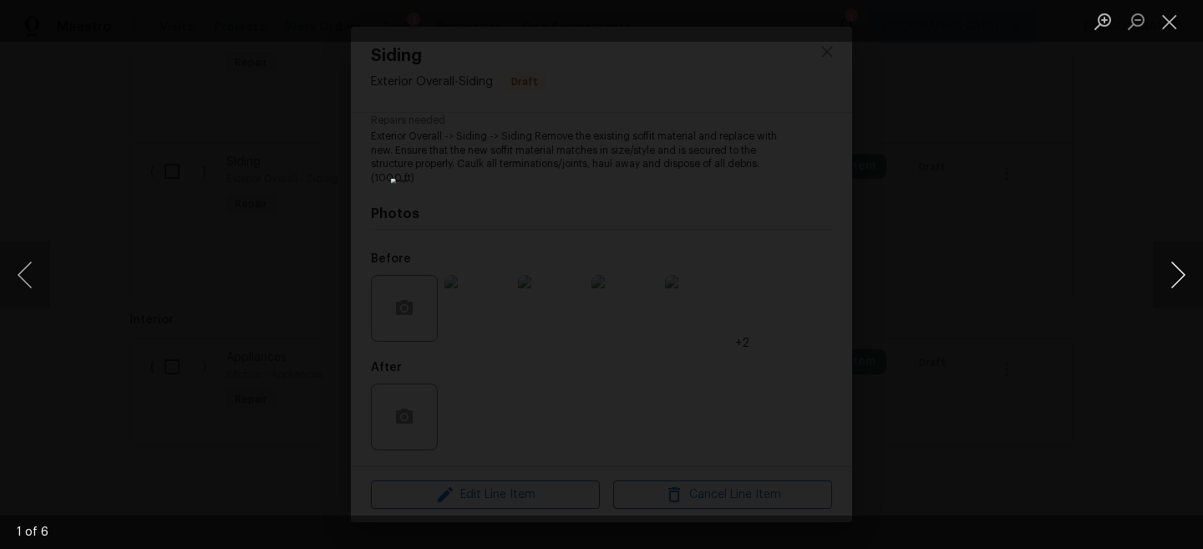
click at [1166, 269] on button "Next image" at bounding box center [1178, 274] width 50 height 67
click at [1022, 248] on div "Lightbox" at bounding box center [601, 274] width 1203 height 549
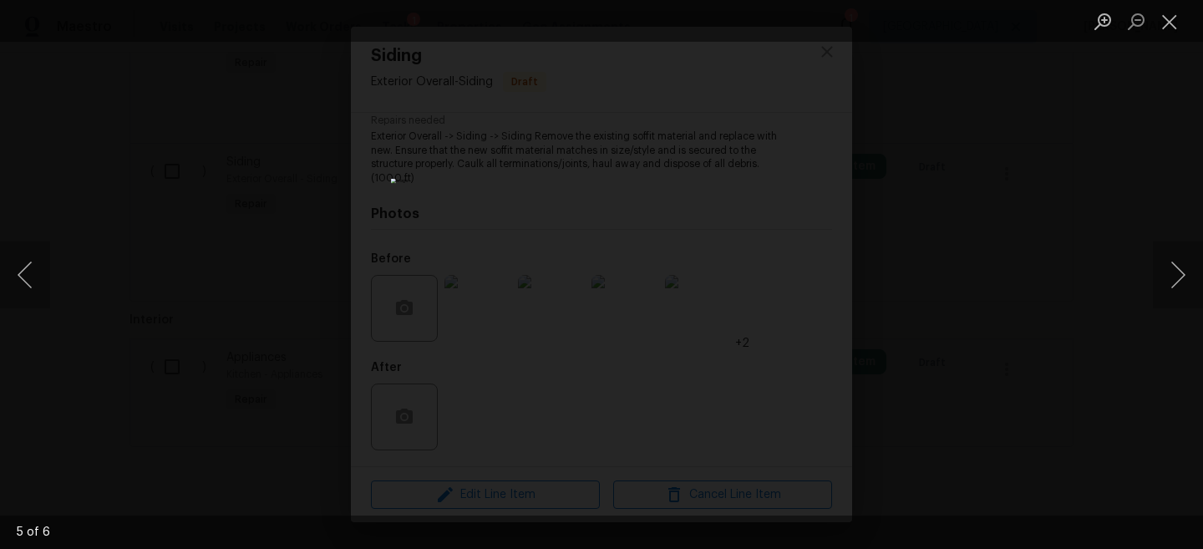
click at [1015, 243] on div "Lightbox" at bounding box center [601, 274] width 1203 height 549
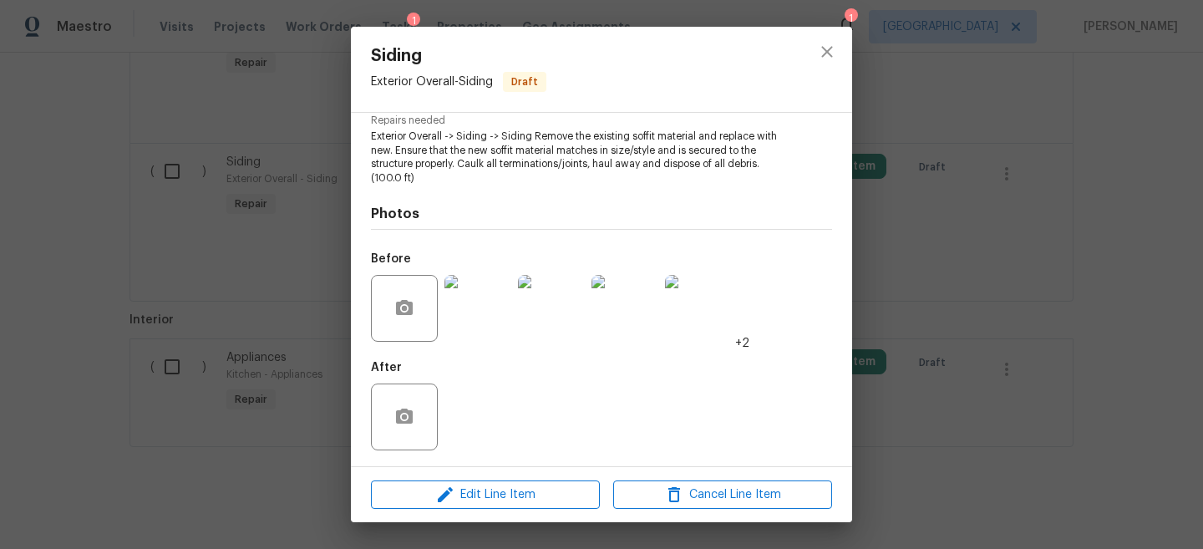
click at [979, 206] on div "Siding Exterior Overall - Siding Draft Vendor No assigned vendor Account Catego…" at bounding box center [601, 274] width 1203 height 549
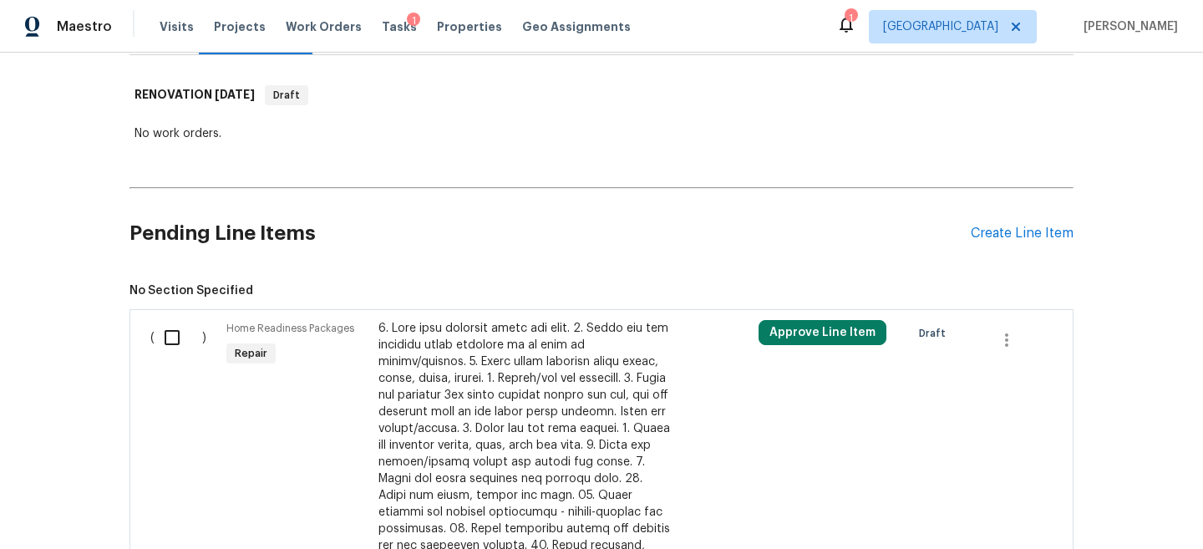
scroll to position [0, 0]
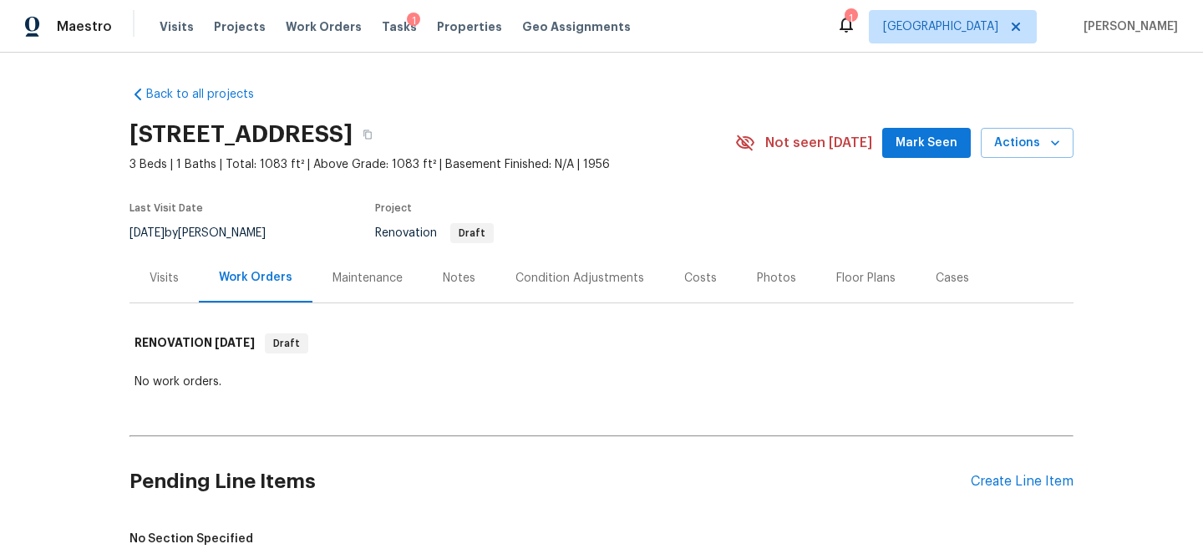
click at [382, 279] on div "Maintenance" at bounding box center [367, 278] width 70 height 17
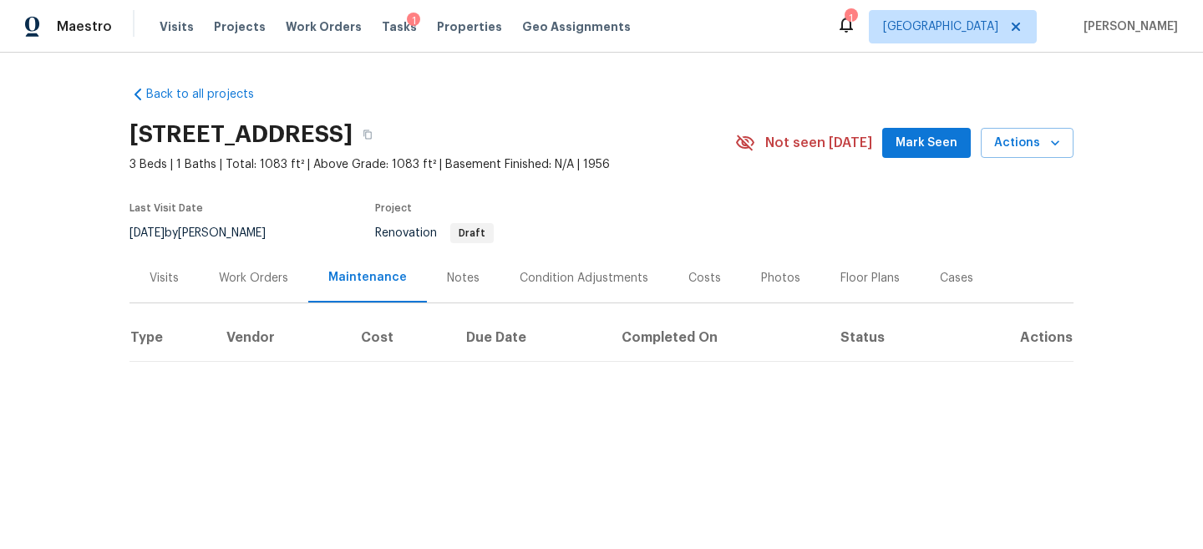
click at [480, 277] on div "Notes" at bounding box center [463, 277] width 73 height 49
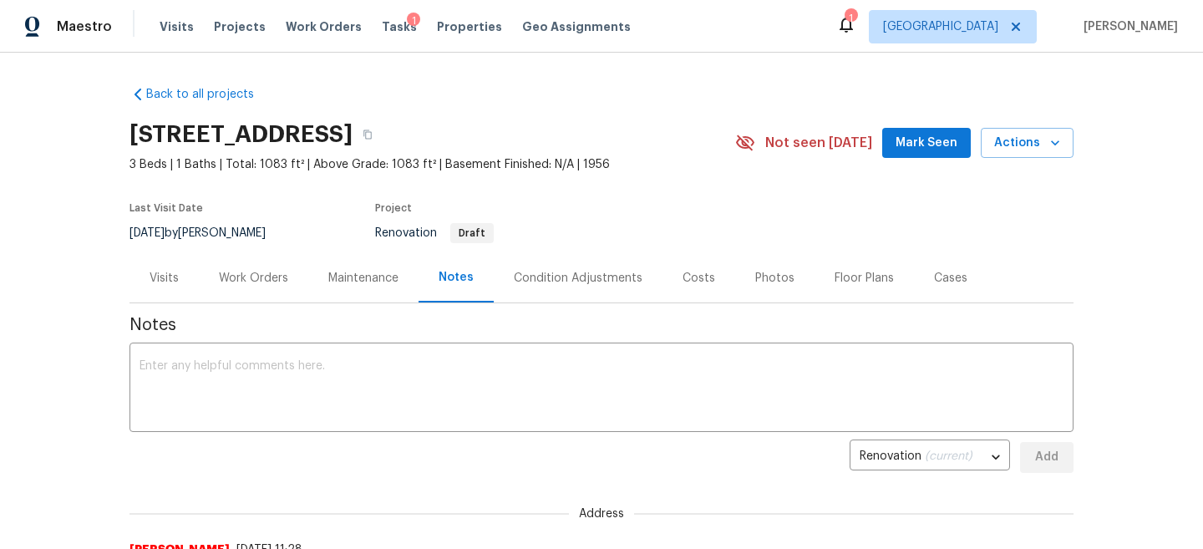
click at [568, 275] on div "Condition Adjustments" at bounding box center [578, 278] width 129 height 17
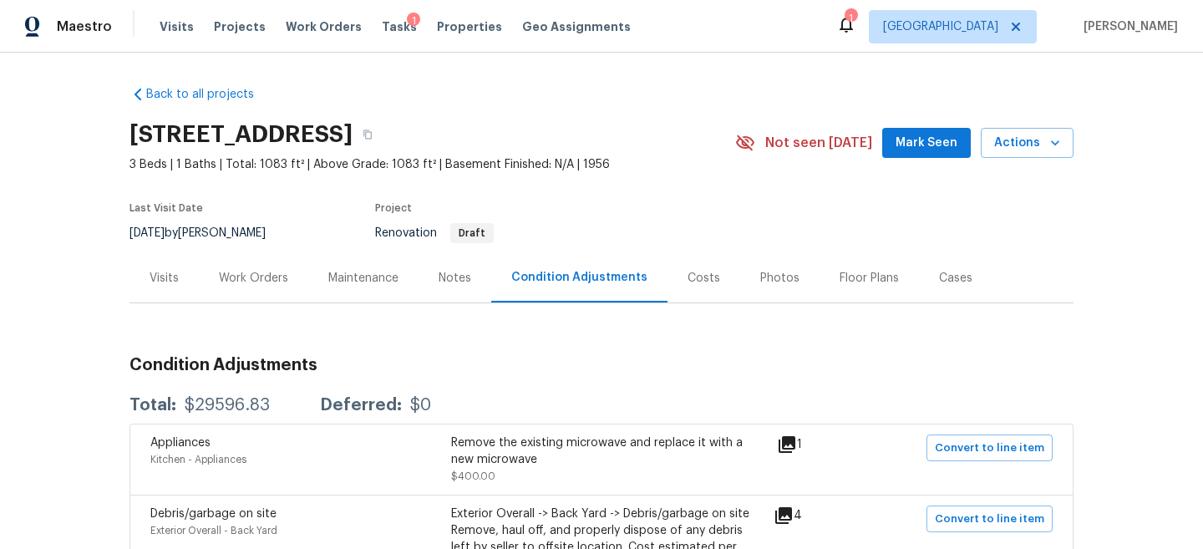
click at [245, 276] on div "Work Orders" at bounding box center [253, 278] width 69 height 17
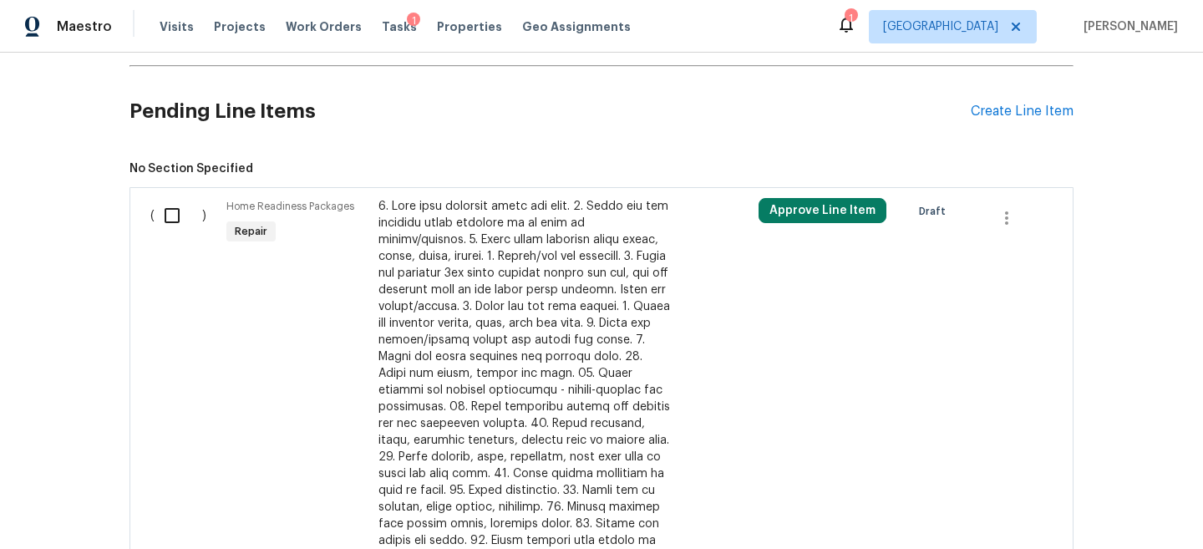
scroll to position [287, 0]
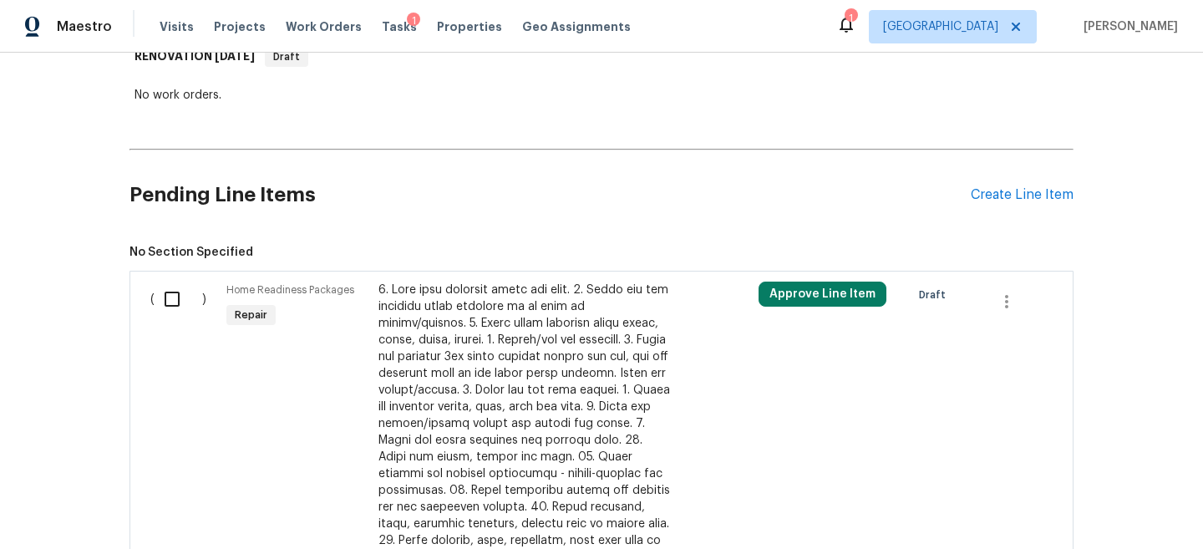
click at [38, 302] on div "Back to all projects 906 Central Ave, Pasadena, TX 77502 3 Beds | 1 Baths | Tot…" at bounding box center [601, 301] width 1203 height 496
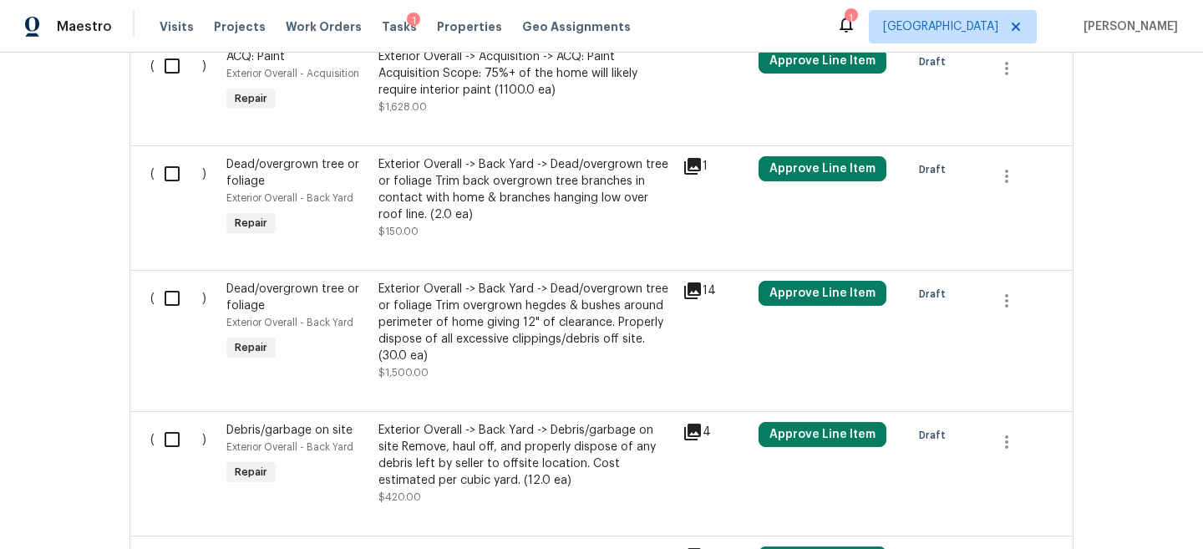
scroll to position [1331, 0]
click at [438, 179] on div "Exterior Overall -> Back Yard -> Dead/overgrown tree or foliage Trim back overg…" at bounding box center [525, 190] width 294 height 67
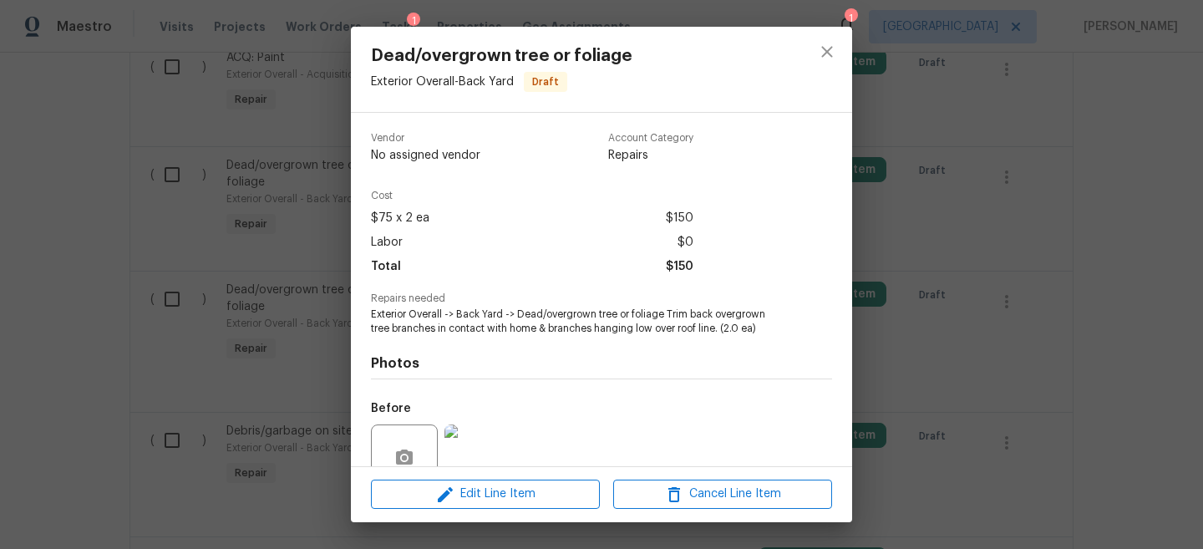
scroll to position [150, 0]
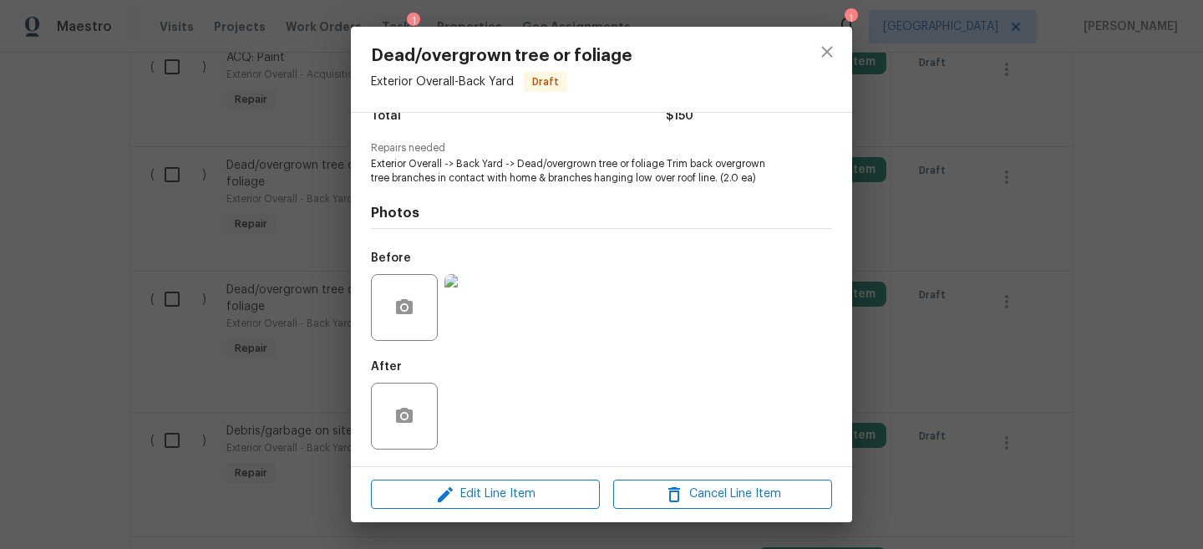
click at [460, 303] on img at bounding box center [477, 307] width 67 height 67
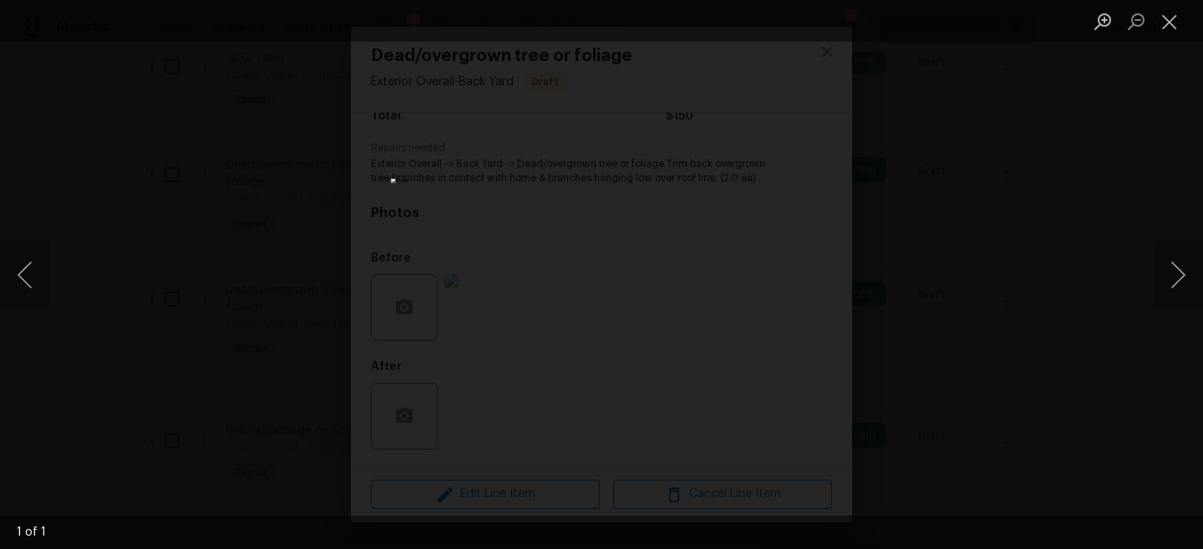
click at [1075, 211] on div "Lightbox" at bounding box center [601, 274] width 1203 height 549
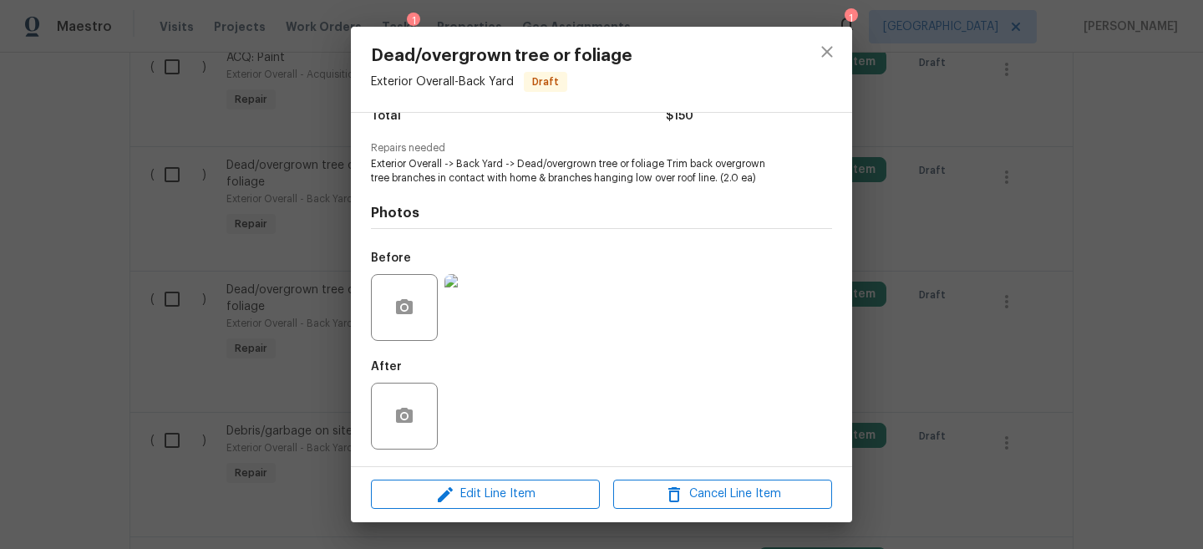
click at [1008, 180] on div "Dead/overgrown tree or foliage Exterior Overall - Back Yard Draft Vendor No ass…" at bounding box center [601, 274] width 1203 height 549
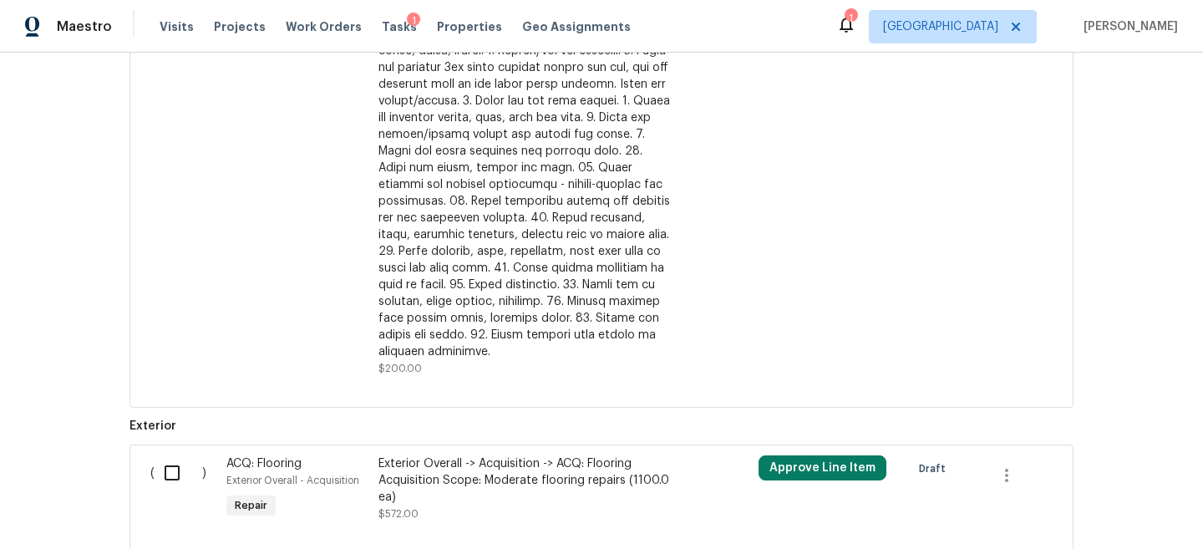
scroll to position [576, 0]
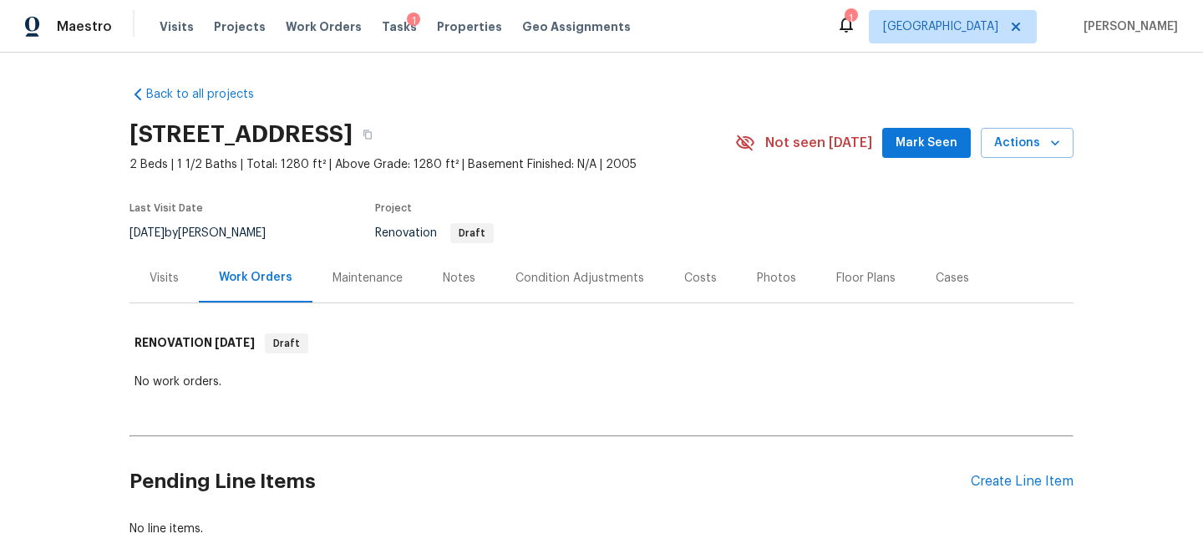
scroll to position [102, 0]
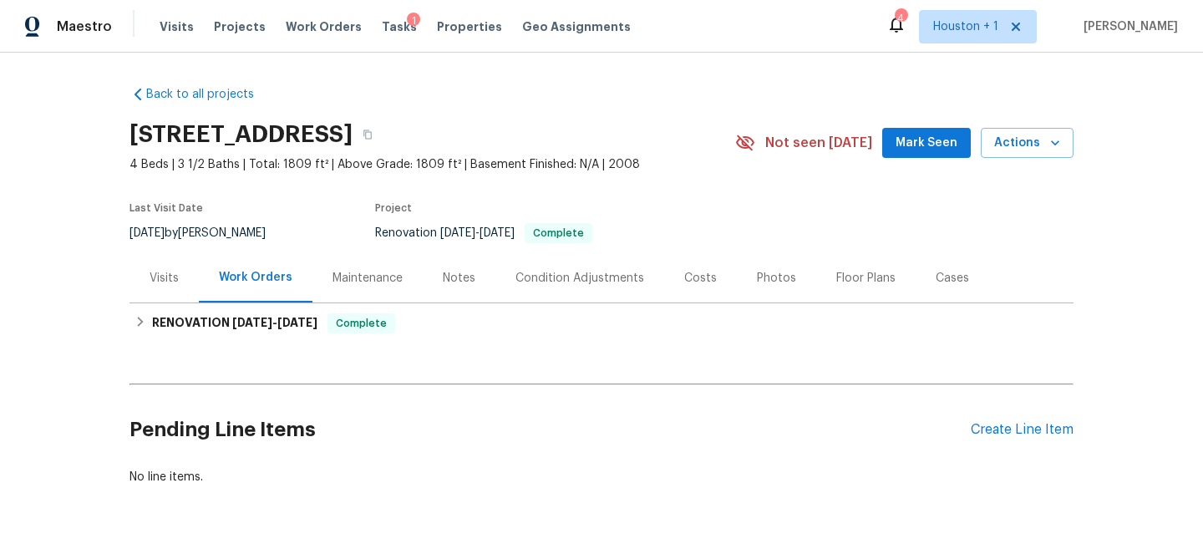
scroll to position [50, 0]
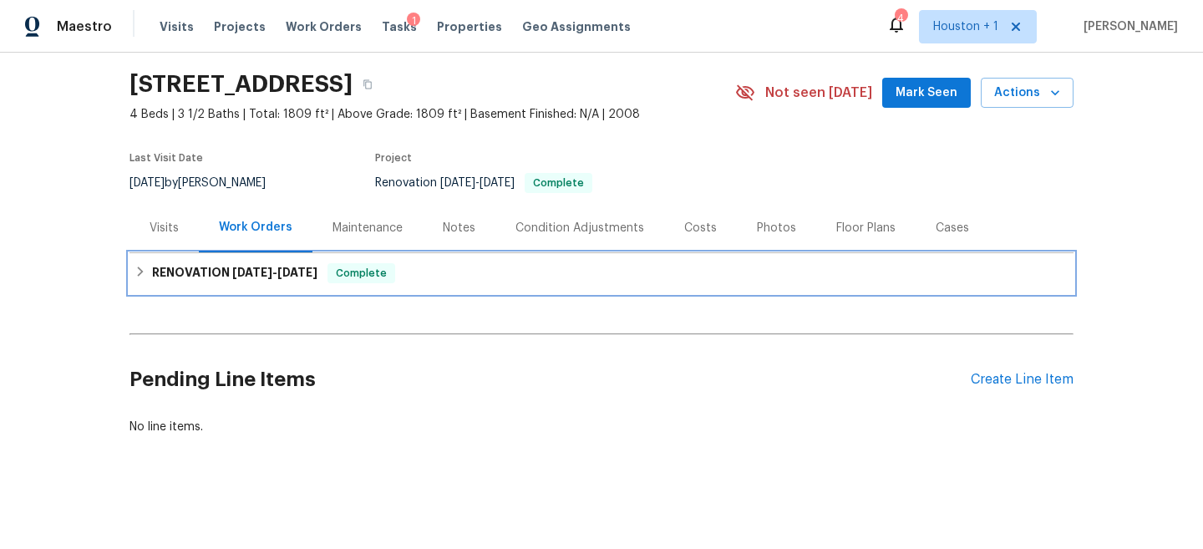
click at [458, 267] on div "RENOVATION [DATE] - [DATE] Complete" at bounding box center [601, 273] width 934 height 20
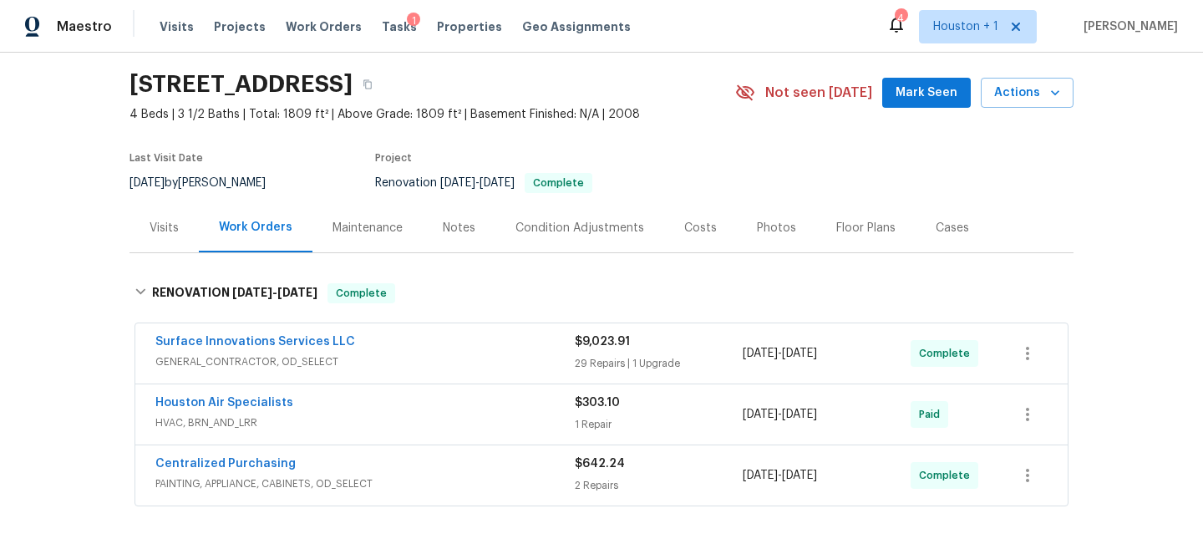
click at [479, 350] on div "Surface Innovations Services LLC" at bounding box center [364, 343] width 419 height 20
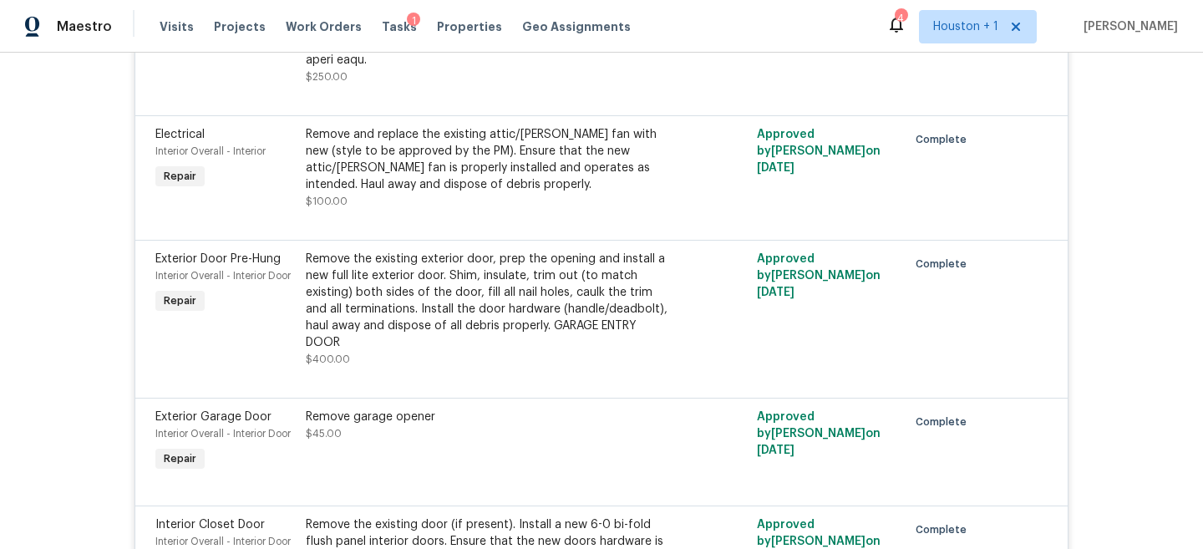
scroll to position [3635, 0]
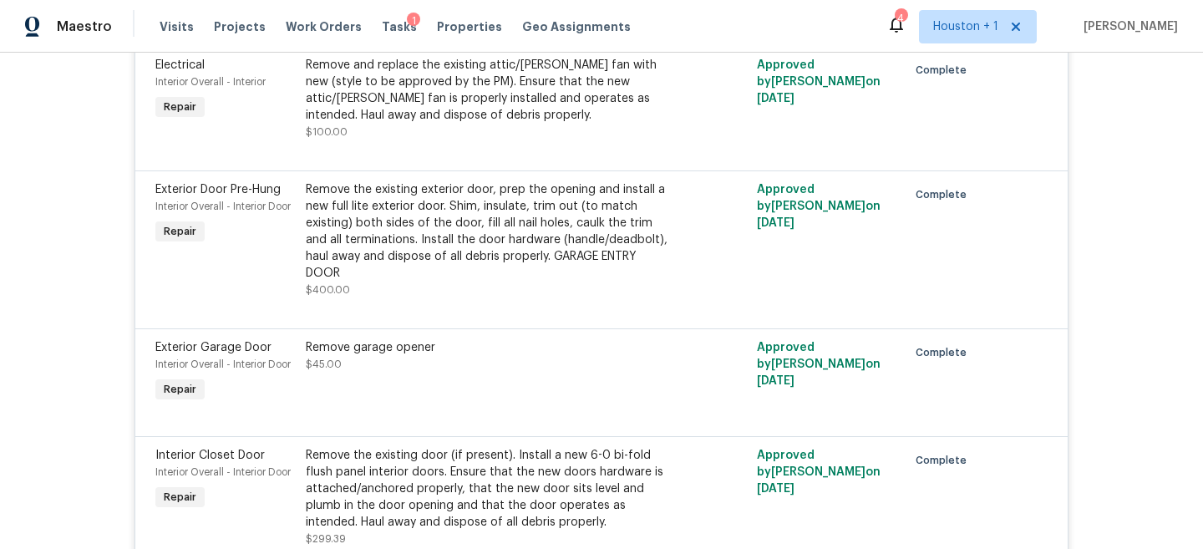
click at [64, 271] on div "Back to all projects [STREET_ADDRESS] 4 Beds | 3 1/2 Baths | Total: 1809 ft² | …" at bounding box center [601, 301] width 1203 height 496
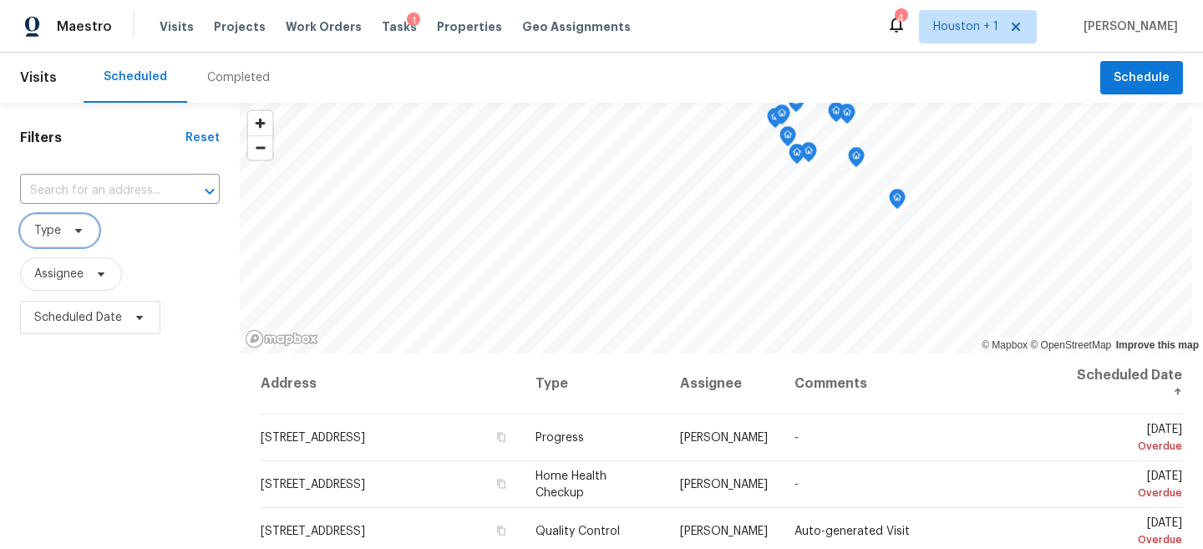
click at [45, 231] on span "Type" at bounding box center [47, 230] width 27 height 17
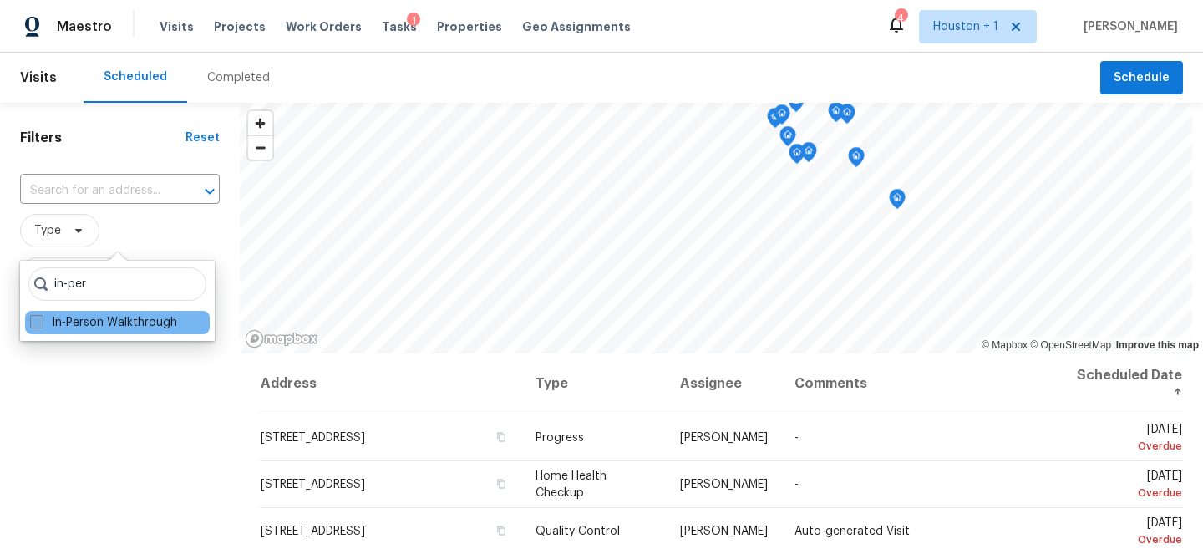
type input "in-per"
click at [47, 328] on label "In-Person Walkthrough" at bounding box center [103, 322] width 147 height 17
click at [41, 325] on input "In-Person Walkthrough" at bounding box center [35, 319] width 11 height 11
checkbox input "true"
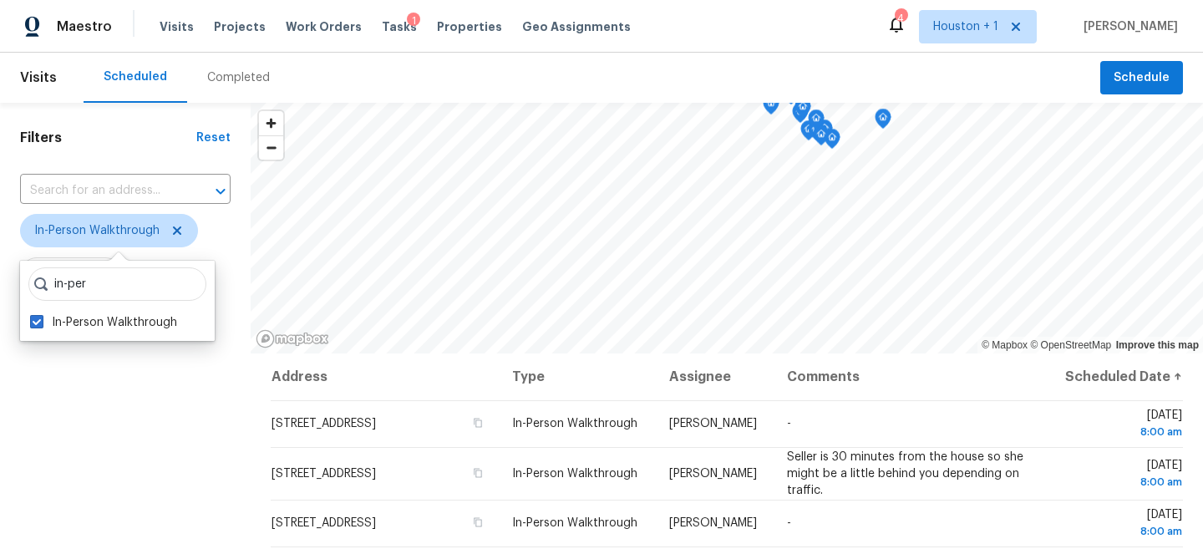
click at [43, 418] on div "Filters Reset ​ In-Person Walkthrough Assignee Scheduled Date" at bounding box center [125, 448] width 251 height 690
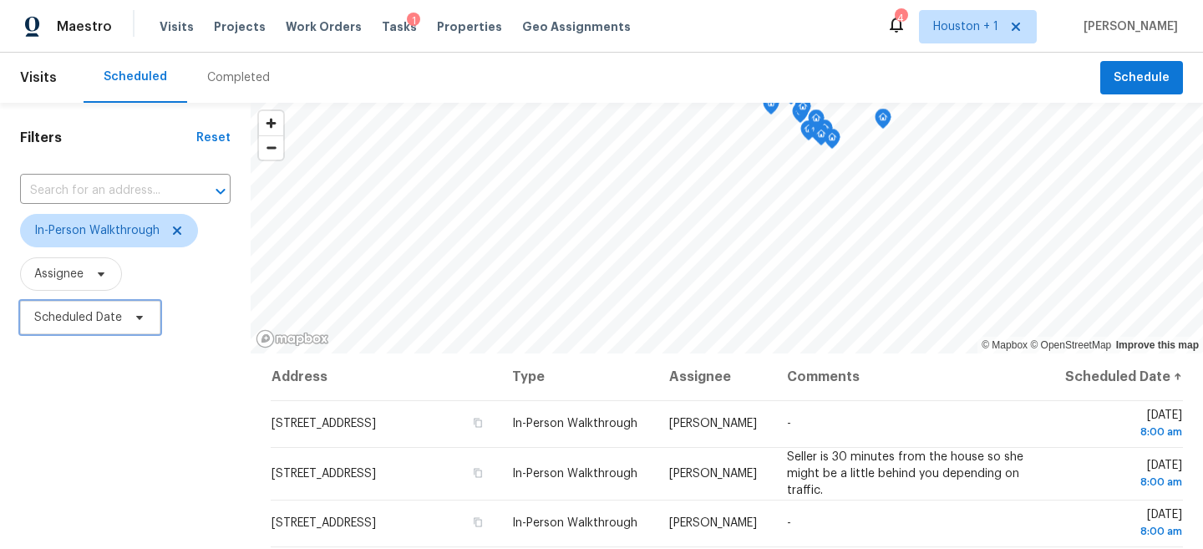
click at [79, 314] on span "Scheduled Date" at bounding box center [78, 317] width 88 height 17
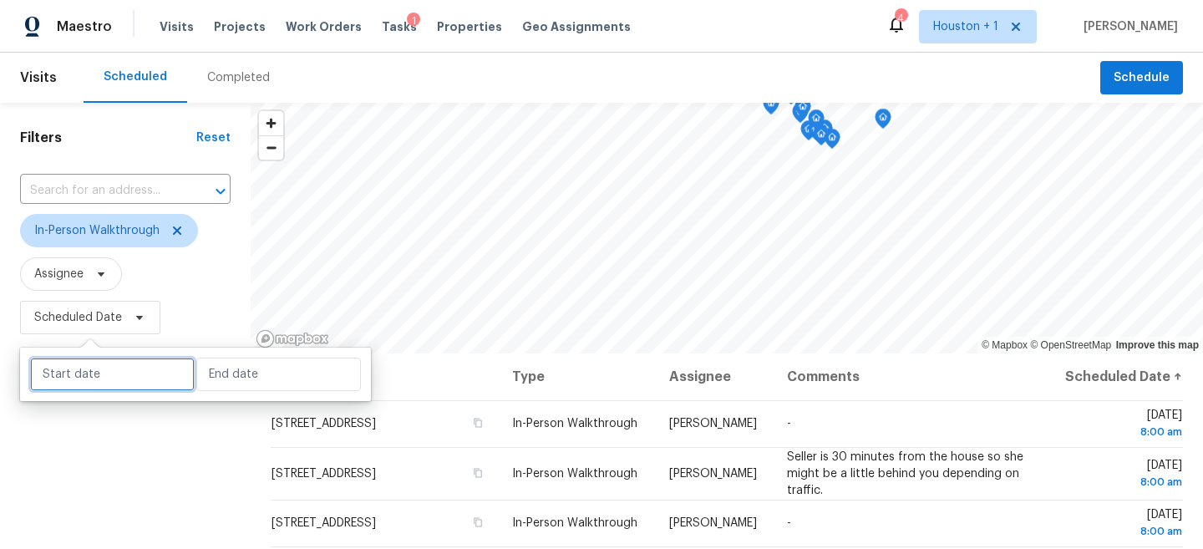
click at [83, 381] on input "text" at bounding box center [112, 374] width 165 height 33
select select "9"
select select "2025"
select select "10"
select select "2025"
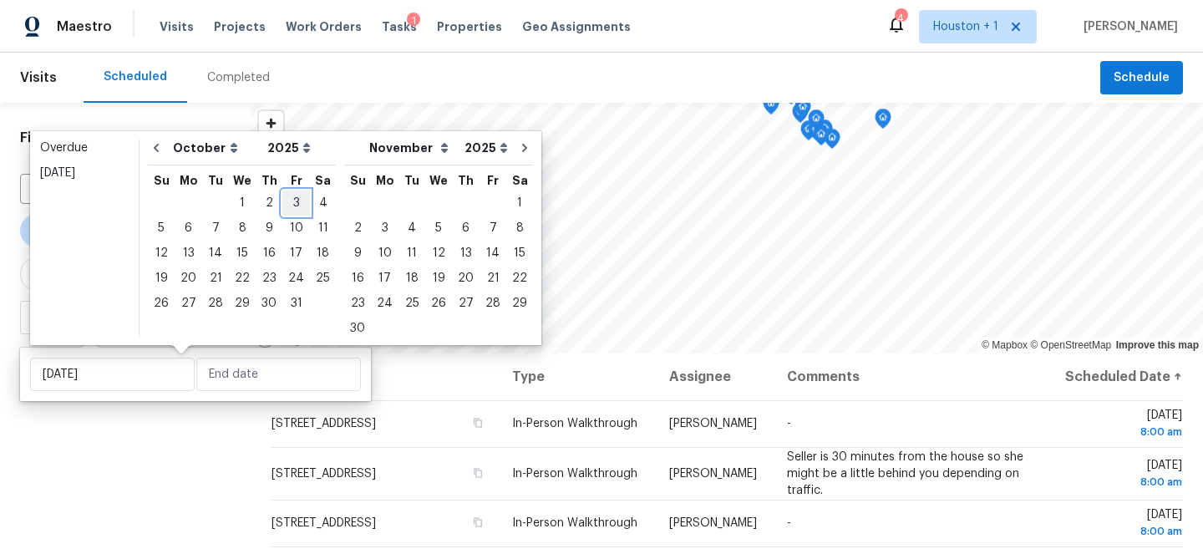
click at [292, 197] on div "3" at bounding box center [296, 202] width 28 height 23
type input "[DATE]"
click at [292, 197] on div "3" at bounding box center [296, 202] width 28 height 23
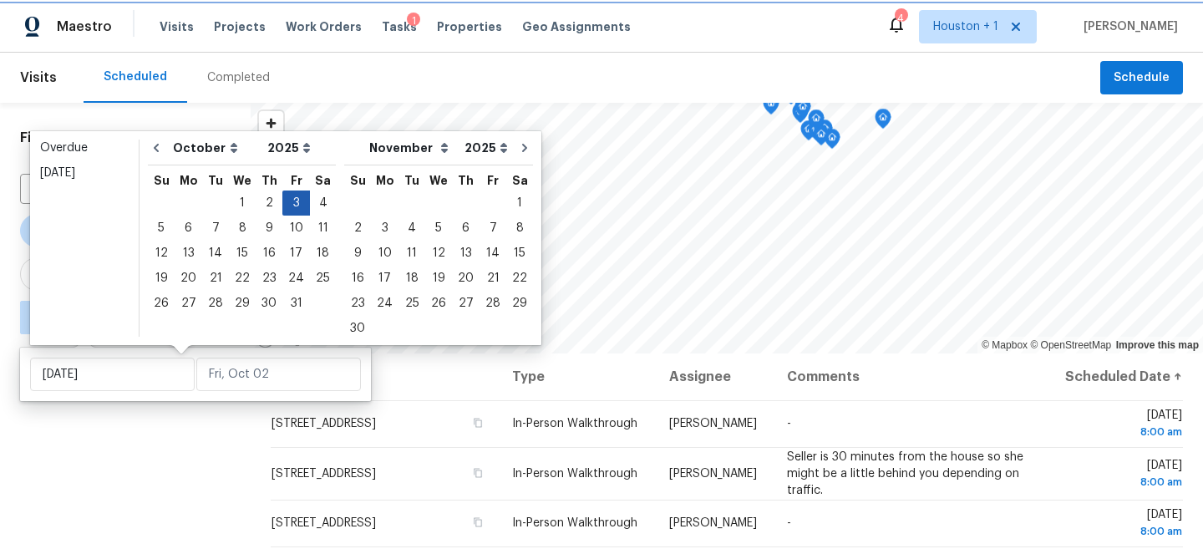
type input "[DATE]"
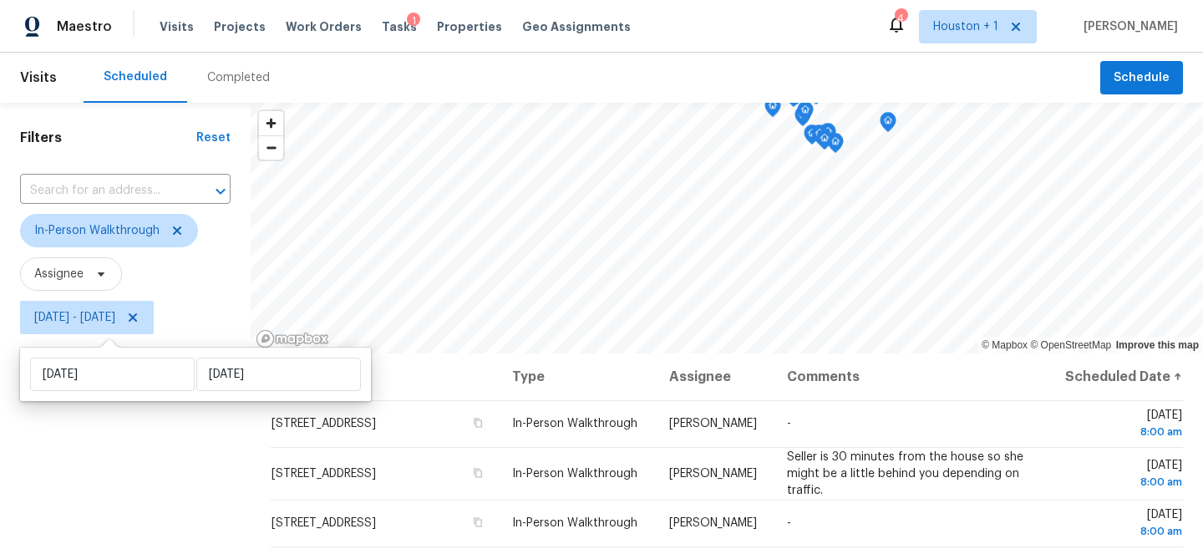
click at [118, 434] on div "Filters Reset ​ In-Person Walkthrough Assignee [DATE] - [DATE]" at bounding box center [125, 448] width 251 height 690
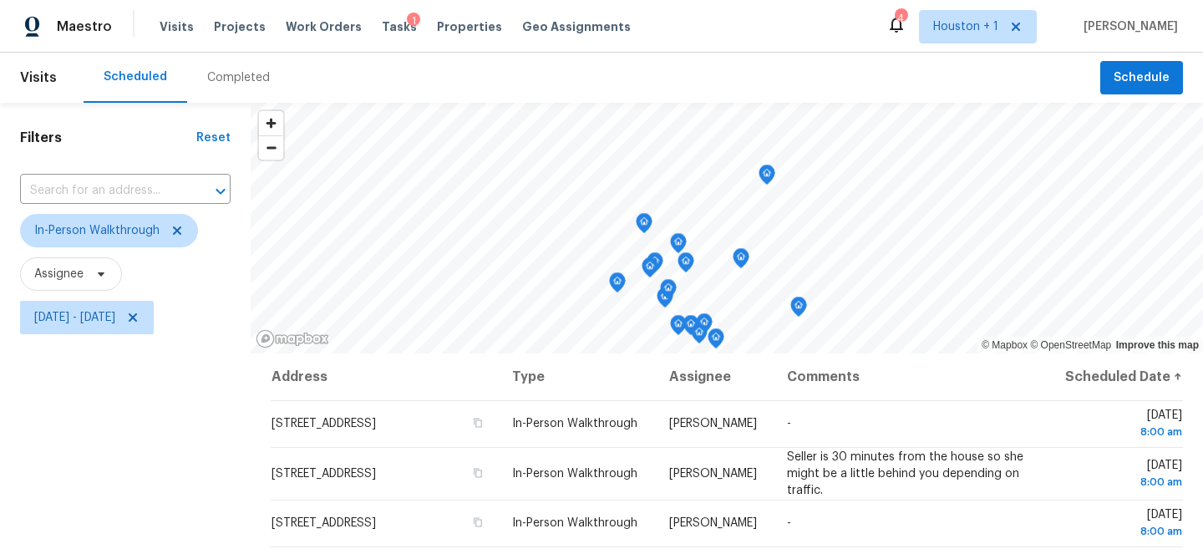
click at [764, 174] on icon "Map marker" at bounding box center [766, 174] width 5 height 4
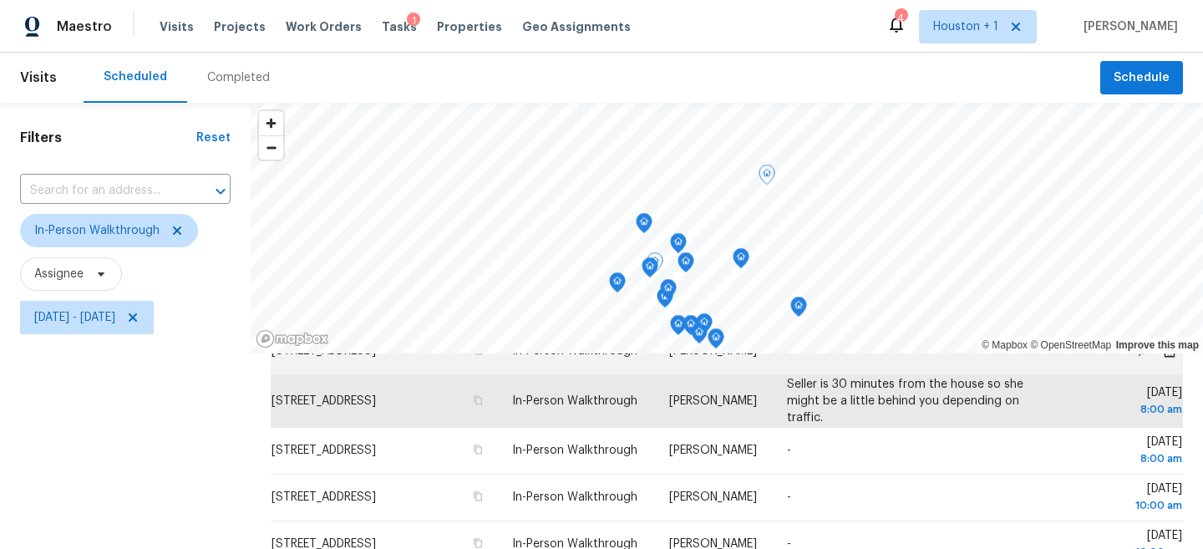
scroll to position [74, 0]
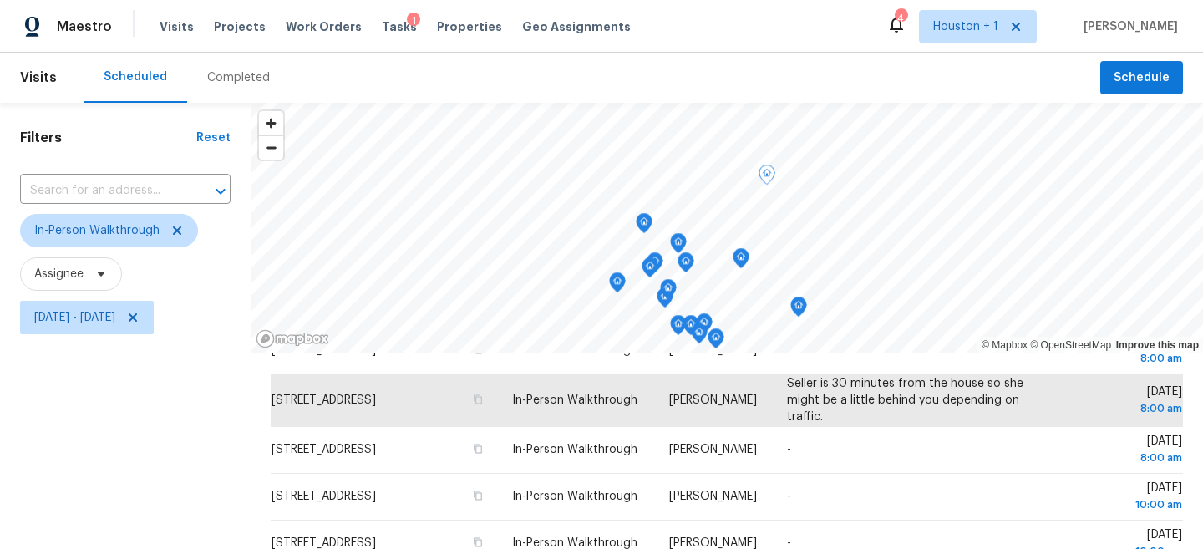
click at [637, 220] on icon "Map marker" at bounding box center [644, 223] width 15 height 19
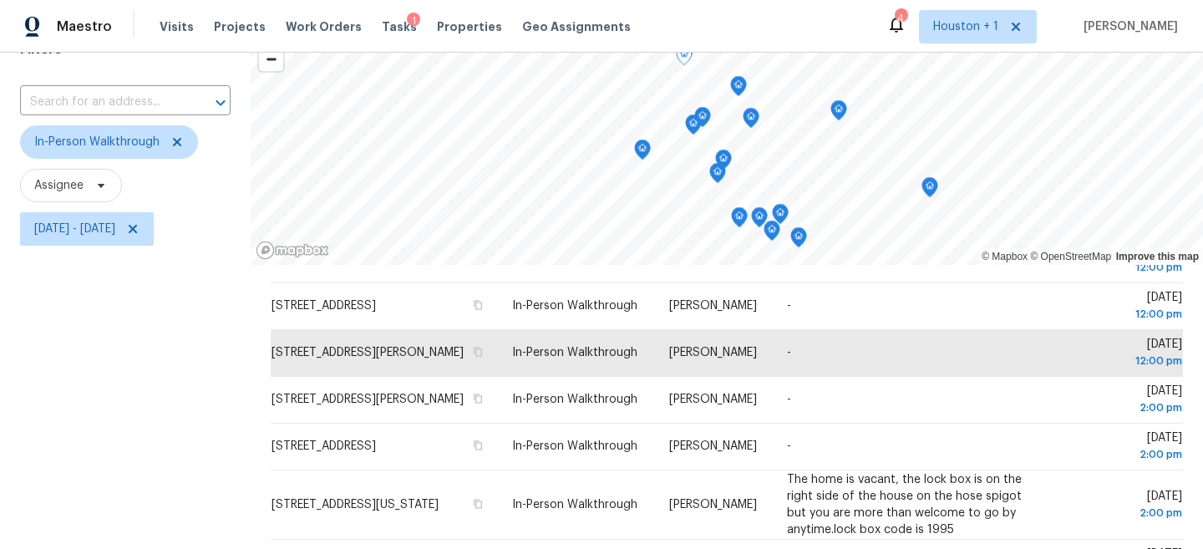
scroll to position [50, 0]
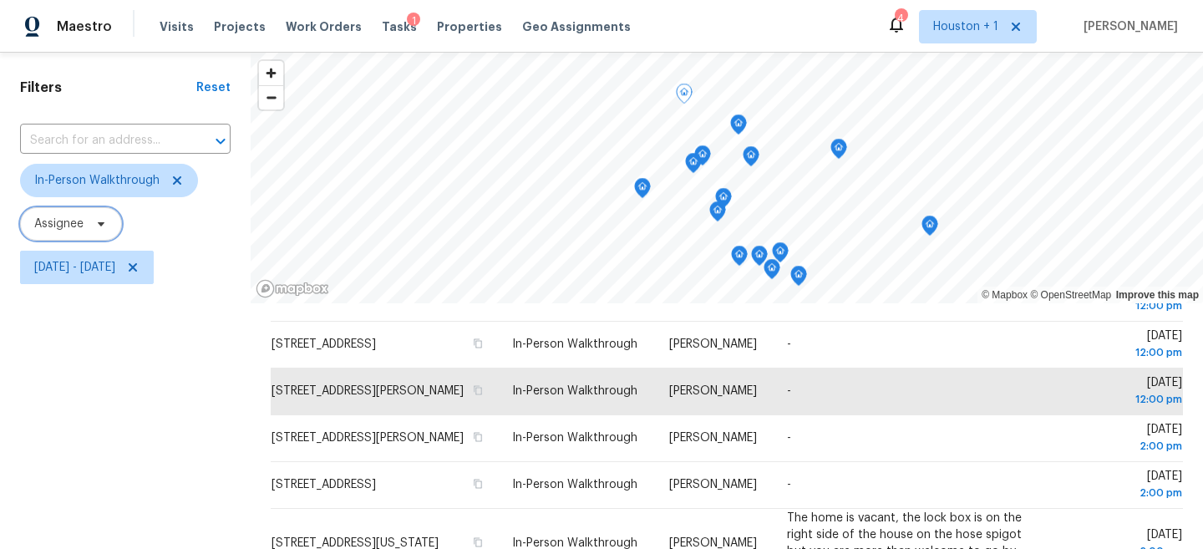
click at [74, 221] on span "Assignee" at bounding box center [58, 224] width 49 height 17
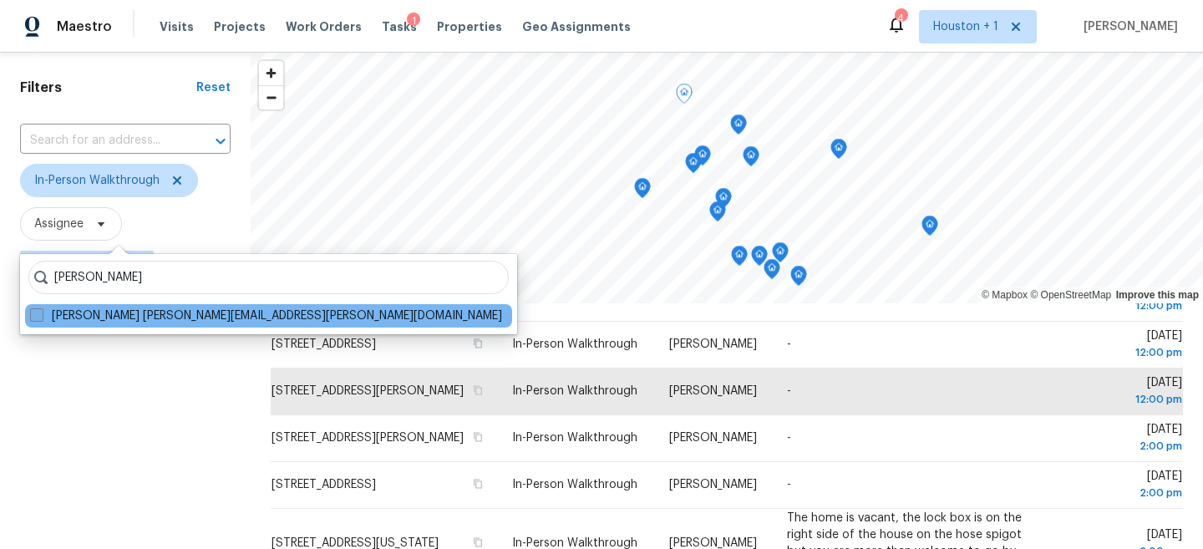
type input "[PERSON_NAME]"
click at [97, 321] on label "[PERSON_NAME] [PERSON_NAME][EMAIL_ADDRESS][PERSON_NAME][DOMAIN_NAME]" at bounding box center [266, 315] width 472 height 17
click at [41, 318] on input "[PERSON_NAME] [PERSON_NAME][EMAIL_ADDRESS][PERSON_NAME][DOMAIN_NAME]" at bounding box center [35, 312] width 11 height 11
checkbox input "true"
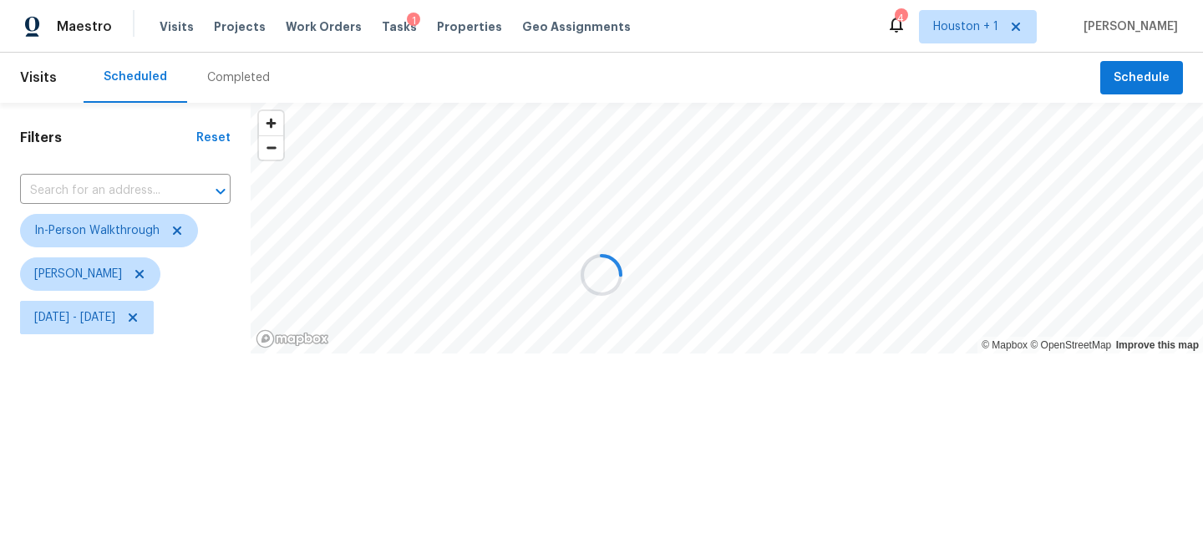
click at [67, 393] on div "Filters Reset ​ In-Person Walkthrough [PERSON_NAME] [DATE] - [DATE]" at bounding box center [125, 282] width 251 height 358
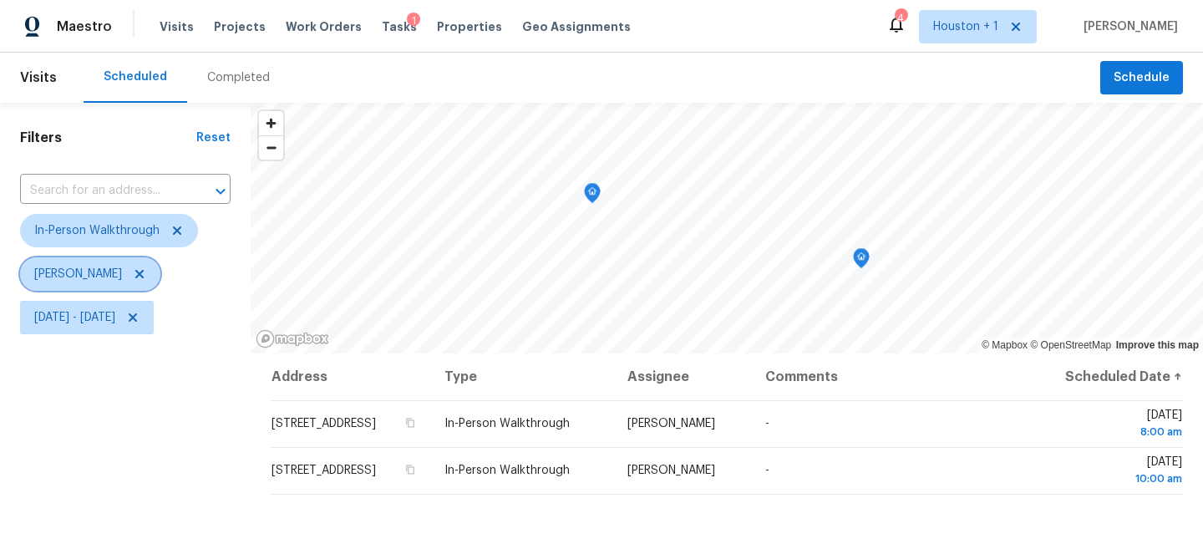
click at [73, 289] on span "[PERSON_NAME]" at bounding box center [90, 273] width 140 height 33
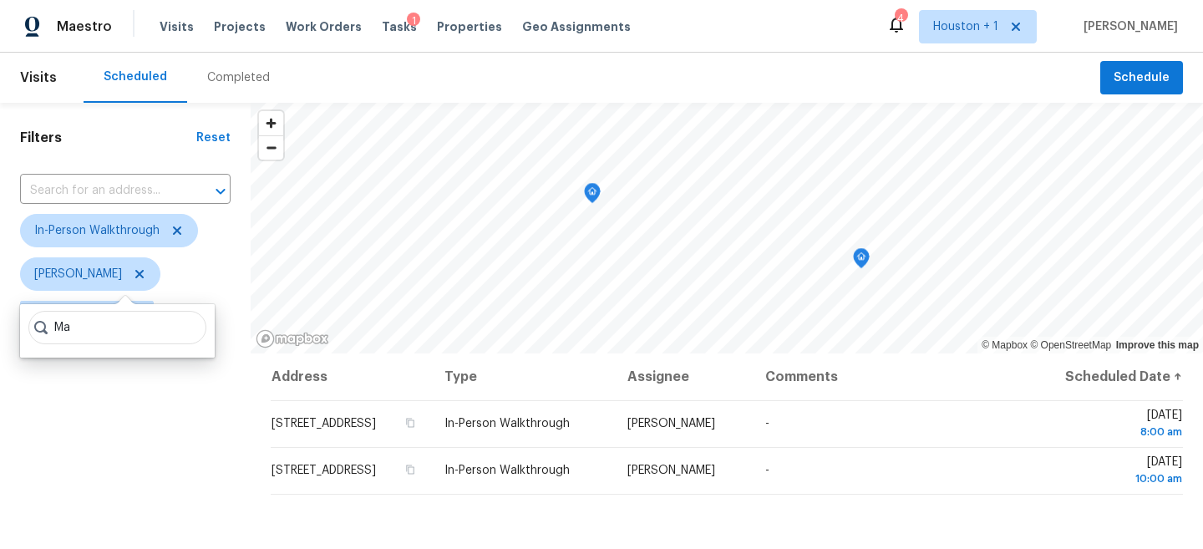
type input "M"
type input "[PERSON_NAME]"
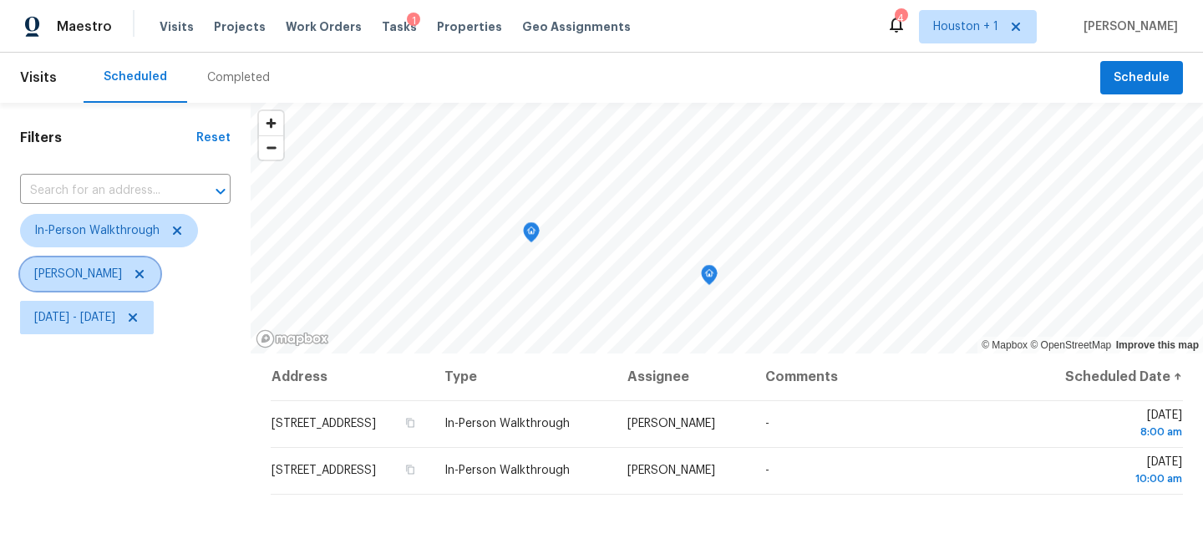
click at [89, 283] on span "[PERSON_NAME]" at bounding box center [90, 273] width 140 height 33
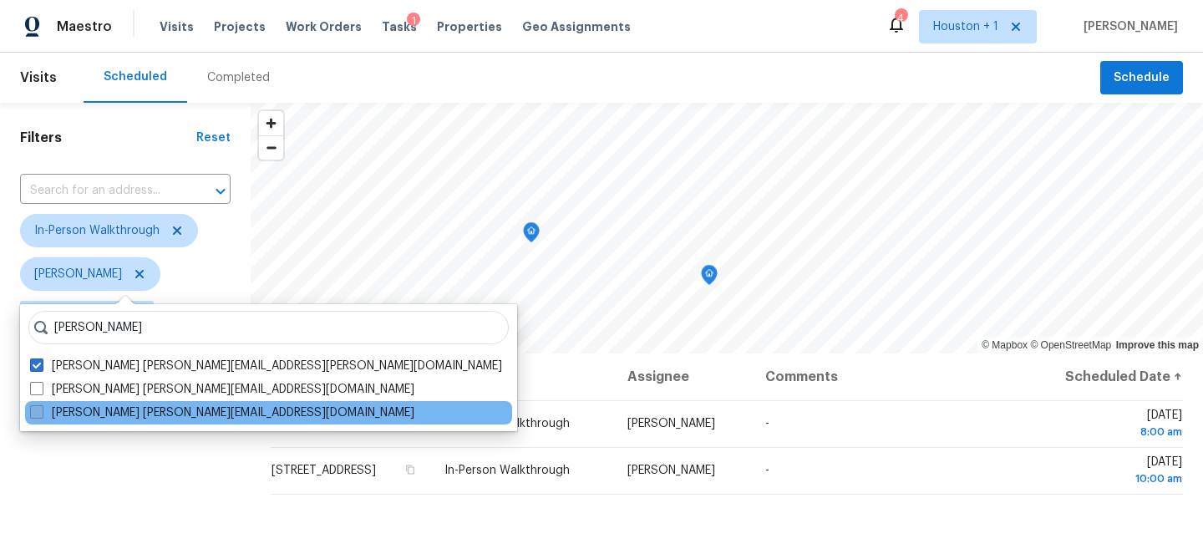
type input "[PERSON_NAME]"
click at [156, 410] on label "[PERSON_NAME] [PERSON_NAME][EMAIL_ADDRESS][DOMAIN_NAME]" at bounding box center [222, 412] width 384 height 17
click at [41, 410] on input "[PERSON_NAME] [PERSON_NAME][EMAIL_ADDRESS][DOMAIN_NAME]" at bounding box center [35, 409] width 11 height 11
checkbox input "true"
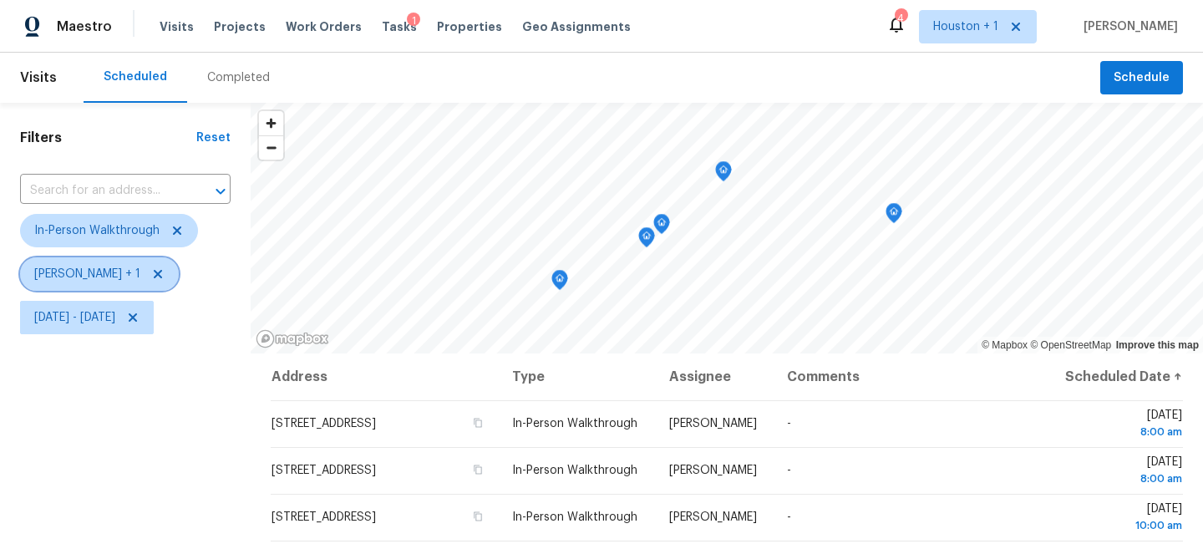
click at [98, 280] on span "[PERSON_NAME] + 1" at bounding box center [87, 274] width 106 height 17
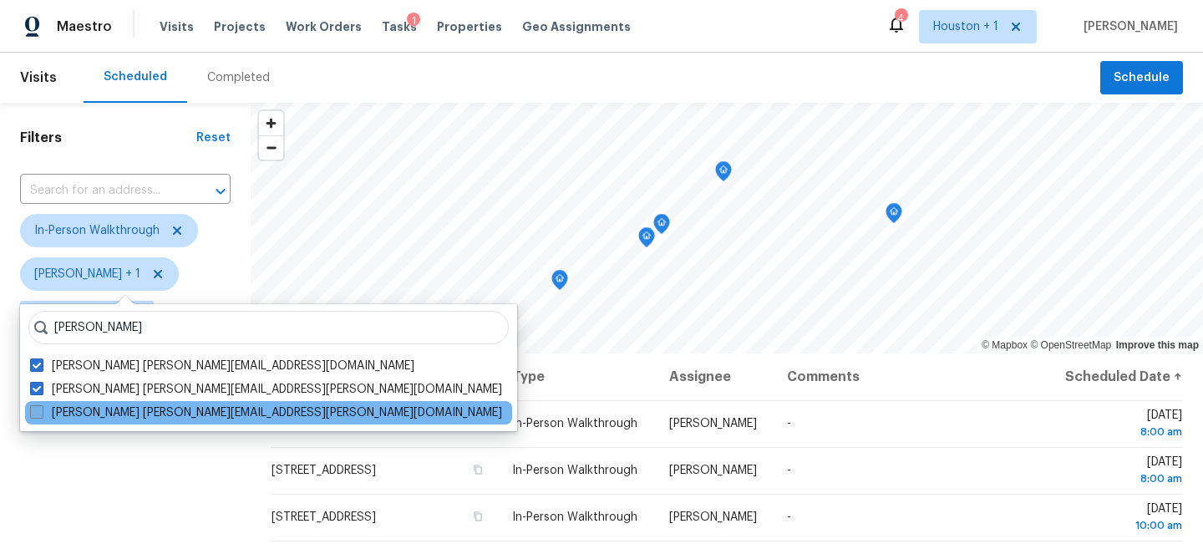
type input "[PERSON_NAME]"
click at [122, 409] on label "[PERSON_NAME] [PERSON_NAME][EMAIL_ADDRESS][PERSON_NAME][DOMAIN_NAME]" at bounding box center [266, 412] width 472 height 17
click at [41, 409] on input "[PERSON_NAME] [PERSON_NAME][EMAIL_ADDRESS][PERSON_NAME][DOMAIN_NAME]" at bounding box center [35, 409] width 11 height 11
checkbox input "true"
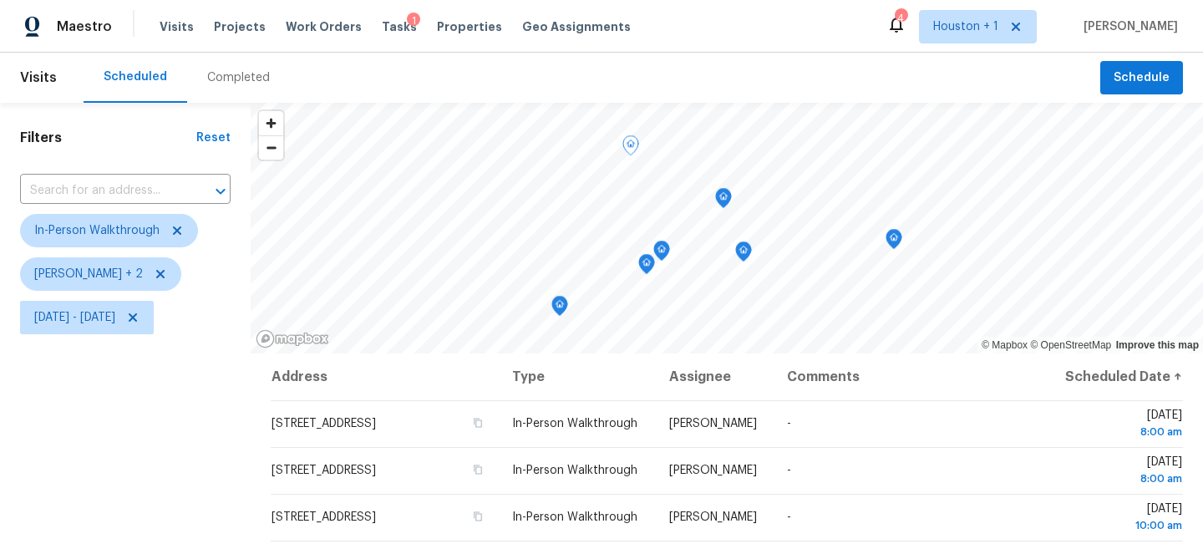
click at [100, 439] on div "Filters Reset ​ In-Person Walkthrough [PERSON_NAME] + 2 [DATE] - [DATE]" at bounding box center [125, 448] width 251 height 690
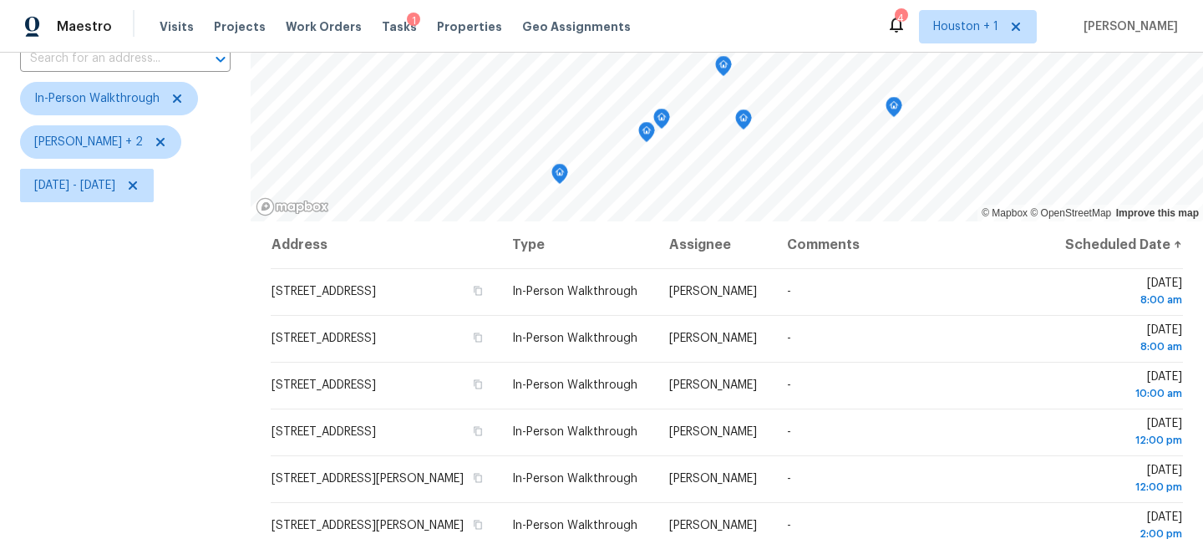
scroll to position [133, 0]
click at [561, 166] on icon "Map marker" at bounding box center [559, 173] width 15 height 19
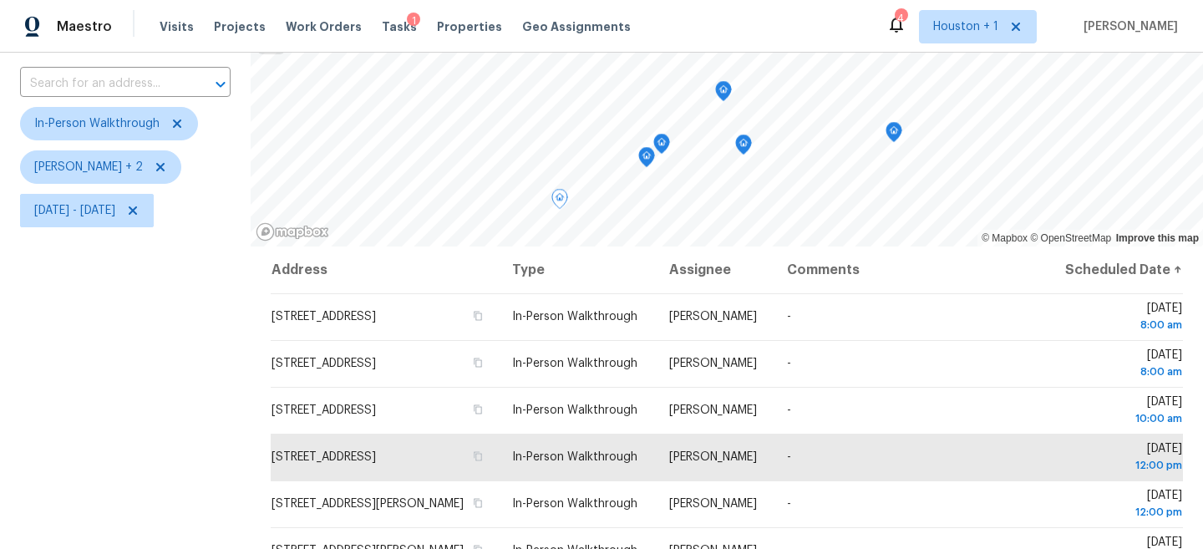
scroll to position [96, 0]
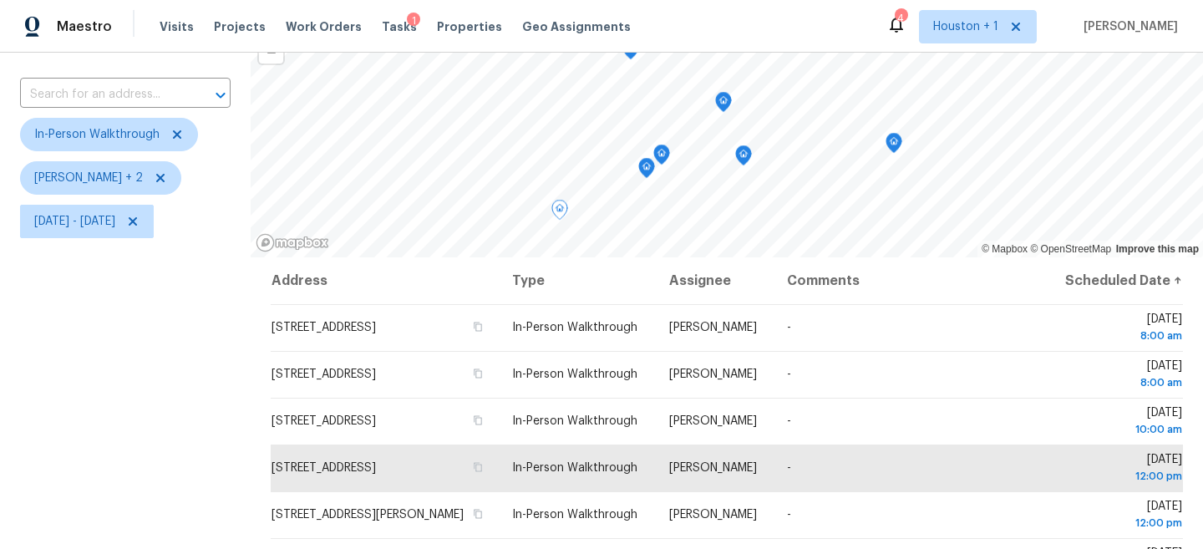
click at [724, 97] on icon "Map marker" at bounding box center [723, 99] width 8 height 4
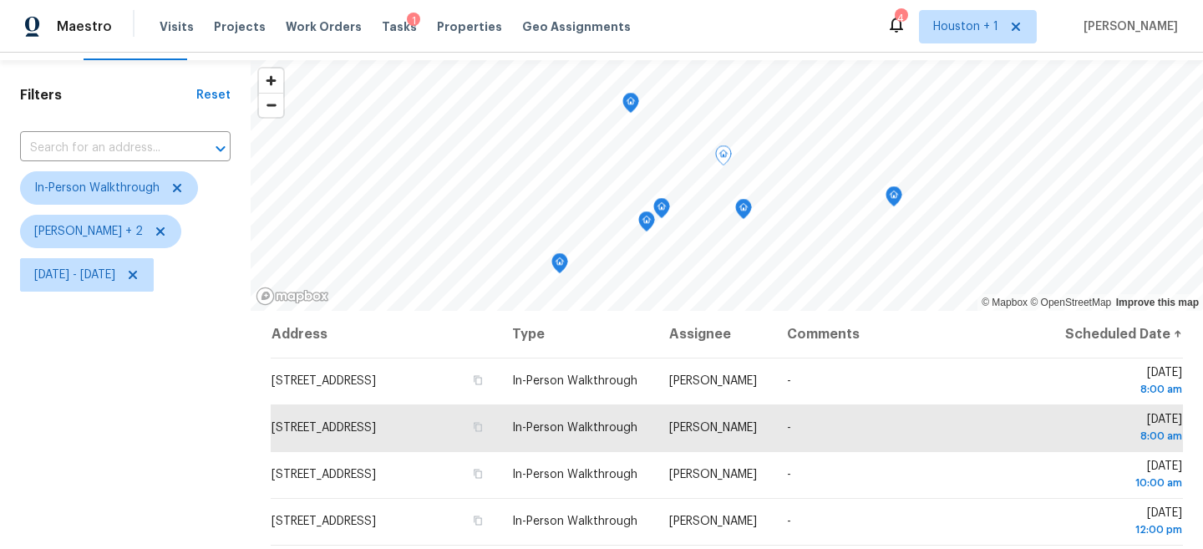
scroll to position [38, 0]
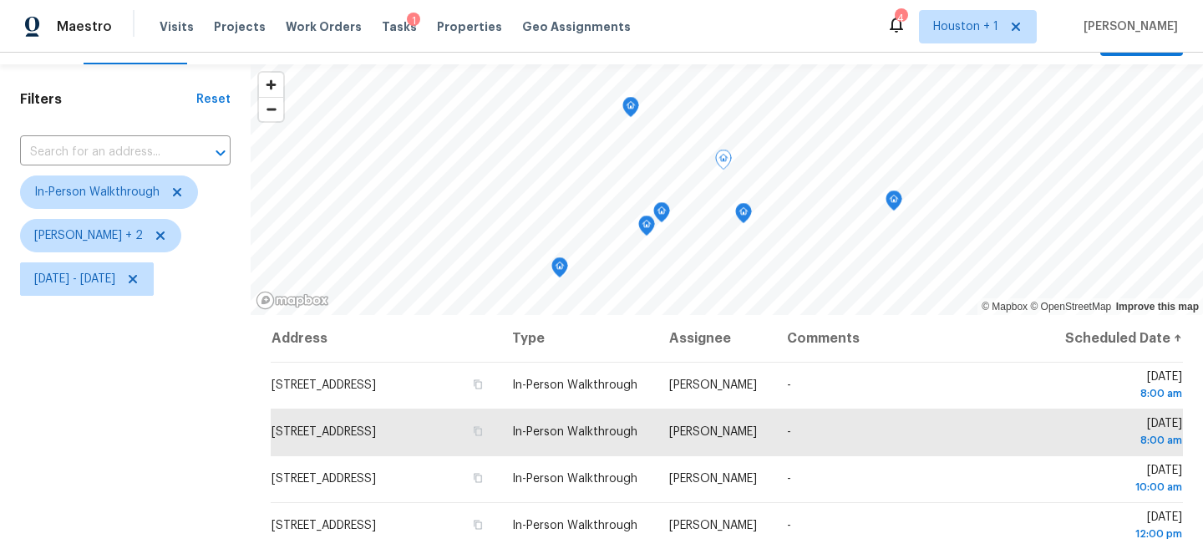
click at [630, 112] on icon "Map marker" at bounding box center [630, 107] width 15 height 19
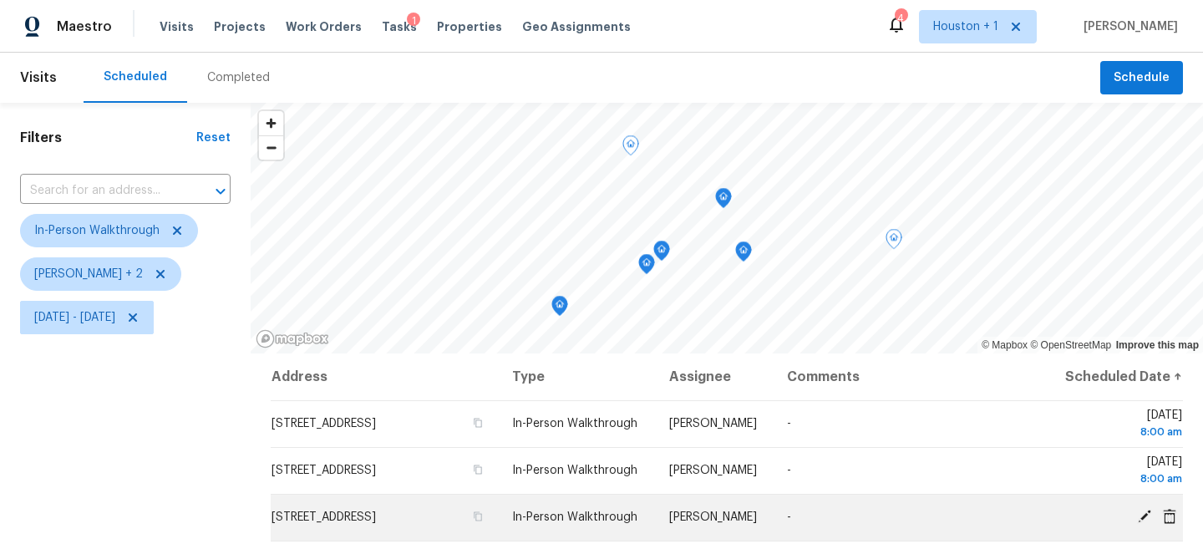
scroll to position [243, 0]
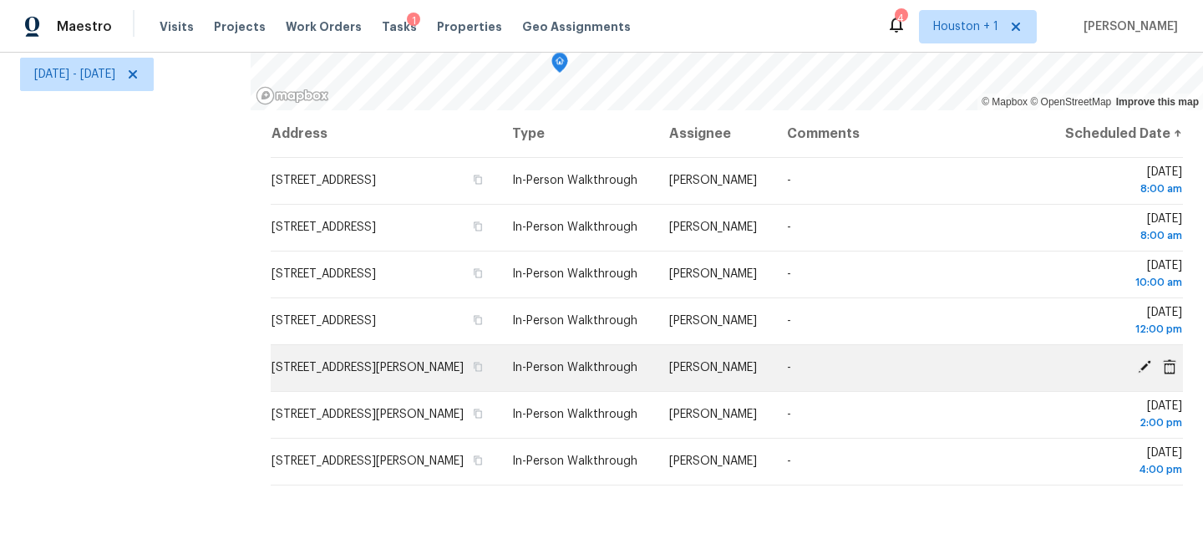
click at [1144, 374] on icon at bounding box center [1144, 366] width 15 height 15
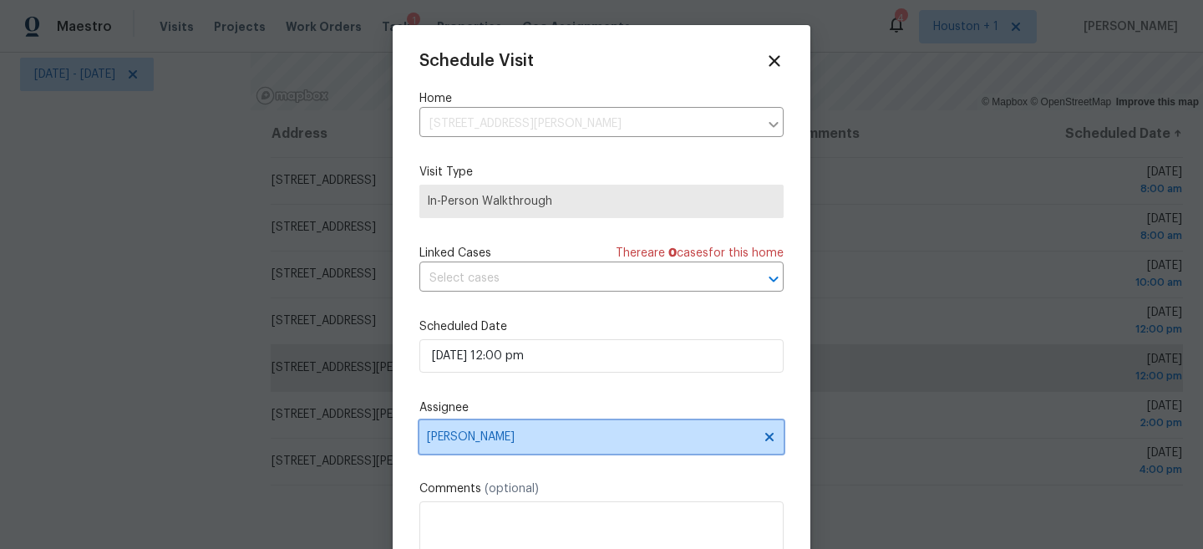
click at [552, 441] on span "[PERSON_NAME]" at bounding box center [590, 436] width 327 height 13
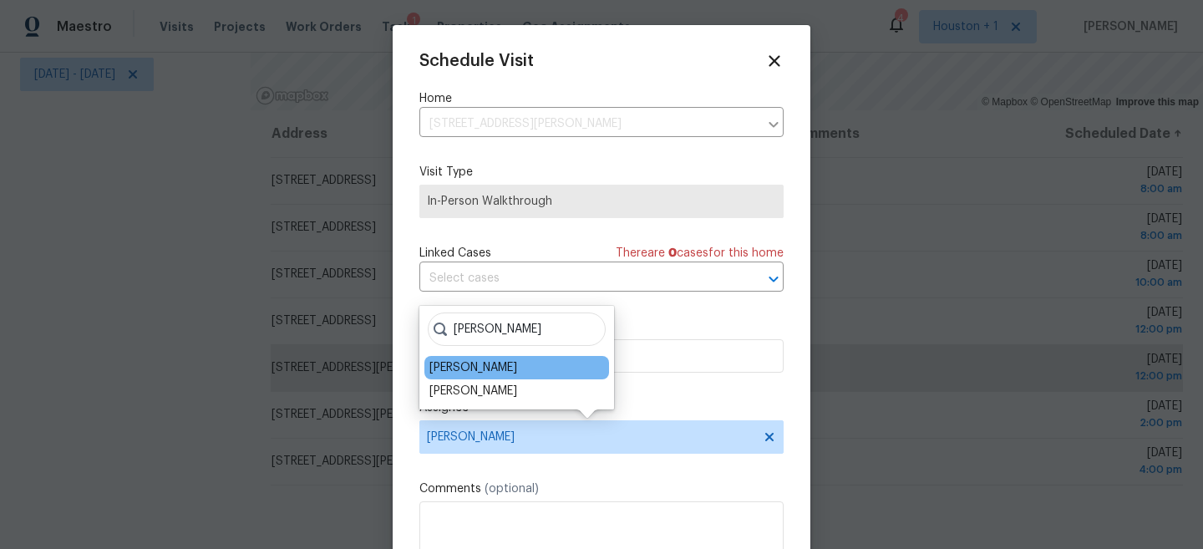
type input "[PERSON_NAME]"
click at [465, 371] on div "[PERSON_NAME]" at bounding box center [473, 367] width 88 height 17
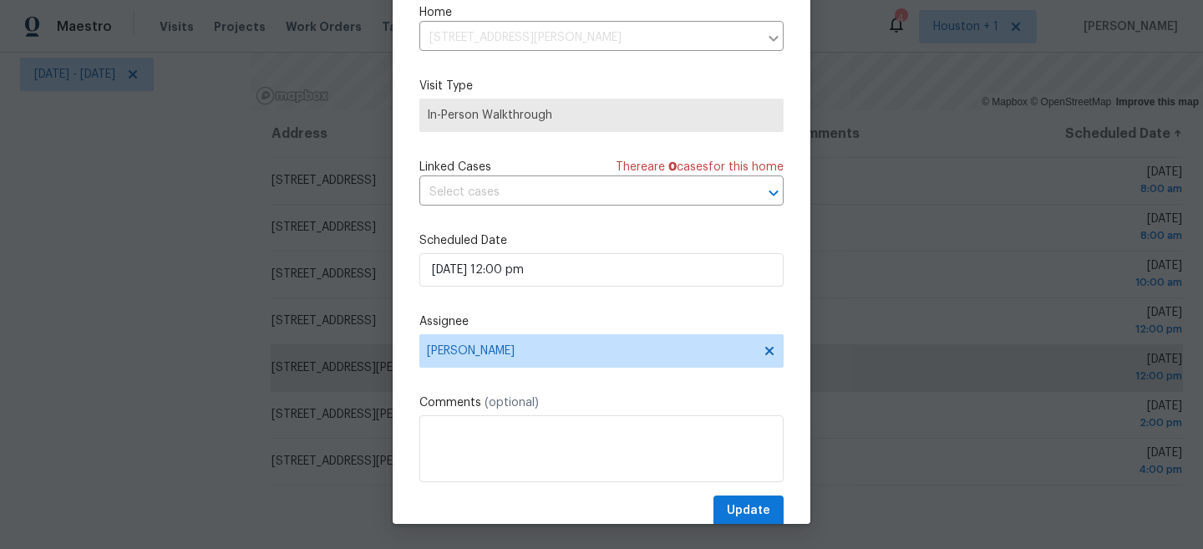
scroll to position [0, 0]
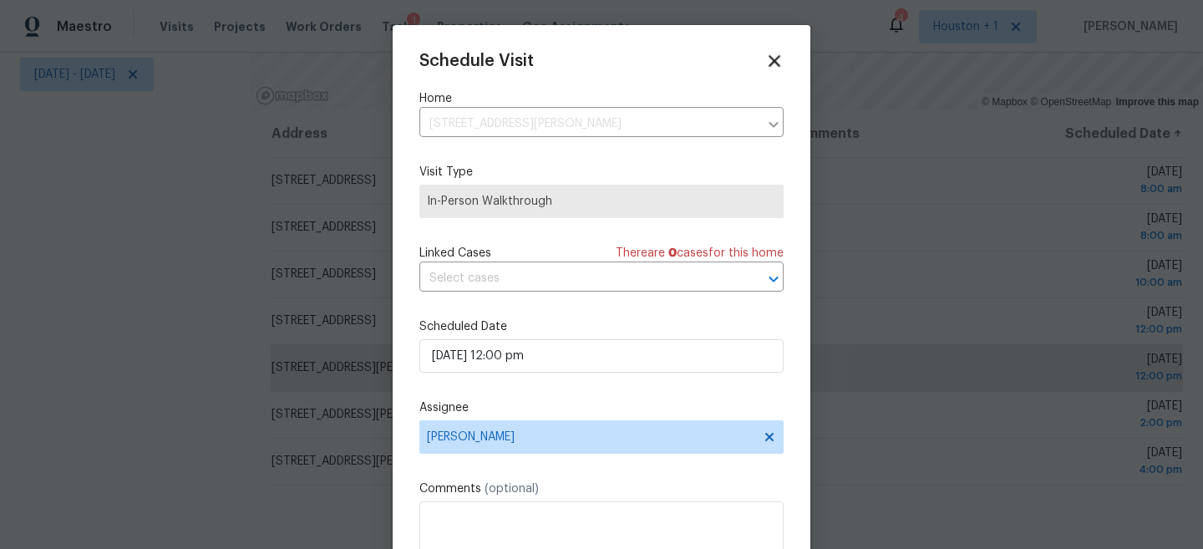
click at [772, 59] on icon at bounding box center [774, 61] width 12 height 12
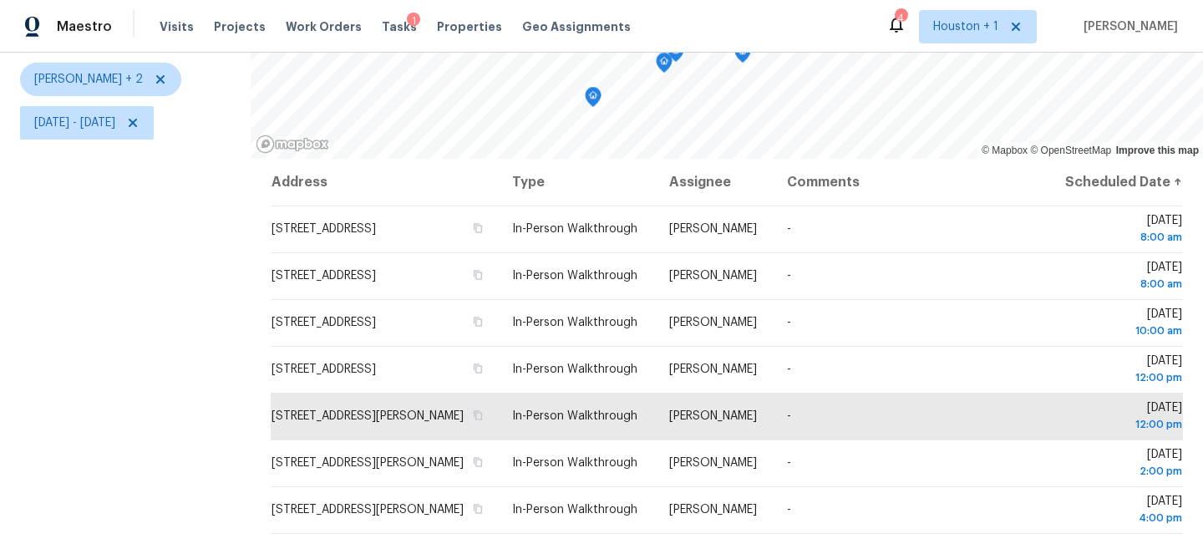
scroll to position [243, 0]
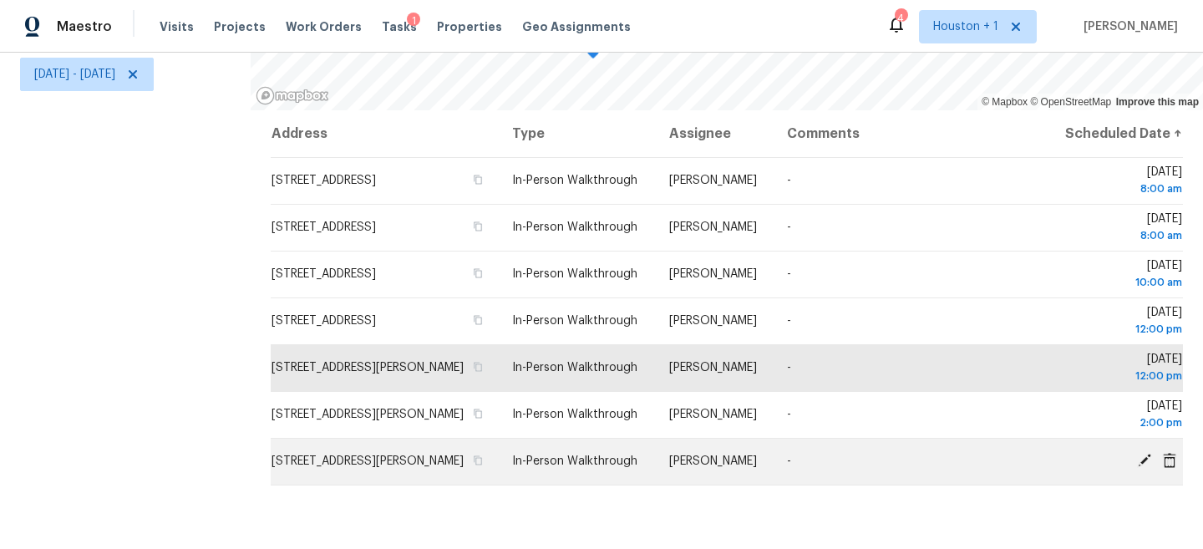
click at [1142, 467] on icon at bounding box center [1144, 460] width 13 height 13
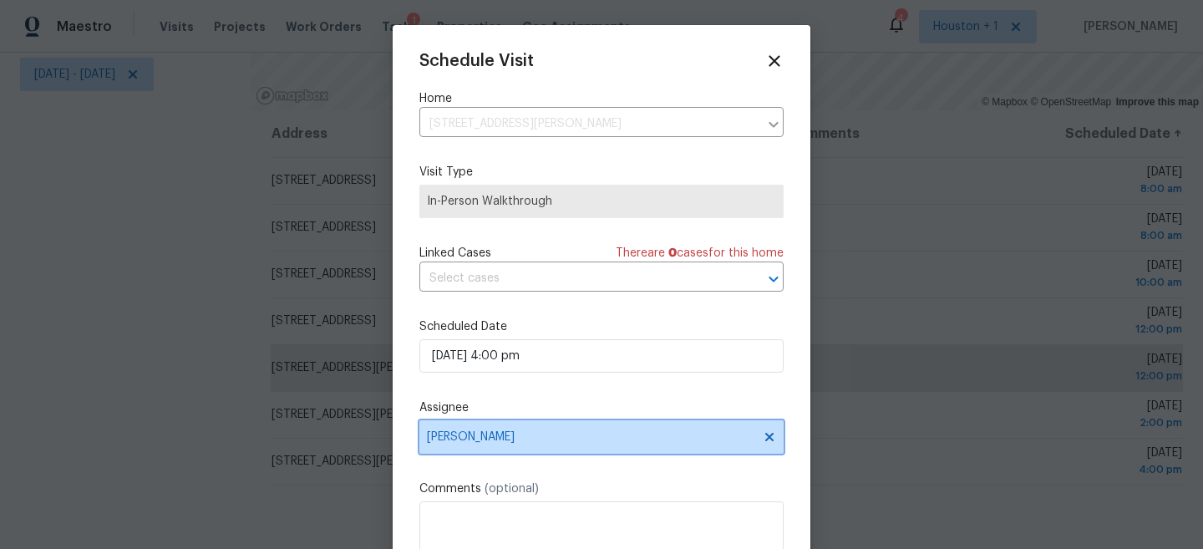
click at [496, 435] on span "[PERSON_NAME]" at bounding box center [590, 436] width 327 height 13
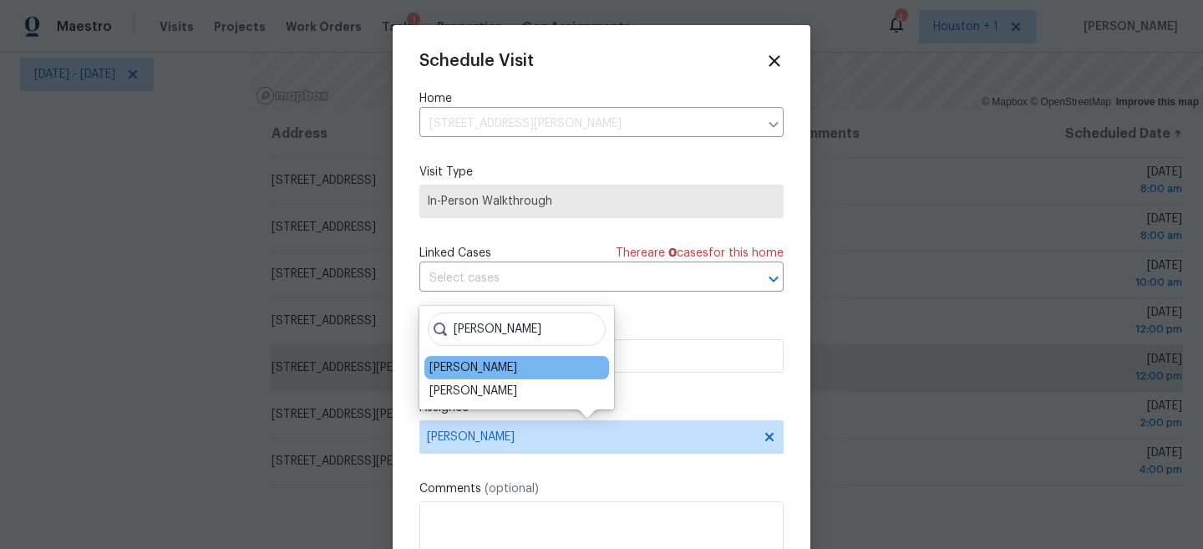
type input "[PERSON_NAME]"
click at [452, 370] on div "[PERSON_NAME]" at bounding box center [473, 367] width 88 height 17
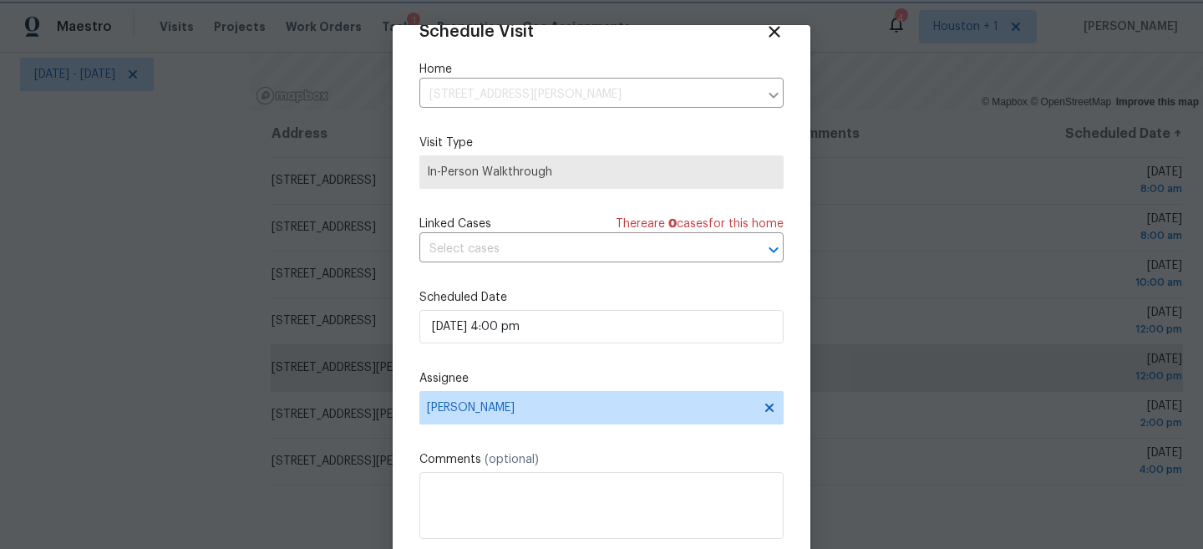
scroll to position [86, 0]
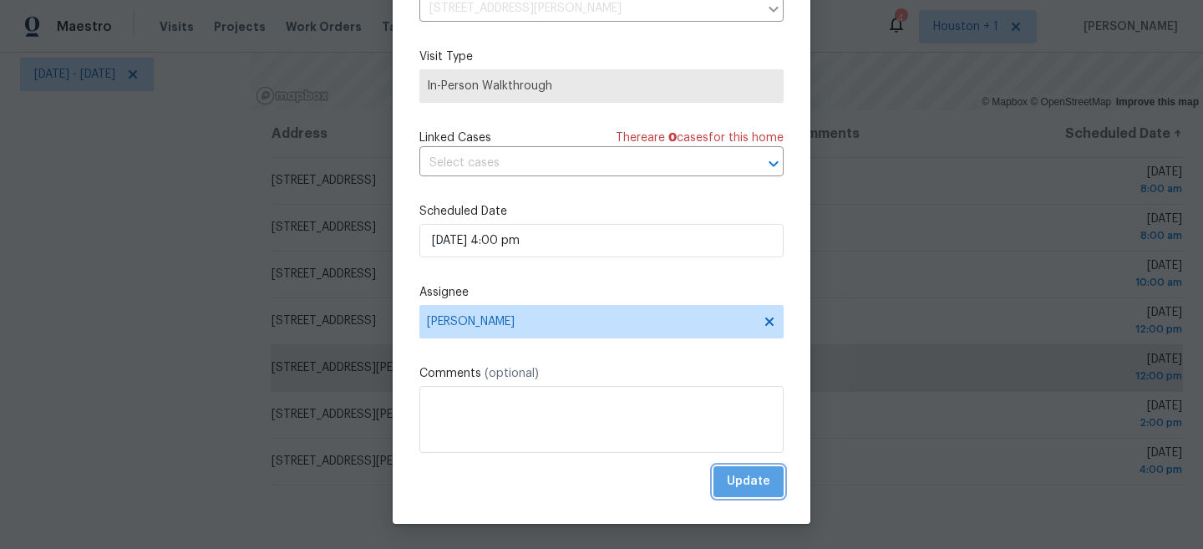
click at [757, 485] on span "Update" at bounding box center [748, 481] width 43 height 21
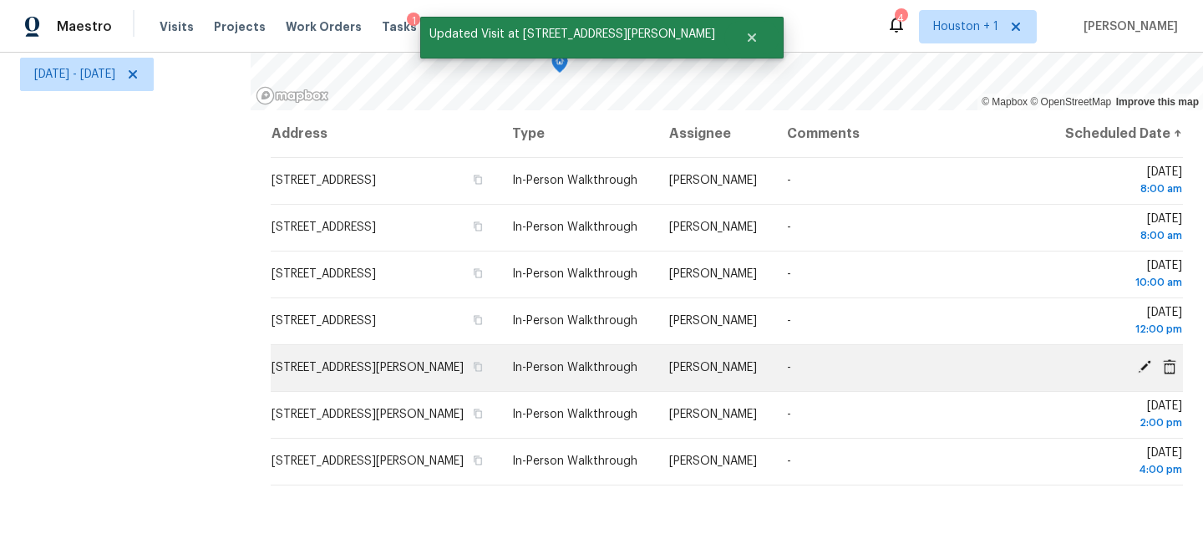
click at [1146, 374] on icon at bounding box center [1144, 366] width 15 height 15
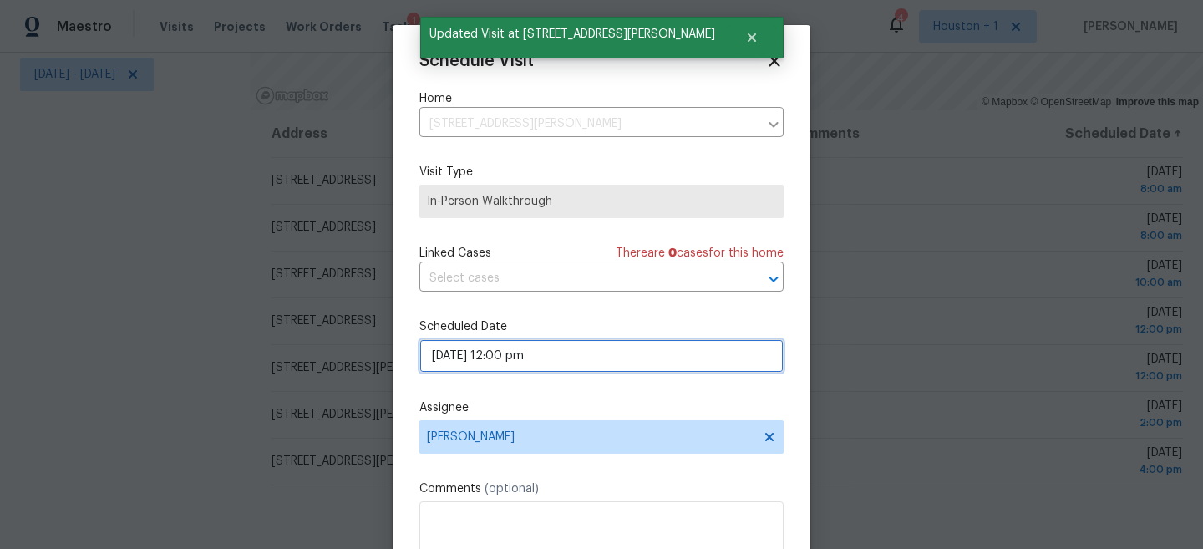
select select "pm"
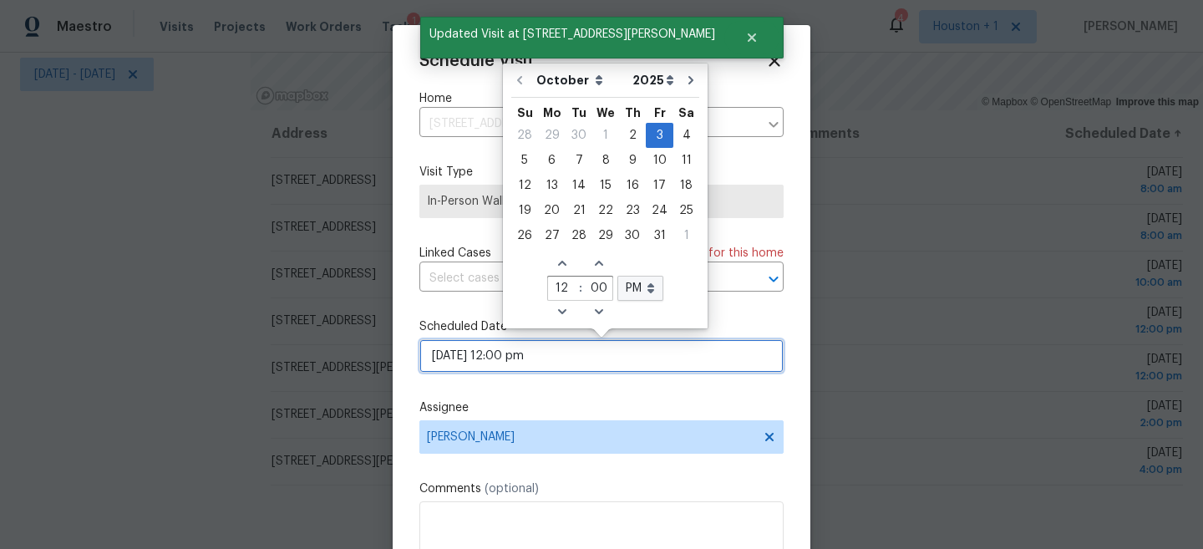
click at [511, 367] on input "[DATE] 12:00 pm" at bounding box center [601, 355] width 364 height 33
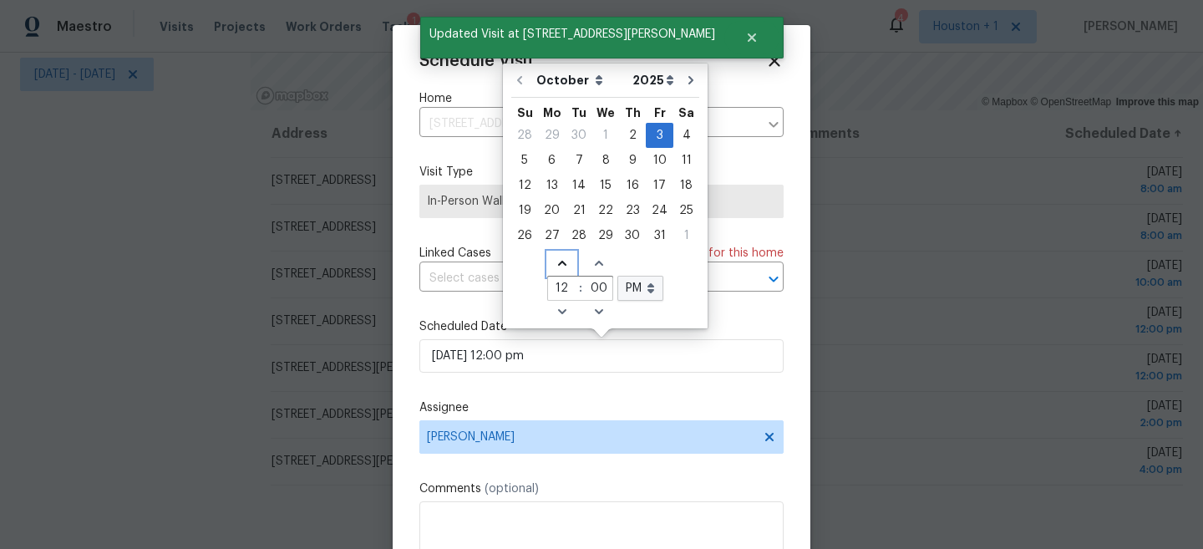
click at [557, 262] on icon "Increase hours (12hr clock)" at bounding box center [561, 263] width 8 height 5
type input "[DATE] 1:00 pm"
type input "1"
click at [557, 262] on icon "Increase hours (12hr clock)" at bounding box center [561, 263] width 8 height 5
type input "[DATE] 2:00 pm"
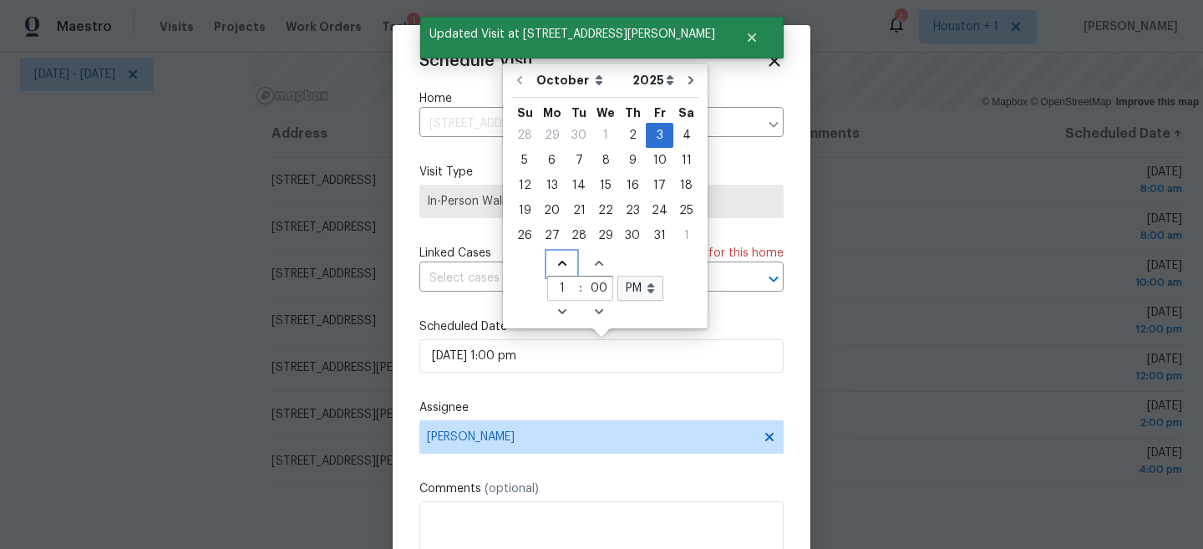
type input "2"
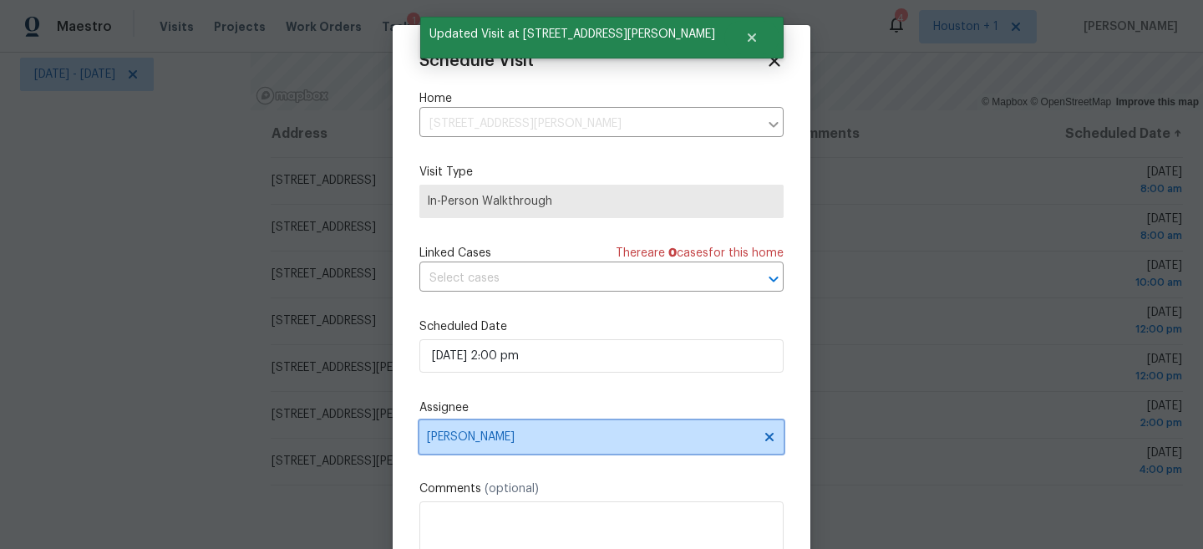
click at [535, 429] on span "[PERSON_NAME]" at bounding box center [601, 436] width 364 height 33
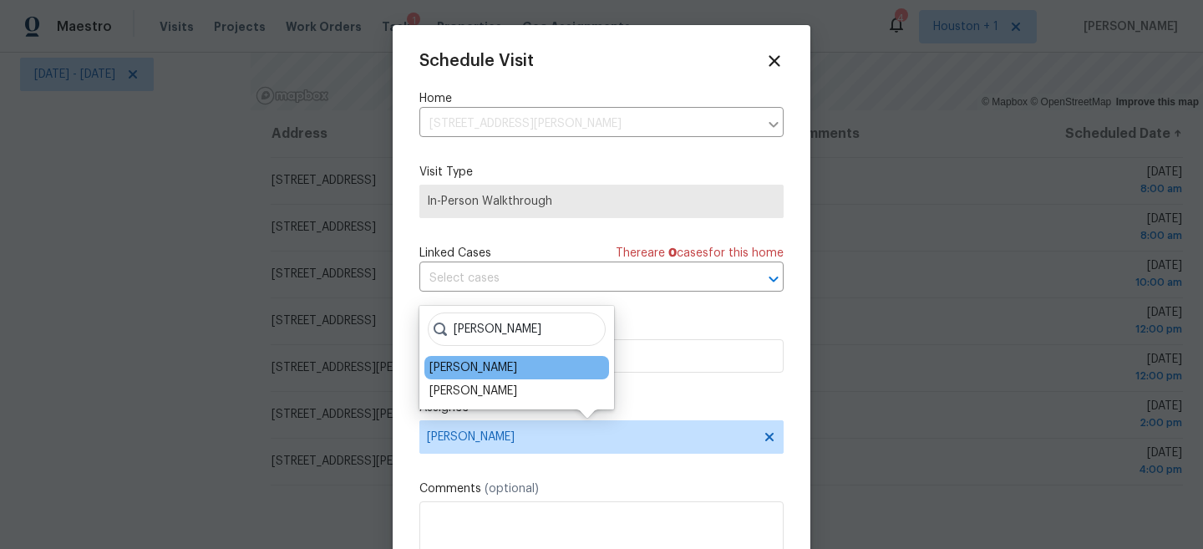
type input "[PERSON_NAME]"
click at [461, 369] on div "[PERSON_NAME]" at bounding box center [473, 367] width 88 height 17
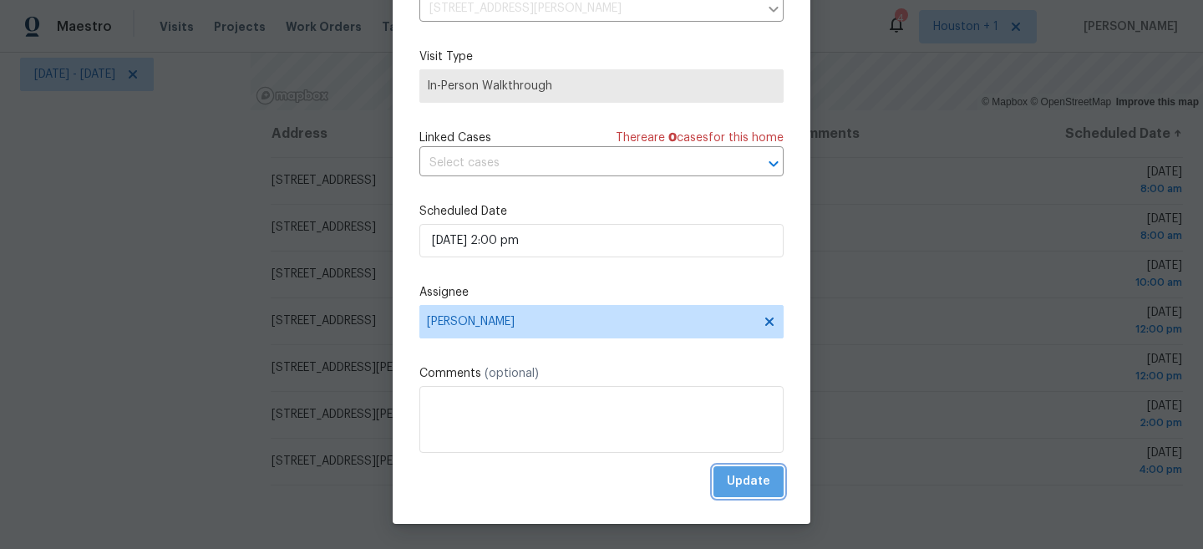
click at [755, 480] on span "Update" at bounding box center [748, 481] width 43 height 21
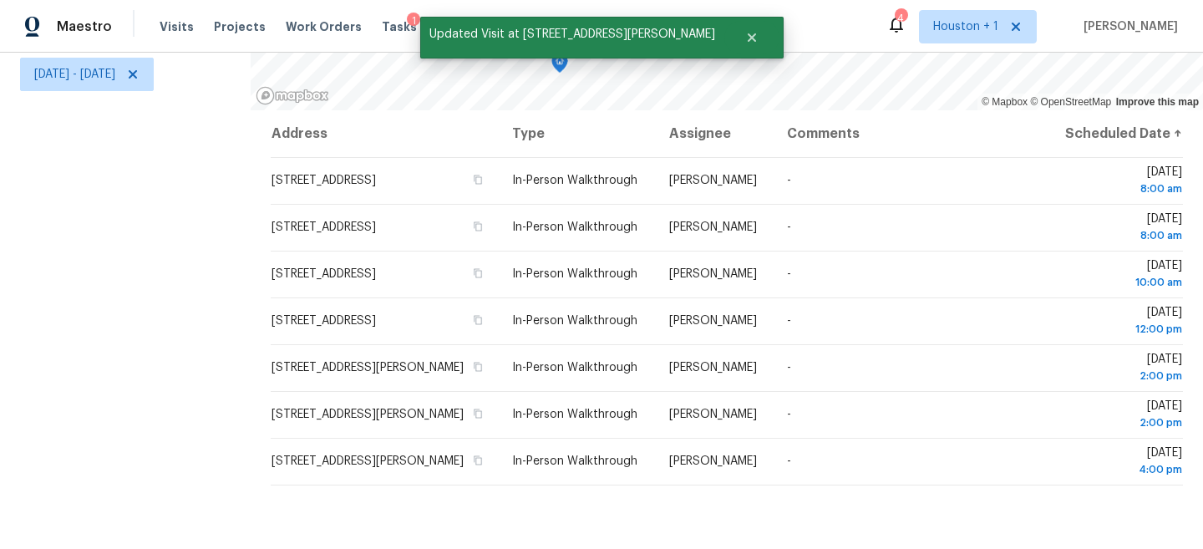
click at [172, 398] on div "Filters Reset ​ In-Person Walkthrough [PERSON_NAME] + 2 [DATE] - [DATE]" at bounding box center [125, 205] width 251 height 690
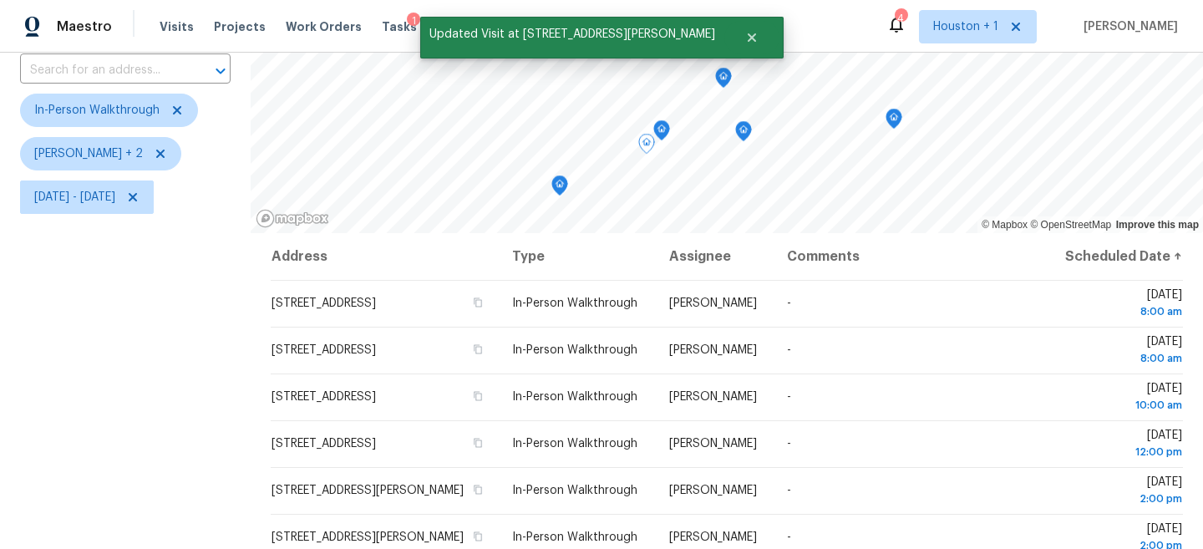
scroll to position [12, 0]
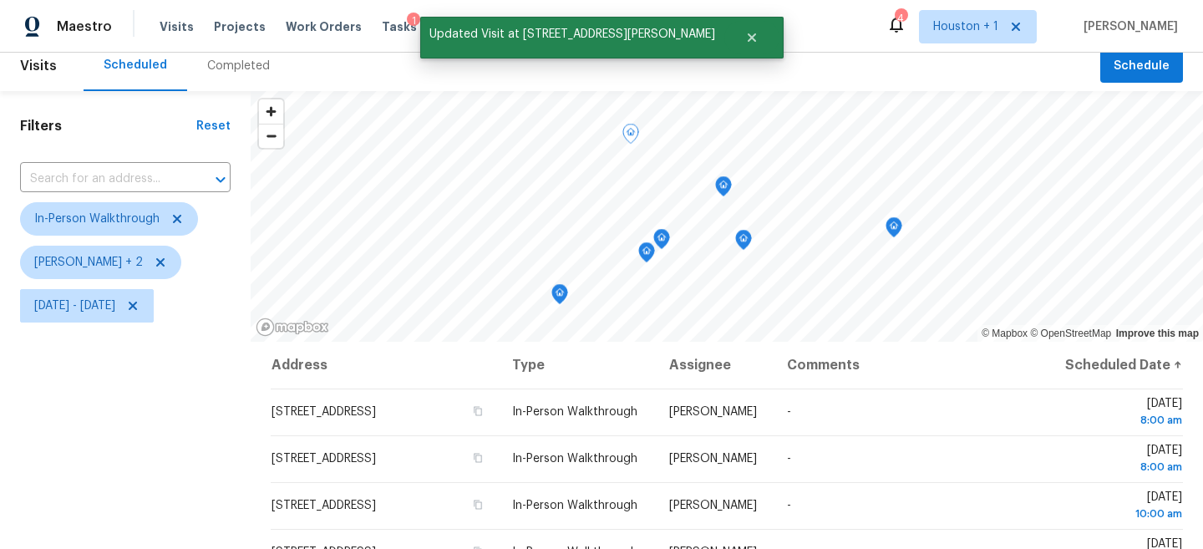
click at [94, 336] on div "Filters Reset ​ In-Person Walkthrough [PERSON_NAME] + 2 [DATE] - [DATE]" at bounding box center [125, 436] width 251 height 690
